Goal: Task Accomplishment & Management: Manage account settings

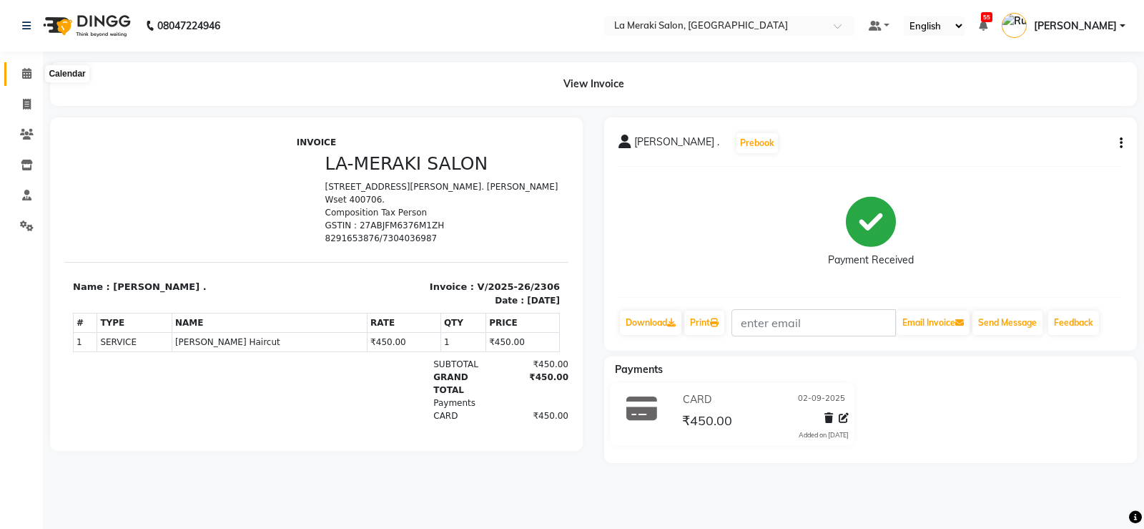
click at [23, 74] on icon at bounding box center [26, 73] width 9 height 11
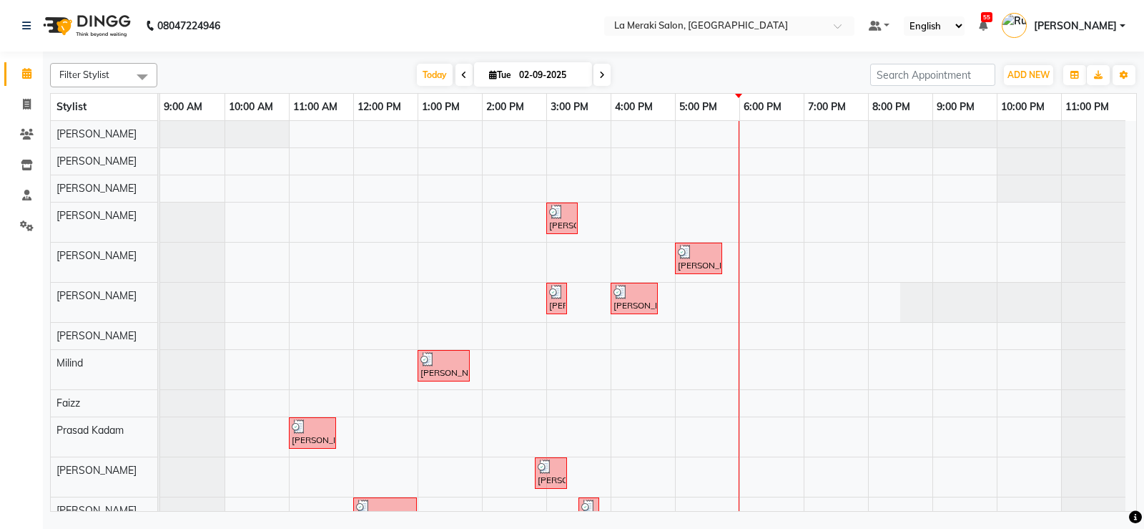
click at [700, 310] on div "[PERSON_NAME], TK03, 03:00 PM-03:30 PM, [MEDICAL_DATA] Massage with Olive Oil (…" at bounding box center [648, 329] width 976 height 416
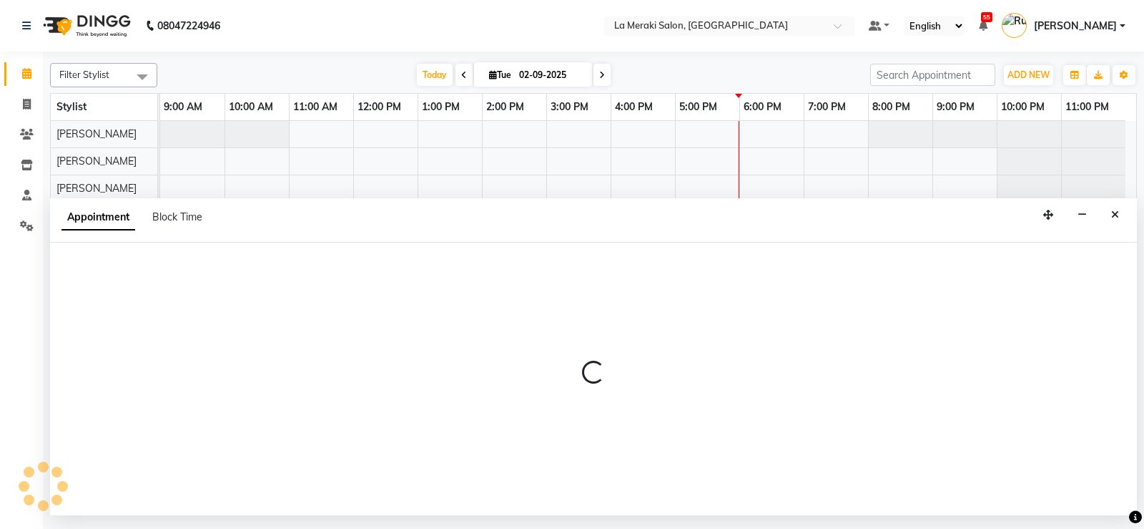
select select "25961"
select select "1020"
select select "tentative"
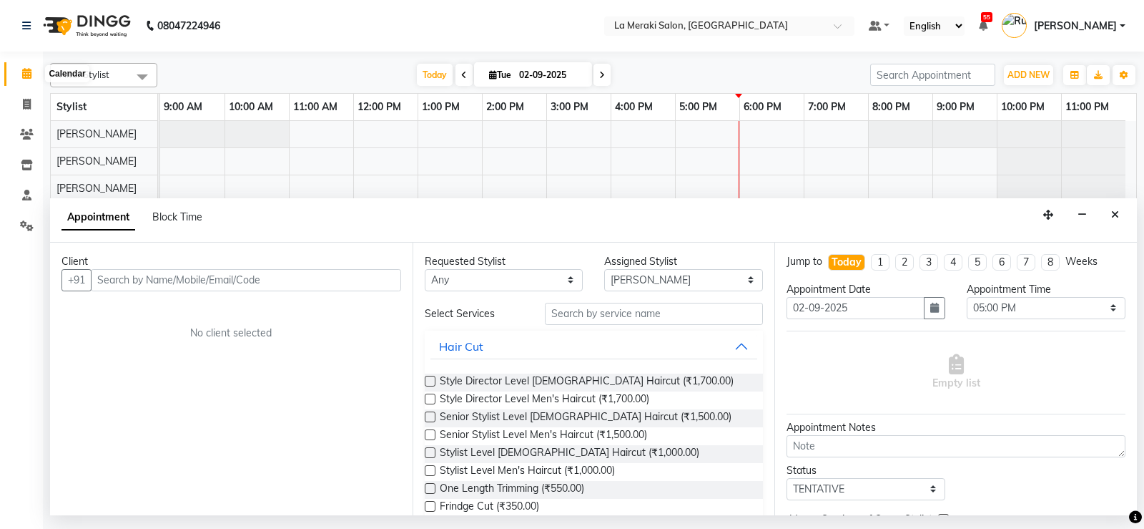
click at [26, 78] on icon at bounding box center [26, 73] width 9 height 11
click at [1120, 213] on button "Close" at bounding box center [1115, 215] width 21 height 22
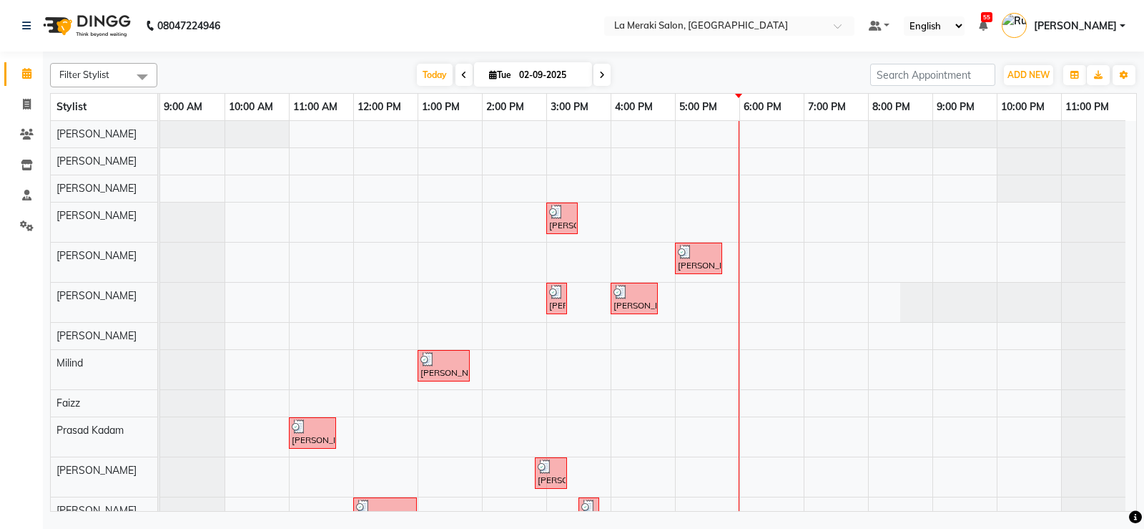
click at [456, 77] on span at bounding box center [464, 75] width 17 height 22
type input "[DATE]"
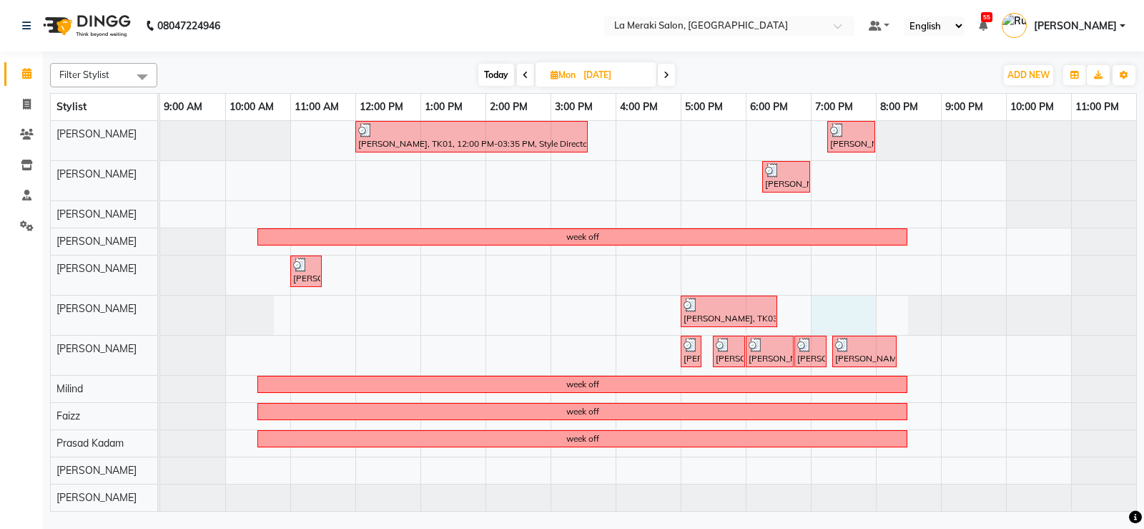
click at [825, 312] on div "[PERSON_NAME], TK01, 12:00 PM-03:35 PM, Style Director Level [DEMOGRAPHIC_DATA]…" at bounding box center [648, 316] width 976 height 390
select select "25961"
select select "tentative"
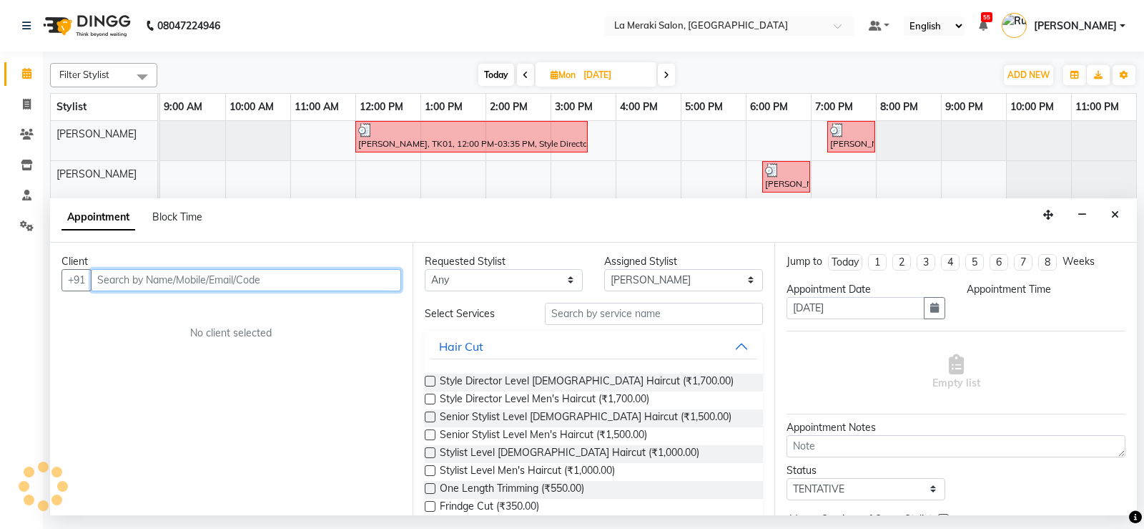
select select "1140"
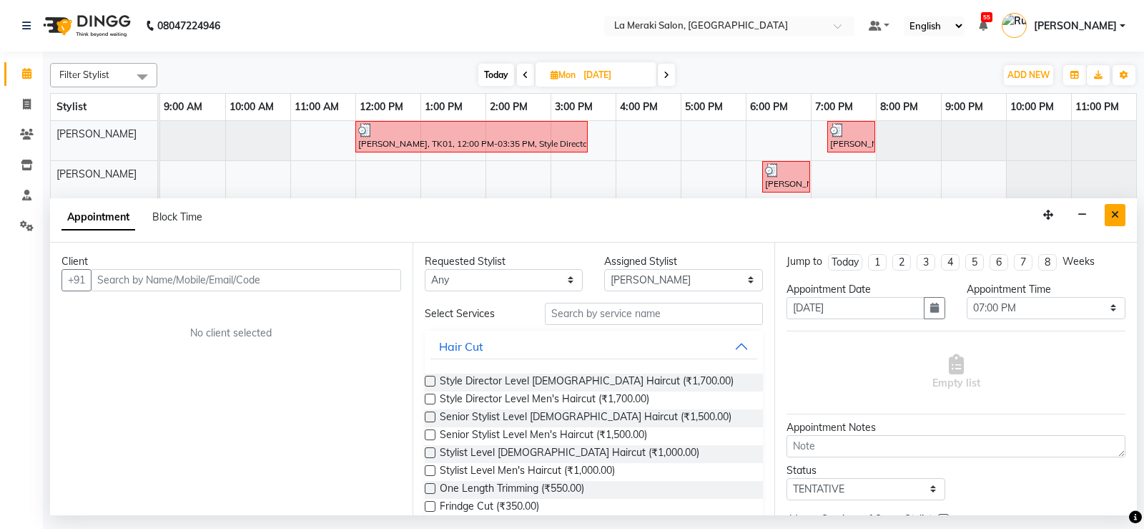
click at [1117, 212] on icon "Close" at bounding box center [1115, 215] width 8 height 10
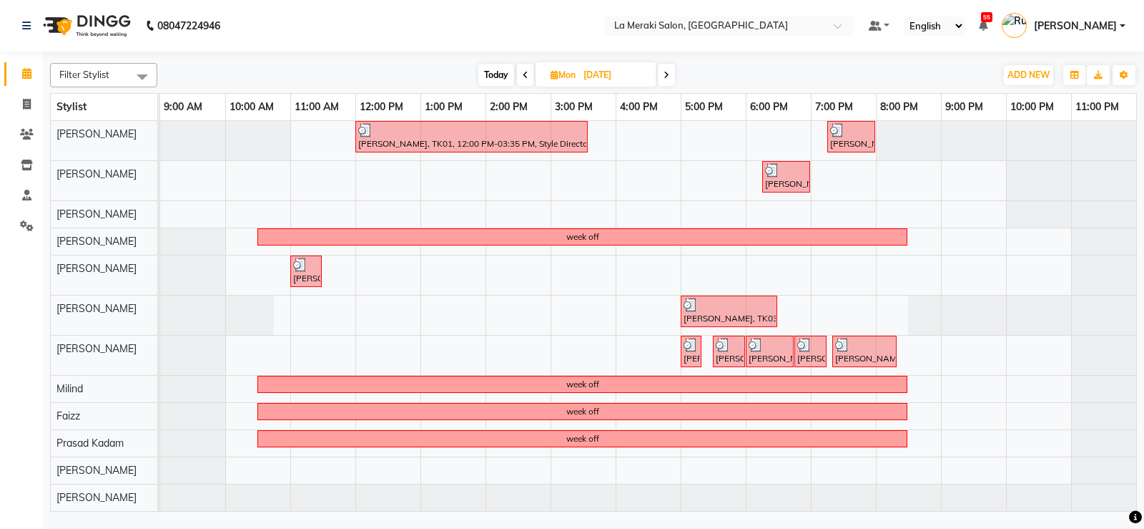
click at [526, 75] on icon at bounding box center [526, 75] width 6 height 9
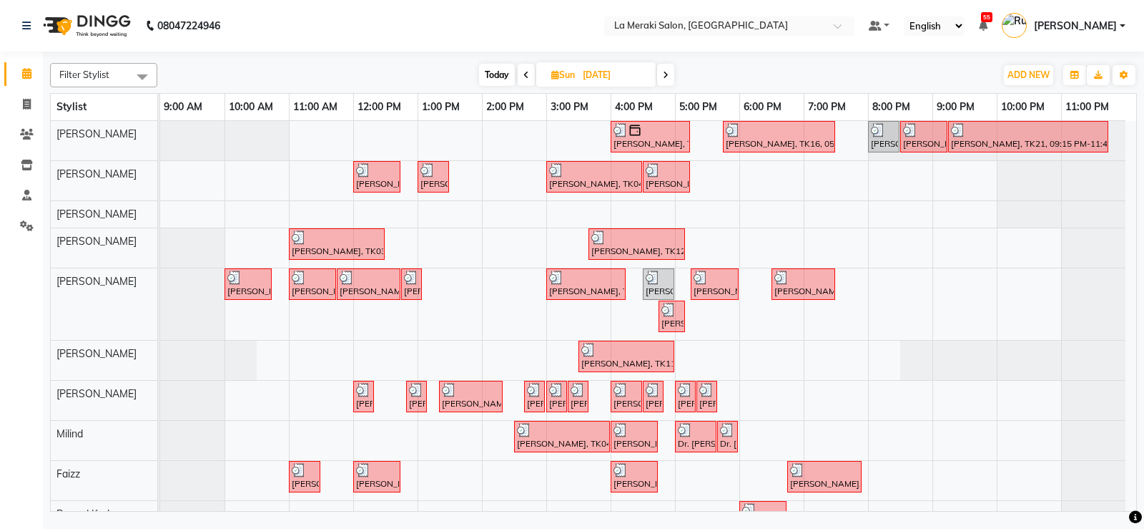
click at [496, 72] on span "Today" at bounding box center [497, 75] width 36 height 22
type input "02-09-2025"
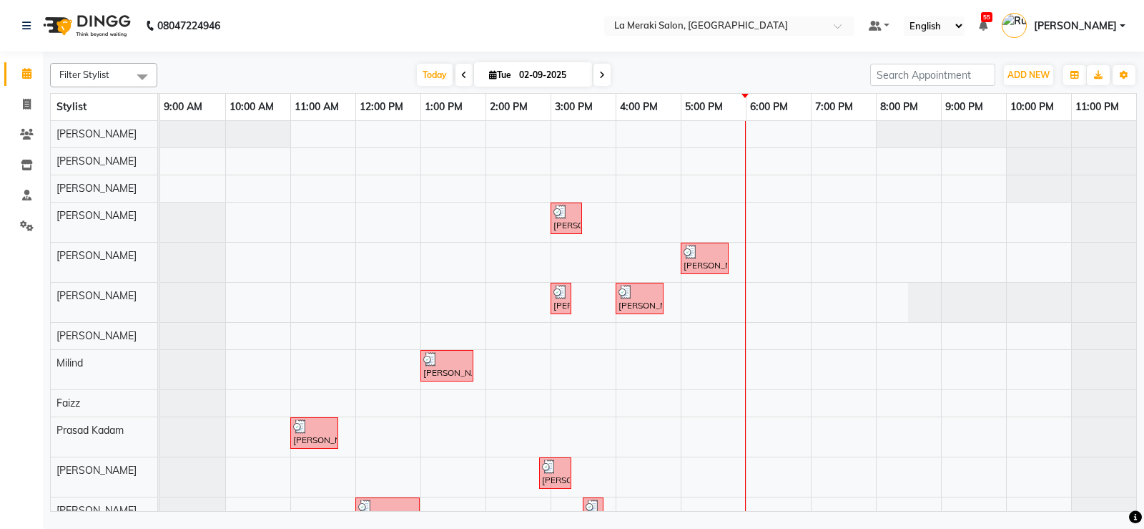
click at [710, 304] on div "[PERSON_NAME], TK03, 03:00 PM-03:30 PM, [MEDICAL_DATA] Massage with Olive Oil (…" at bounding box center [648, 329] width 976 height 416
select select "25961"
select select "tentative"
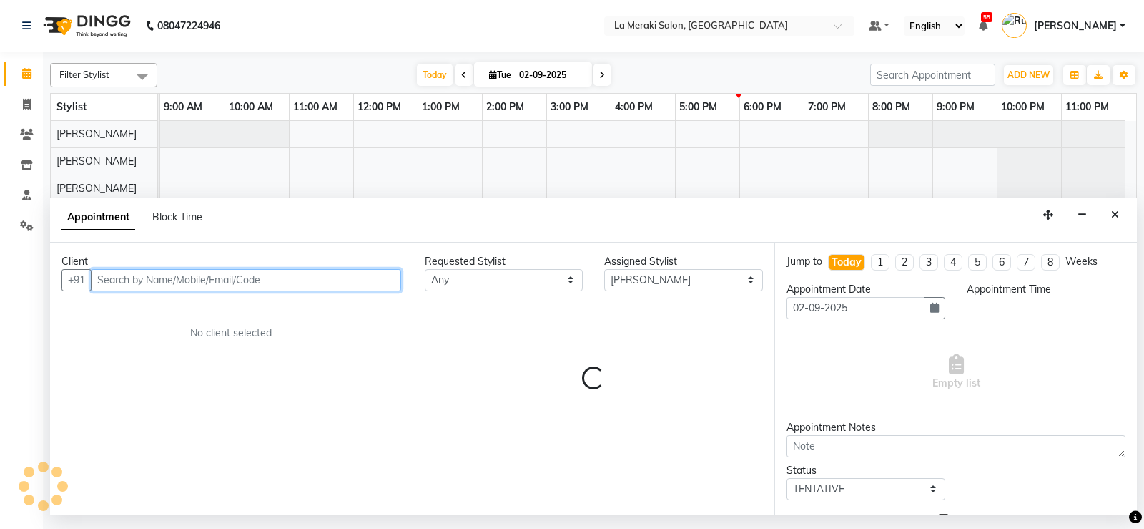
select select "1020"
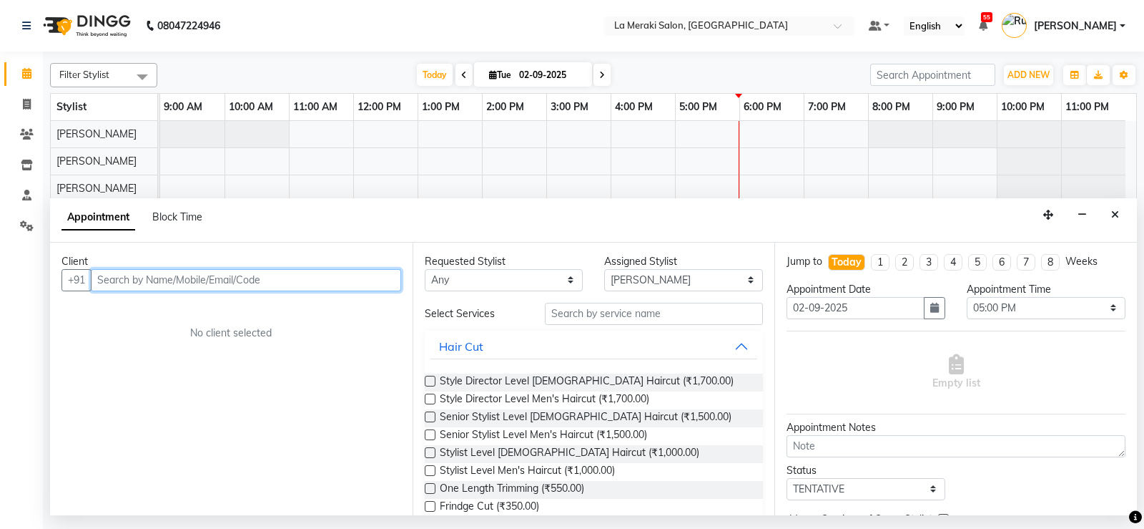
click at [172, 285] on input "text" at bounding box center [246, 280] width 310 height 22
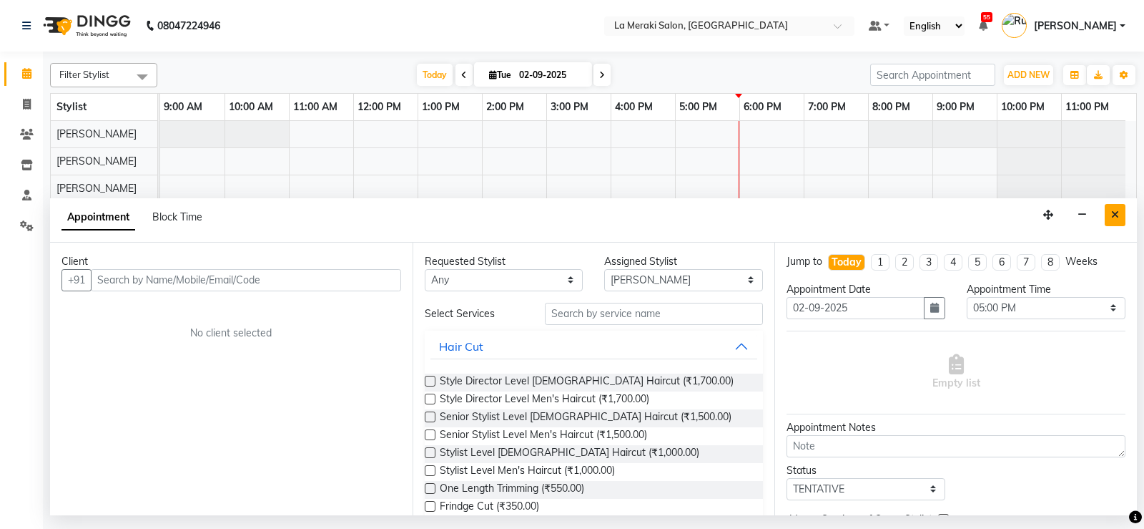
click at [1118, 215] on icon "Close" at bounding box center [1115, 215] width 8 height 10
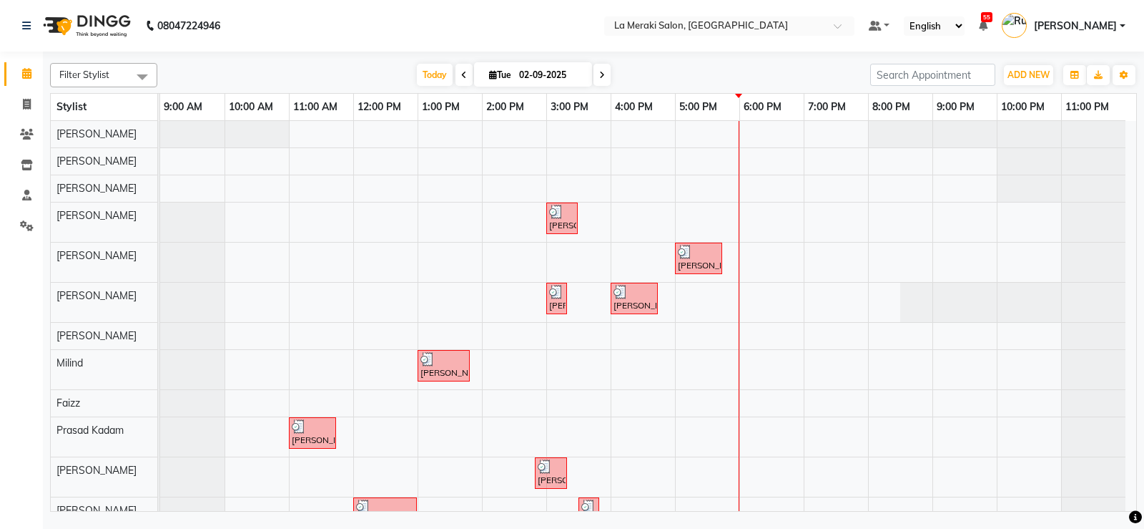
click at [457, 74] on span at bounding box center [464, 75] width 17 height 22
type input "[DATE]"
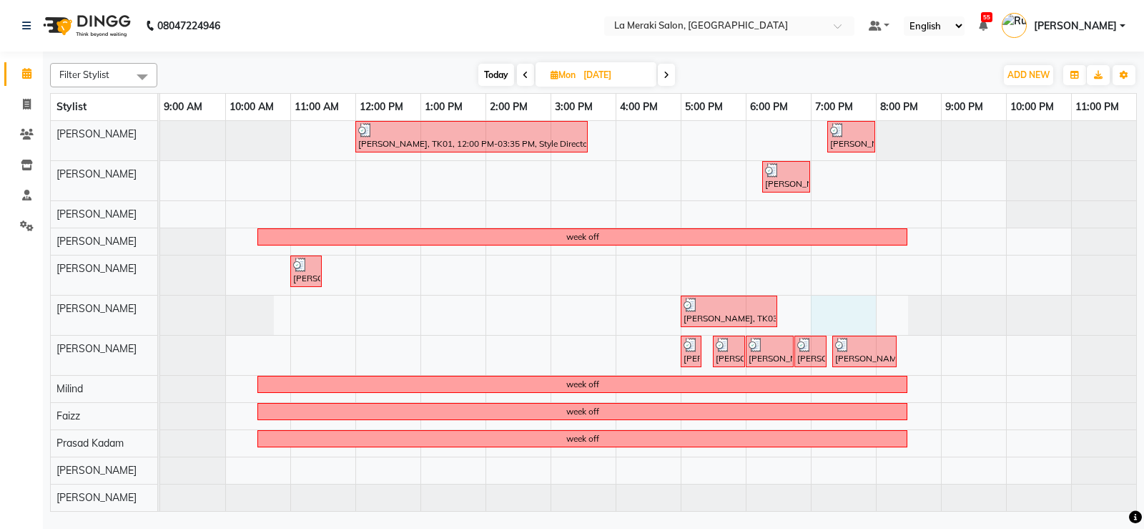
click at [843, 315] on div "[PERSON_NAME], TK01, 12:00 PM-03:35 PM, Style Director Level [DEMOGRAPHIC_DATA]…" at bounding box center [648, 316] width 976 height 390
select select "25961"
select select "1140"
select select "tentative"
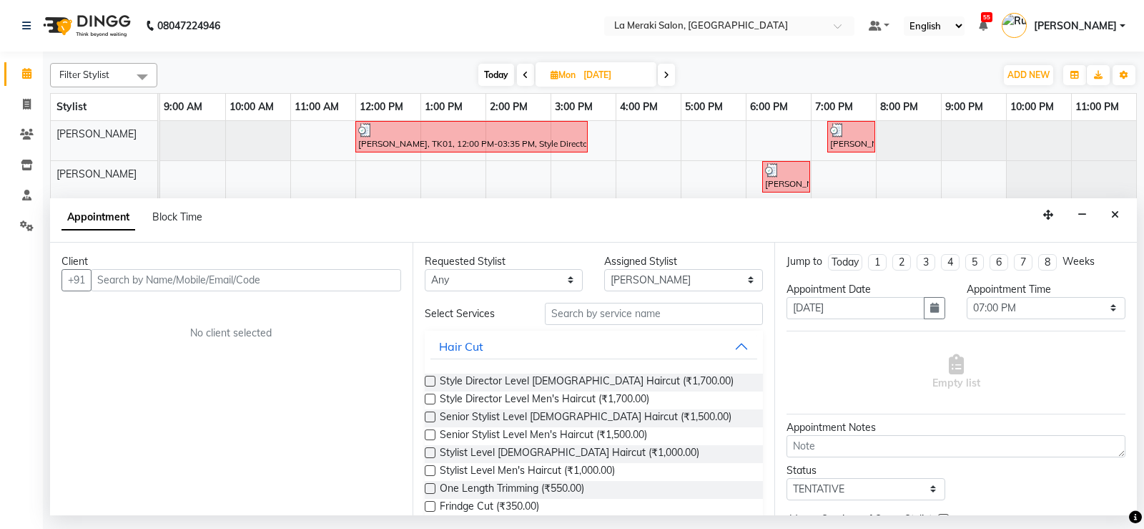
click at [238, 283] on input "text" at bounding box center [246, 280] width 310 height 22
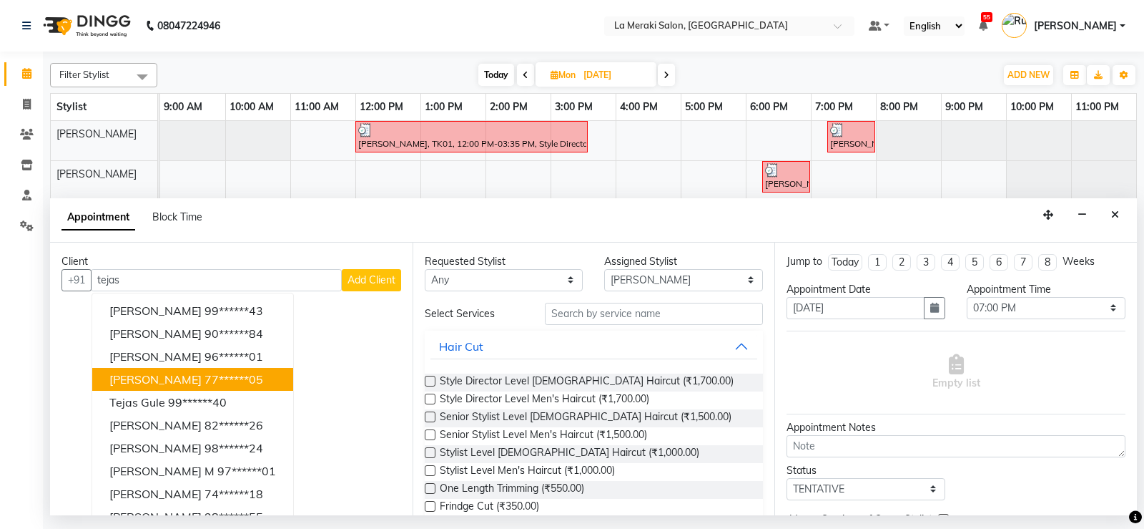
click at [170, 378] on span "[PERSON_NAME]" at bounding box center [155, 379] width 92 height 14
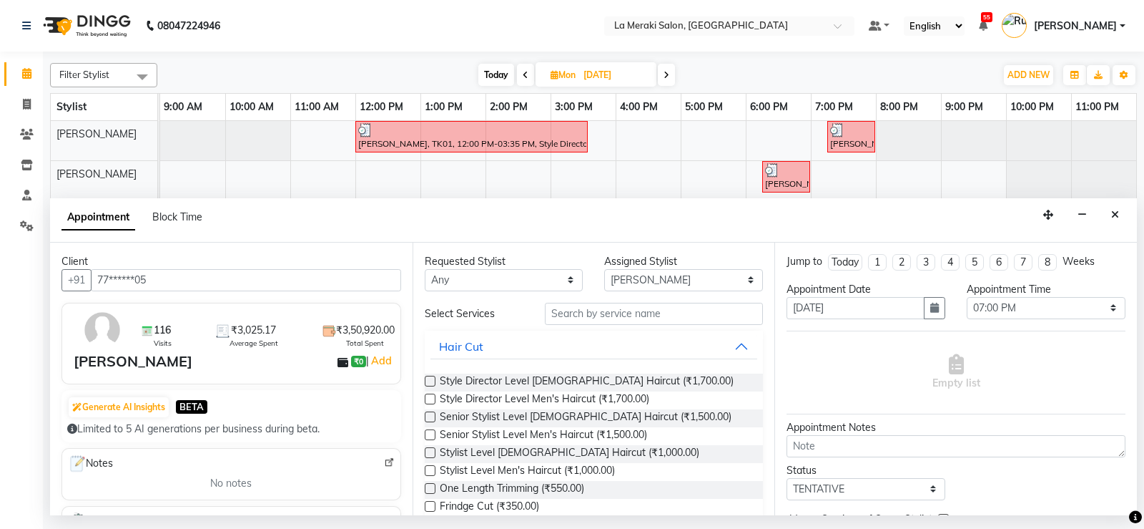
type input "77******05"
click at [579, 316] on input "text" at bounding box center [654, 314] width 219 height 22
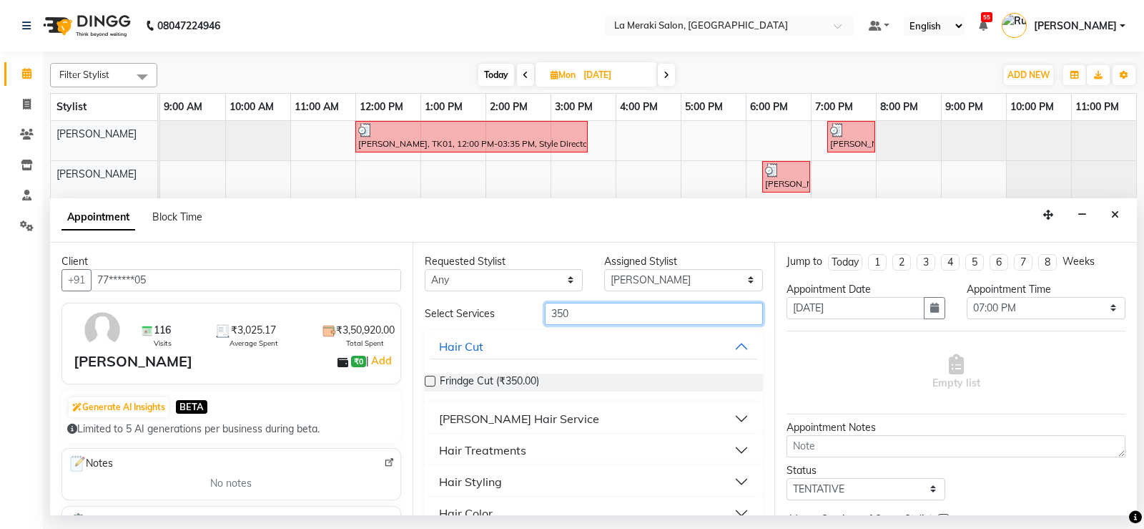
type input "350"
click at [725, 418] on button "[PERSON_NAME] Hair Service" at bounding box center [595, 419] width 328 height 26
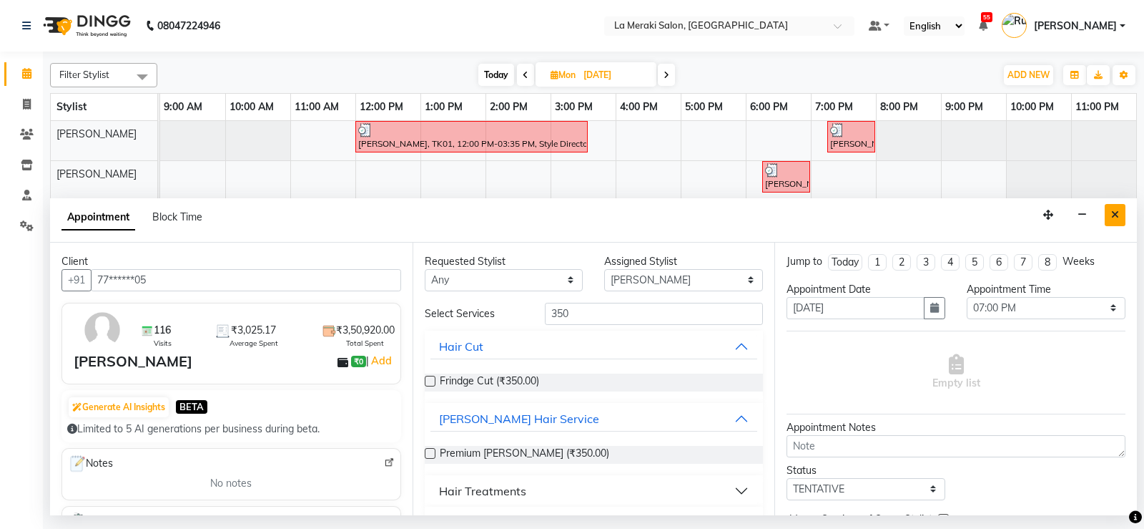
click at [1120, 218] on button "Close" at bounding box center [1115, 215] width 21 height 22
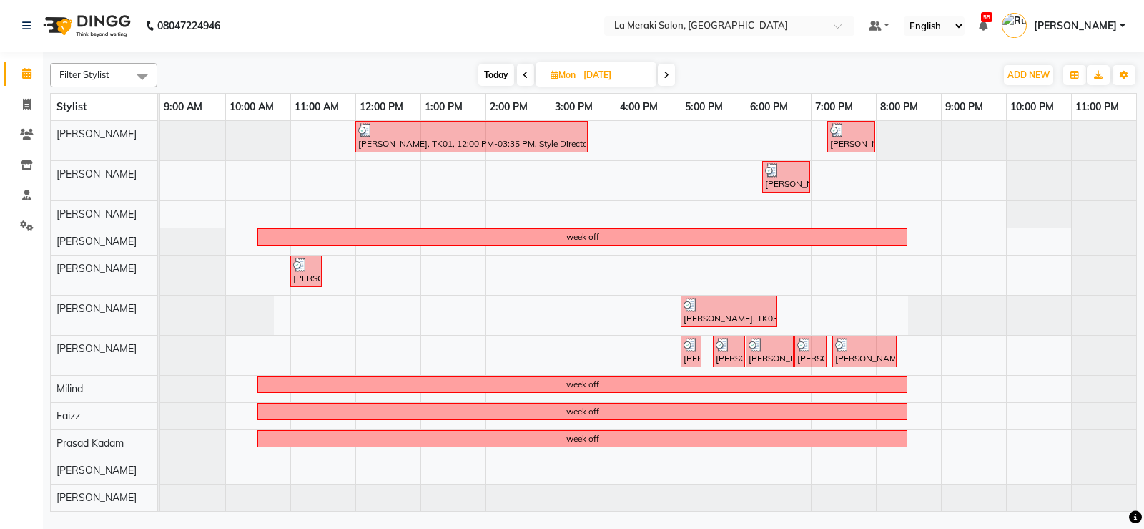
click at [499, 74] on span "Today" at bounding box center [496, 75] width 36 height 22
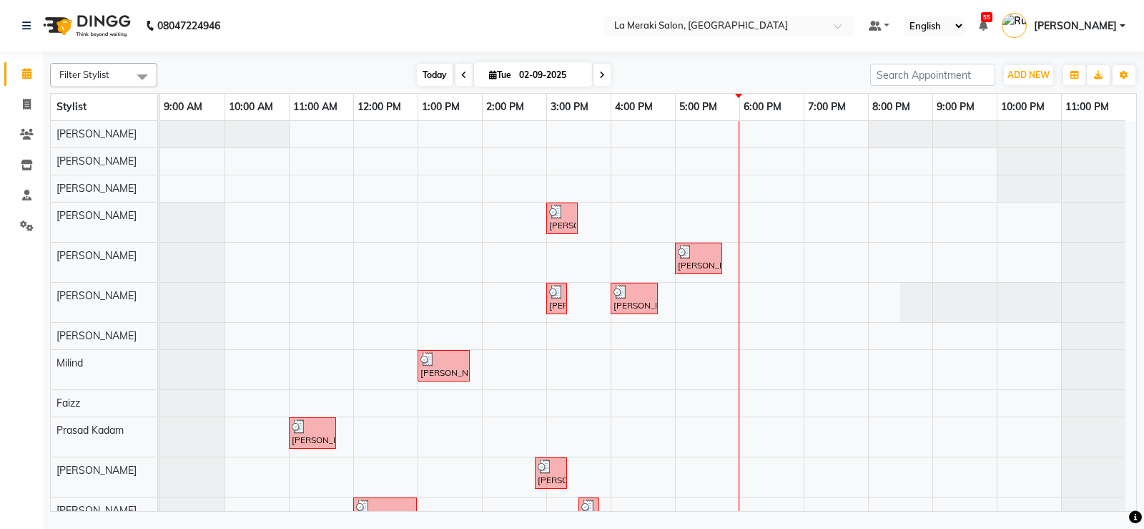
click at [427, 79] on span "Today" at bounding box center [435, 75] width 36 height 22
click at [462, 79] on span at bounding box center [464, 75] width 17 height 22
type input "[DATE]"
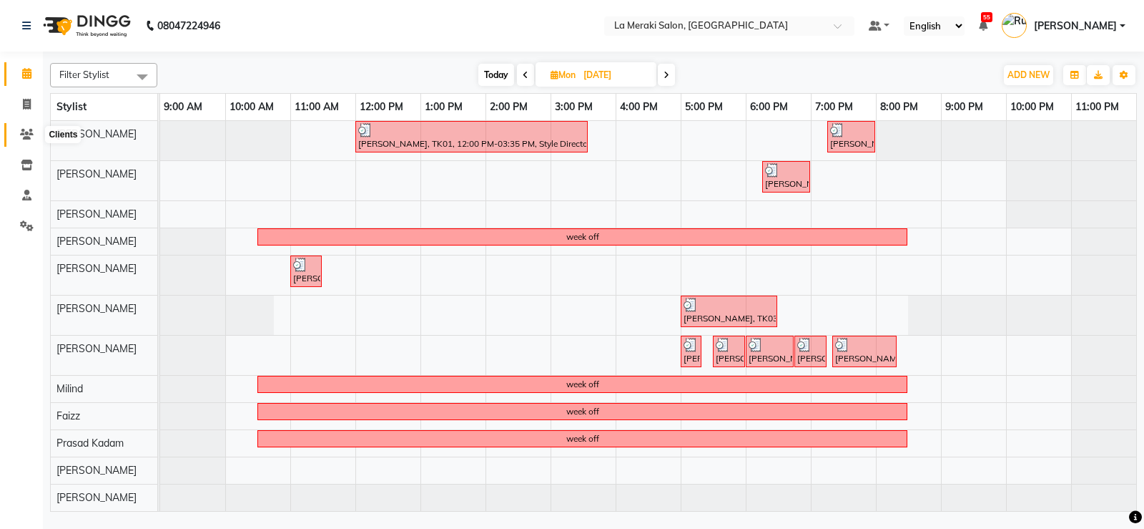
click at [23, 134] on icon at bounding box center [27, 134] width 14 height 11
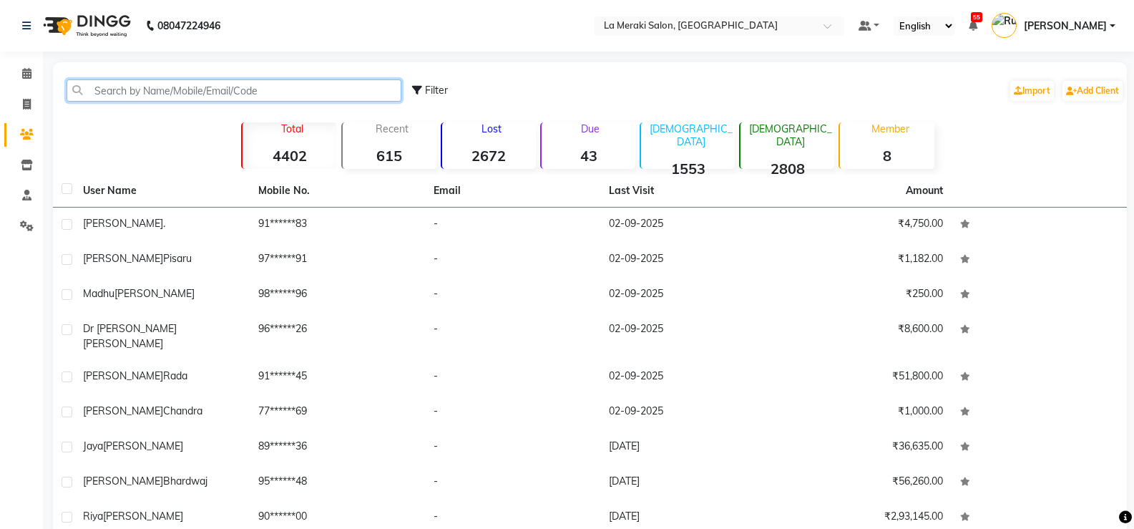
click at [201, 85] on input "text" at bounding box center [234, 90] width 335 height 22
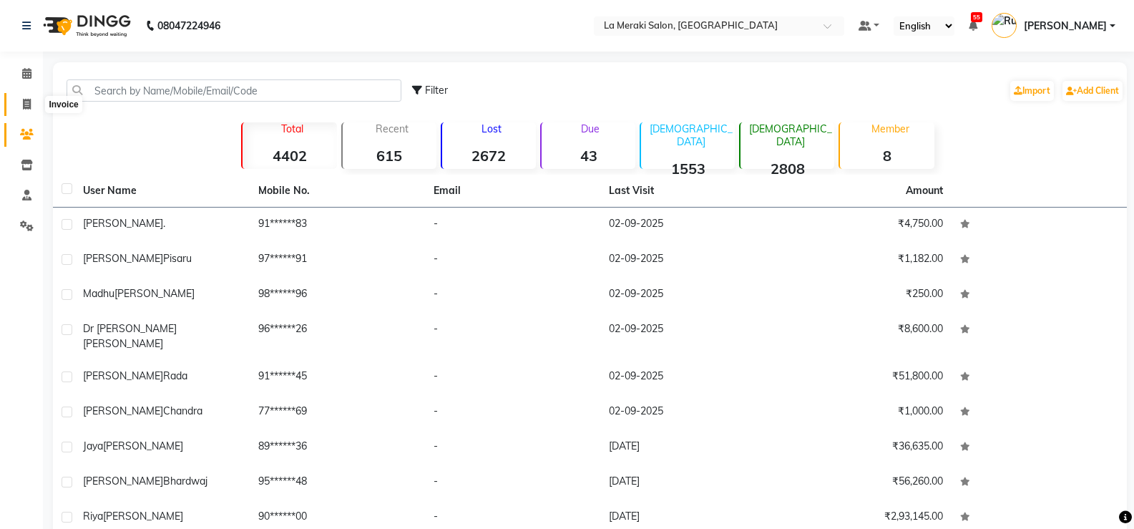
click at [30, 107] on icon at bounding box center [27, 104] width 8 height 11
select select "438"
select select "service"
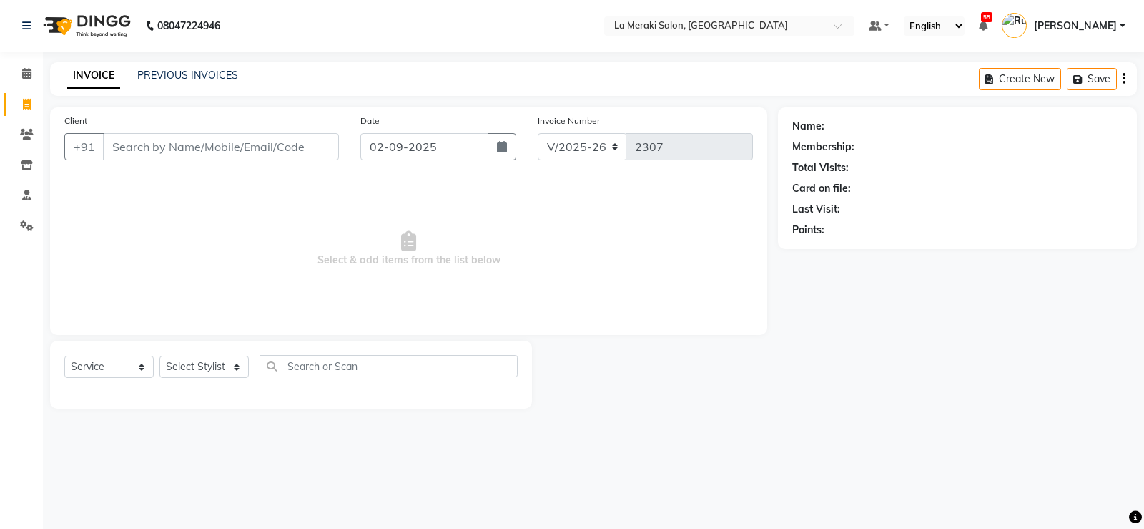
click at [152, 153] on input "Client" at bounding box center [221, 146] width 236 height 27
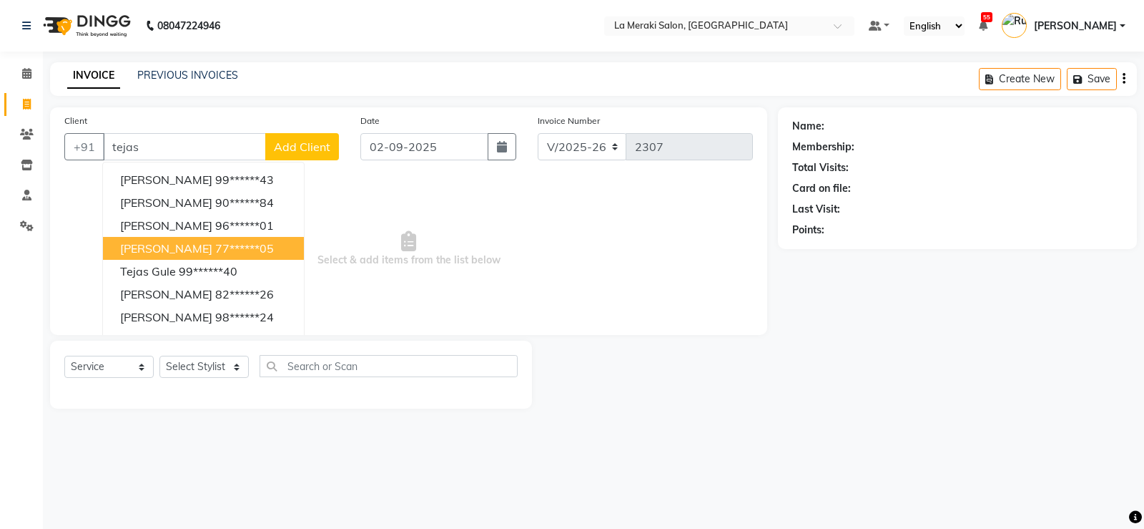
click at [156, 252] on span "[PERSON_NAME]" at bounding box center [166, 248] width 92 height 14
type input "77******05"
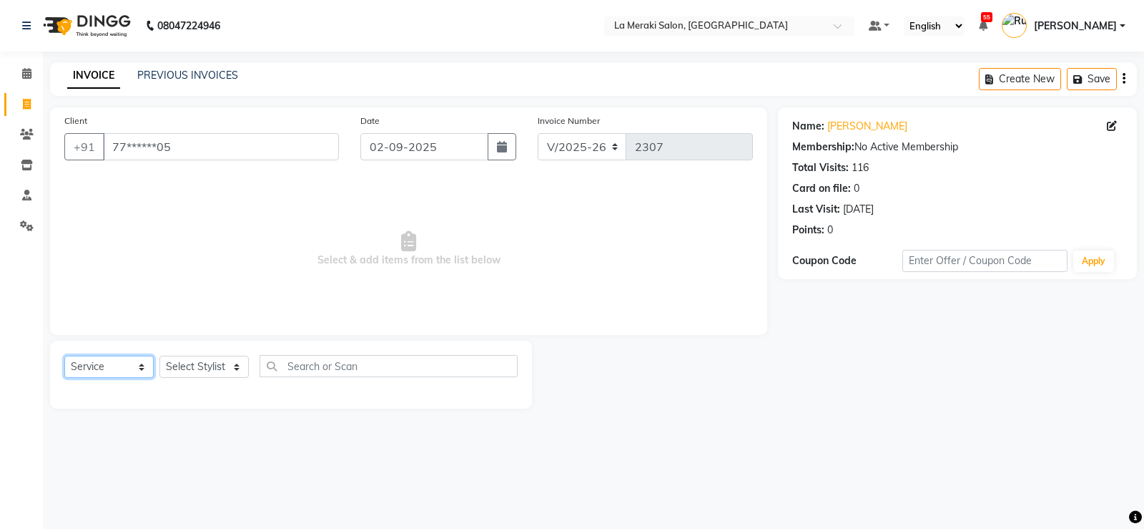
click at [119, 369] on select "Select Service Product Membership Package Voucher Prepaid Gift Card" at bounding box center [108, 366] width 89 height 22
click at [64, 355] on select "Select Service Product Membership Package Voucher Prepaid Gift Card" at bounding box center [108, 366] width 89 height 22
click at [505, 154] on button "button" at bounding box center [502, 146] width 29 height 27
select select "9"
select select "2025"
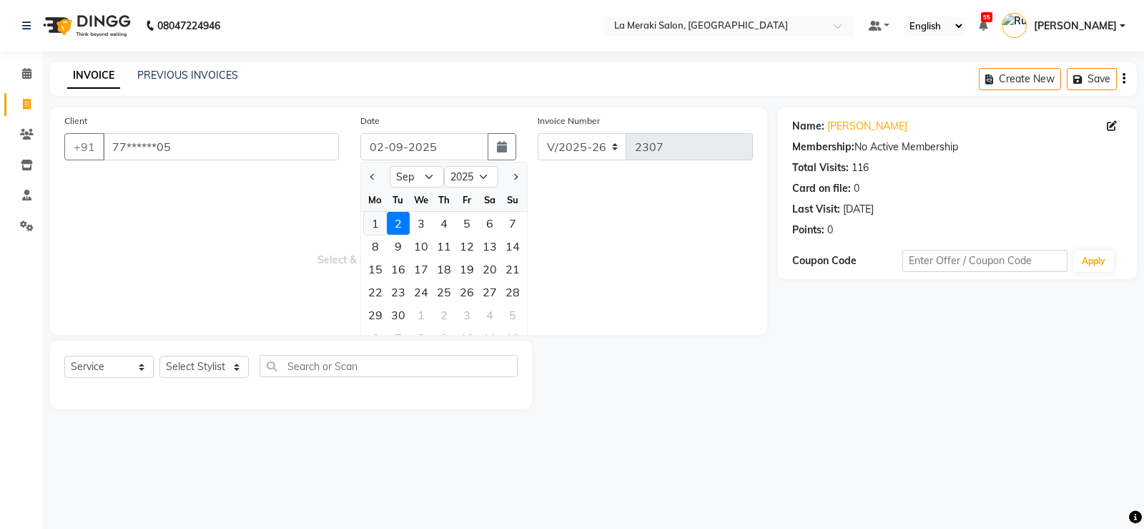
click at [383, 225] on div "1" at bounding box center [375, 223] width 23 height 23
type input "[DATE]"
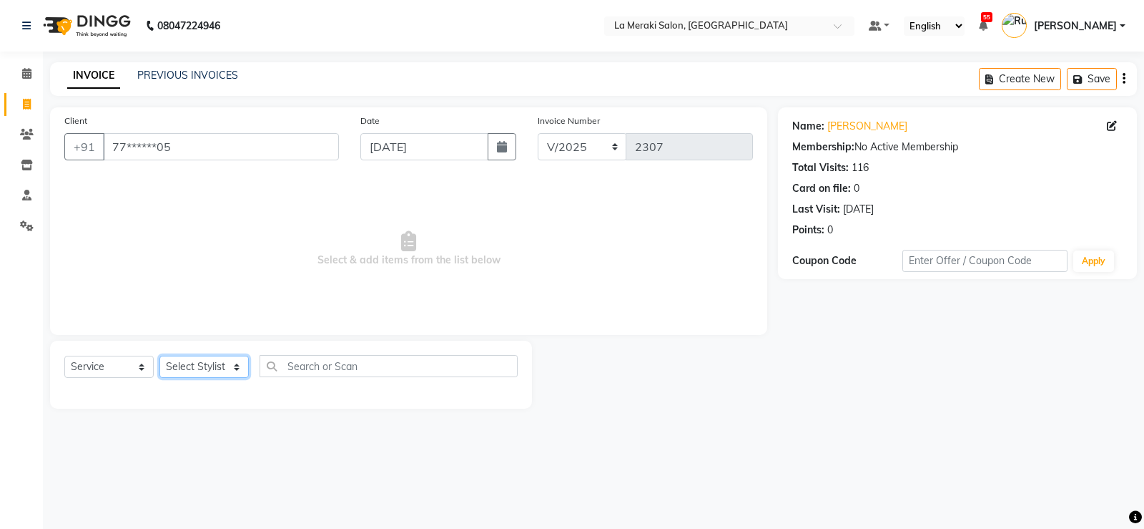
click at [211, 363] on select "Select Stylist [PERSON_NAME] Anus [PERSON_NAME] Faizz [PERSON_NAME] [PERSON_NAM…" at bounding box center [203, 366] width 89 height 22
select select "25961"
click at [159, 355] on select "Select Stylist [PERSON_NAME] Anus [PERSON_NAME] Faizz [PERSON_NAME] [PERSON_NAM…" at bounding box center [203, 366] width 89 height 22
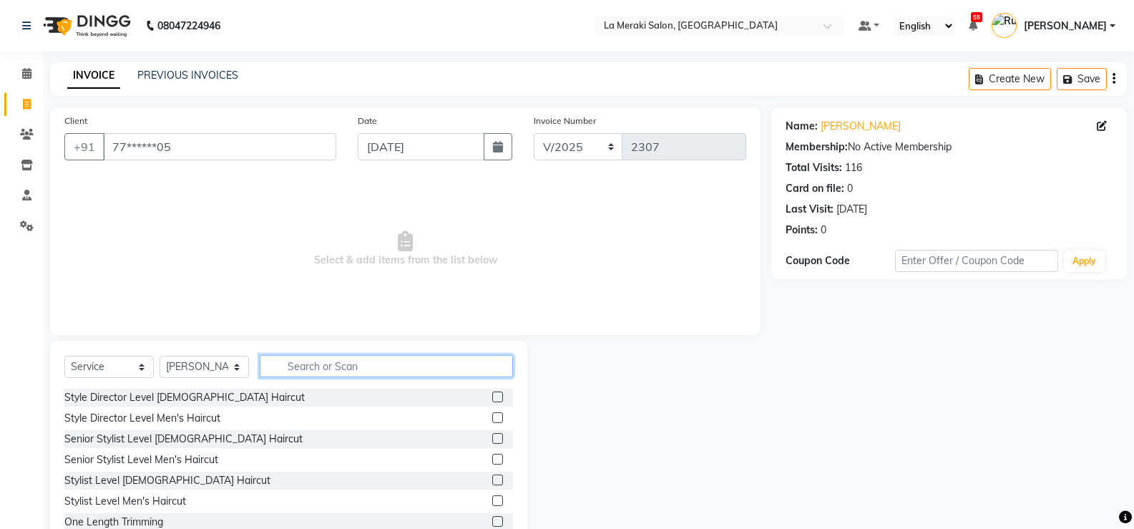
click at [397, 368] on input "text" at bounding box center [386, 366] width 253 height 22
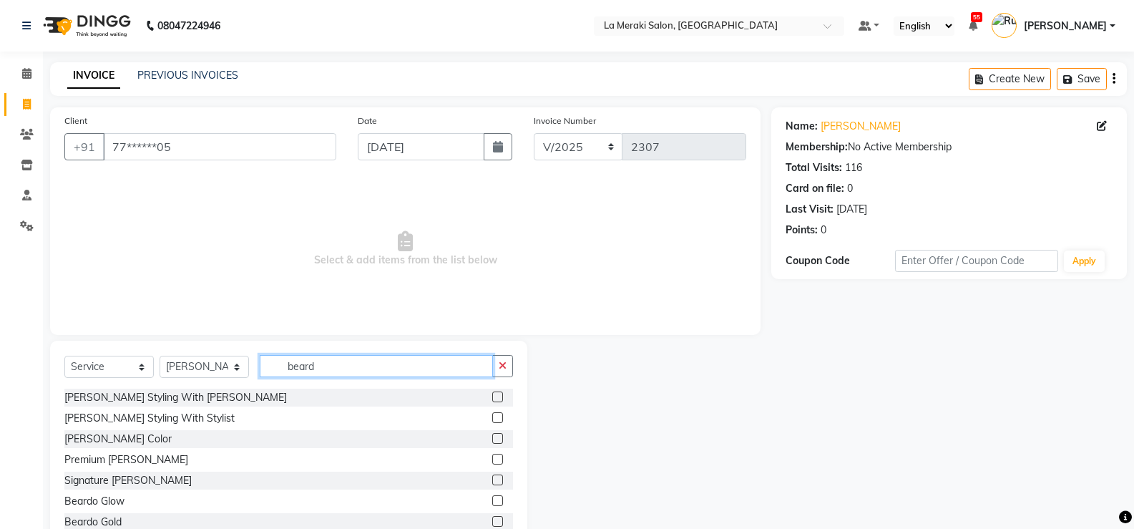
type input "beard"
click at [492, 437] on label at bounding box center [497, 438] width 11 height 11
click at [492, 437] on input "checkbox" at bounding box center [496, 438] width 9 height 9
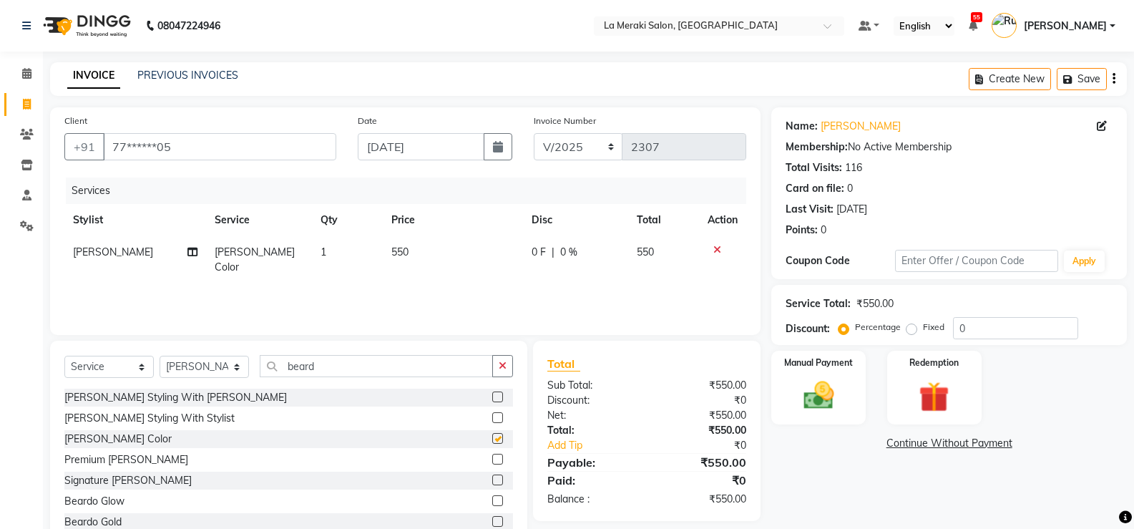
checkbox input "false"
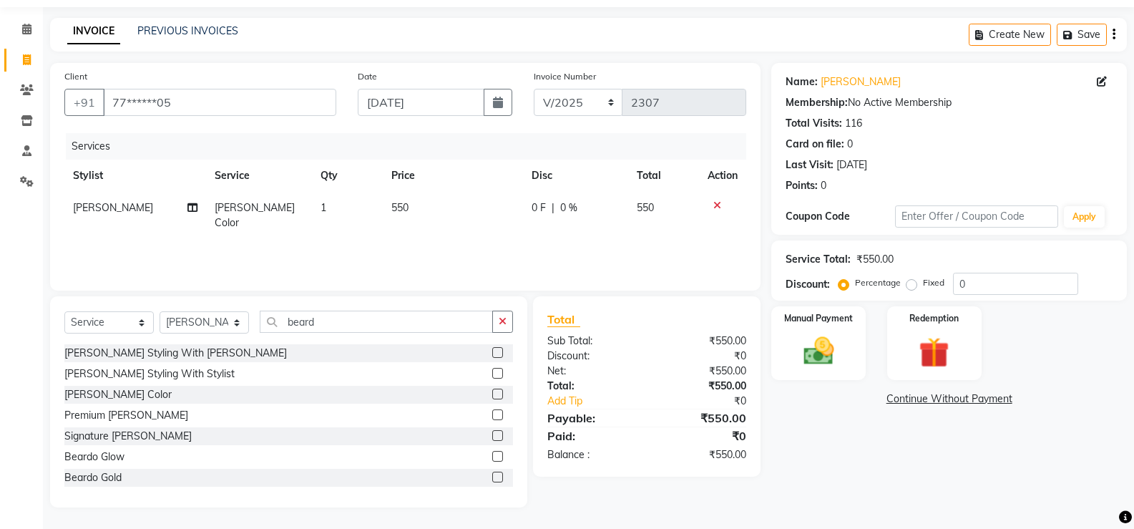
click at [714, 204] on icon at bounding box center [717, 205] width 8 height 10
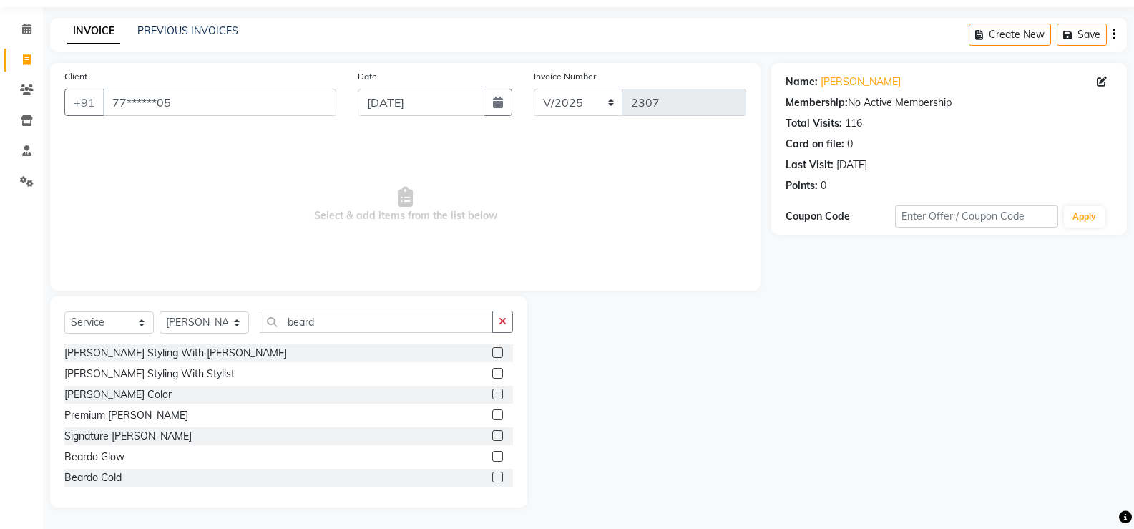
click at [492, 348] on label at bounding box center [497, 352] width 11 height 11
click at [492, 348] on input "checkbox" at bounding box center [496, 352] width 9 height 9
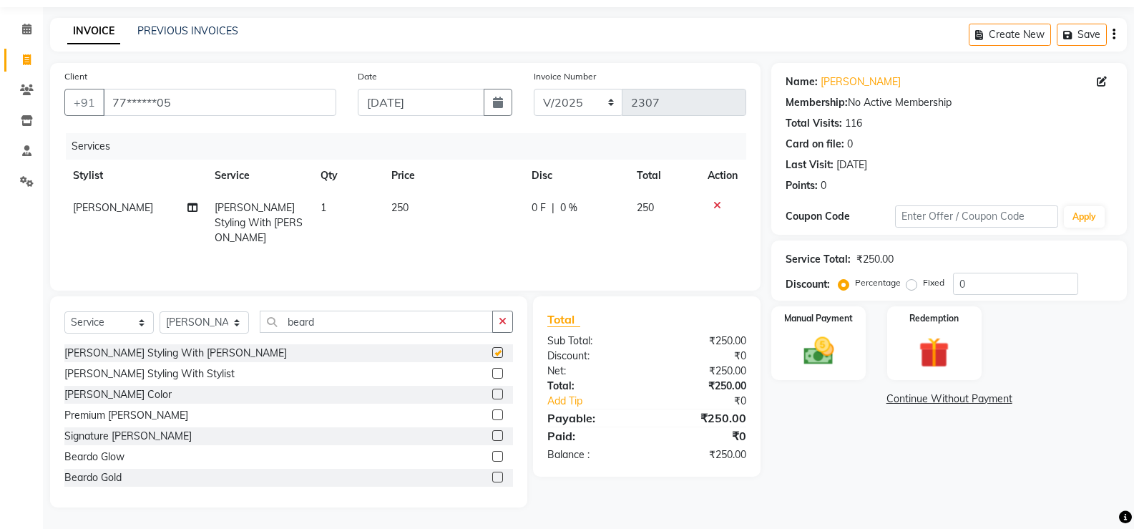
checkbox input "false"
click at [720, 204] on div at bounding box center [722, 205] width 30 height 10
click at [715, 204] on icon at bounding box center [717, 205] width 8 height 10
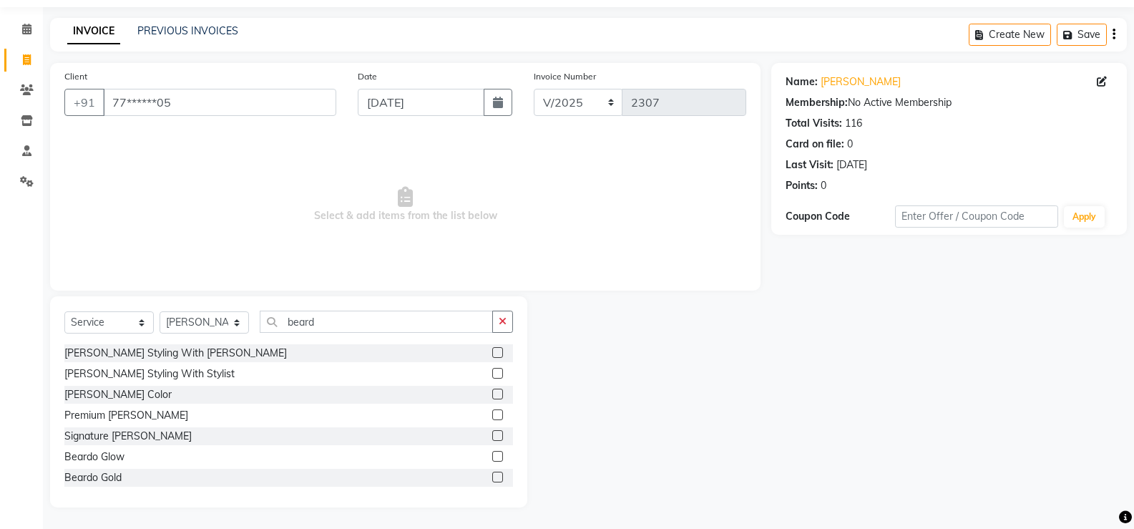
click at [492, 415] on label at bounding box center [497, 414] width 11 height 11
click at [492, 415] on input "checkbox" at bounding box center [496, 415] width 9 height 9
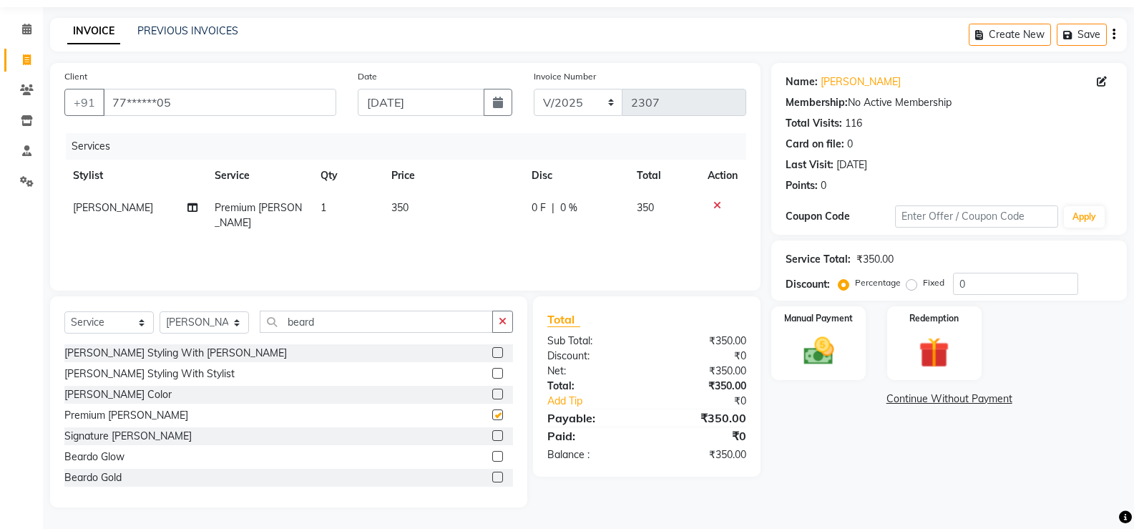
checkbox input "false"
drag, startPoint x: 808, startPoint y: 338, endPoint x: 816, endPoint y: 344, distance: 9.7
click at [808, 340] on img at bounding box center [817, 351] width 51 height 36
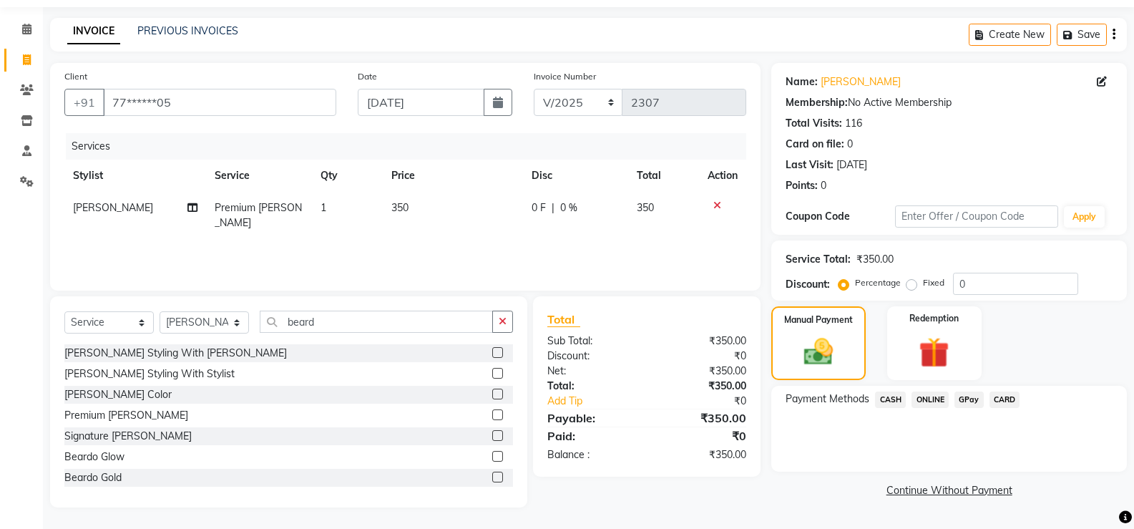
click at [879, 395] on span "CASH" at bounding box center [890, 399] width 31 height 16
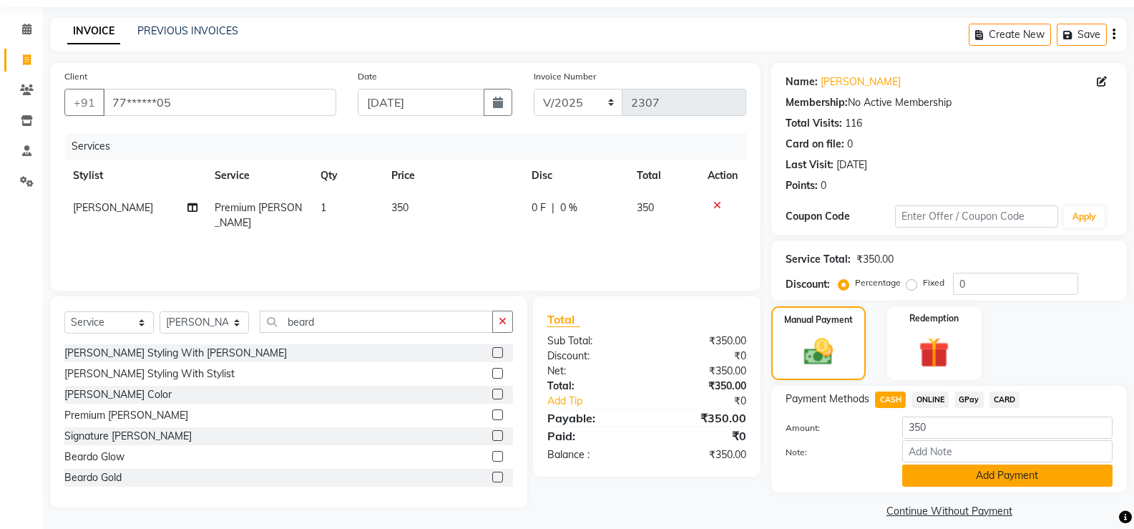
click at [936, 481] on button "Add Payment" at bounding box center [1007, 475] width 210 height 22
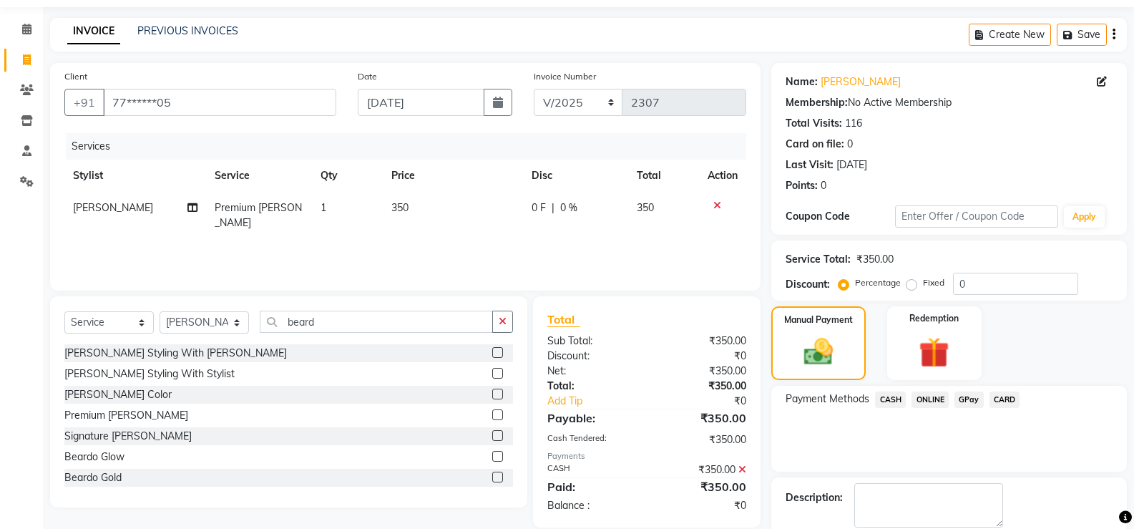
scroll to position [116, 0]
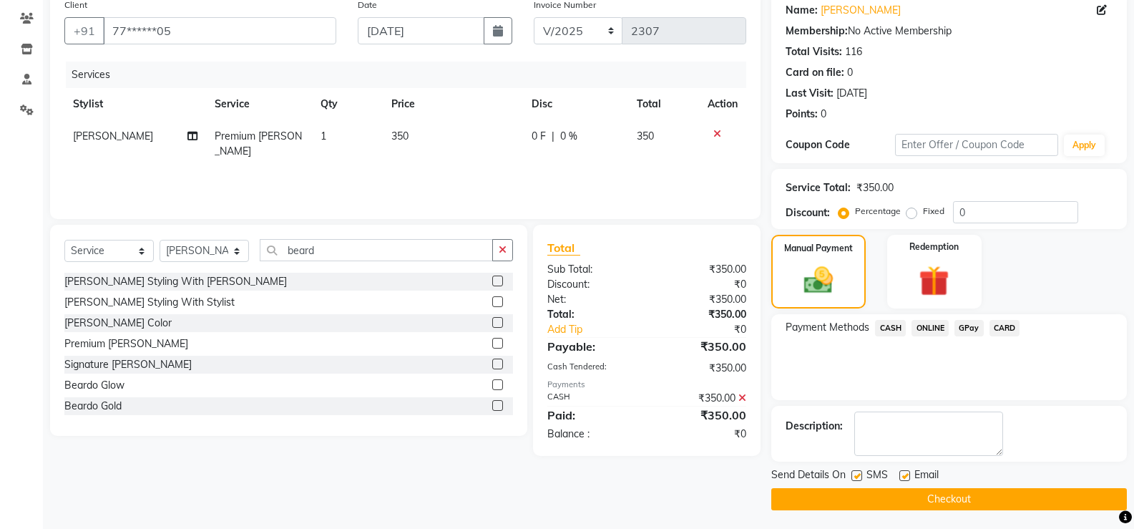
drag, startPoint x: 856, startPoint y: 472, endPoint x: 890, endPoint y: 471, distance: 34.4
click at [856, 471] on label at bounding box center [856, 475] width 11 height 11
click at [856, 471] on input "checkbox" at bounding box center [855, 475] width 9 height 9
checkbox input "false"
click at [900, 471] on label at bounding box center [904, 475] width 11 height 11
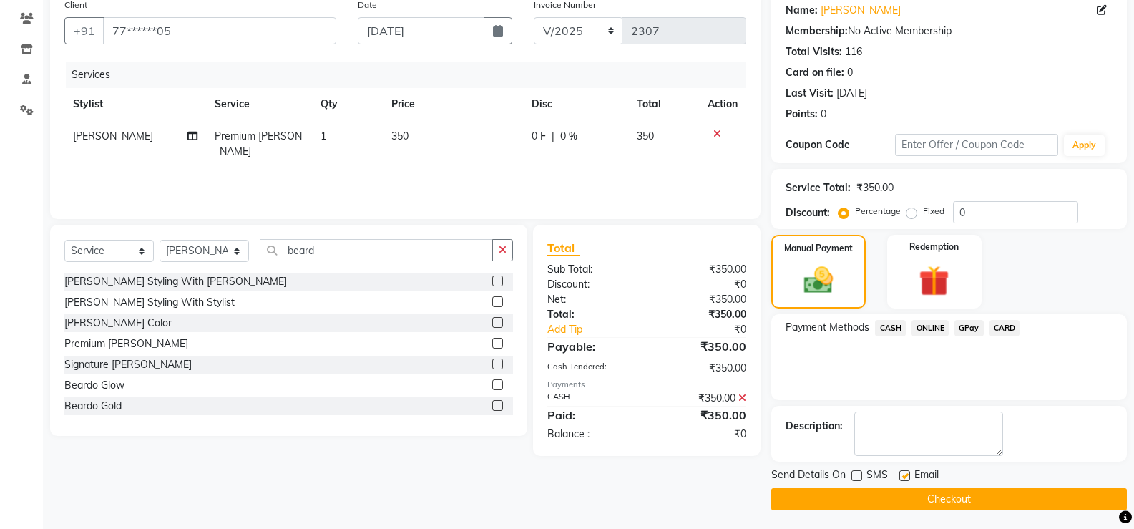
click at [900, 471] on input "checkbox" at bounding box center [903, 475] width 9 height 9
checkbox input "false"
click at [890, 489] on button "Checkout" at bounding box center [948, 499] width 355 height 22
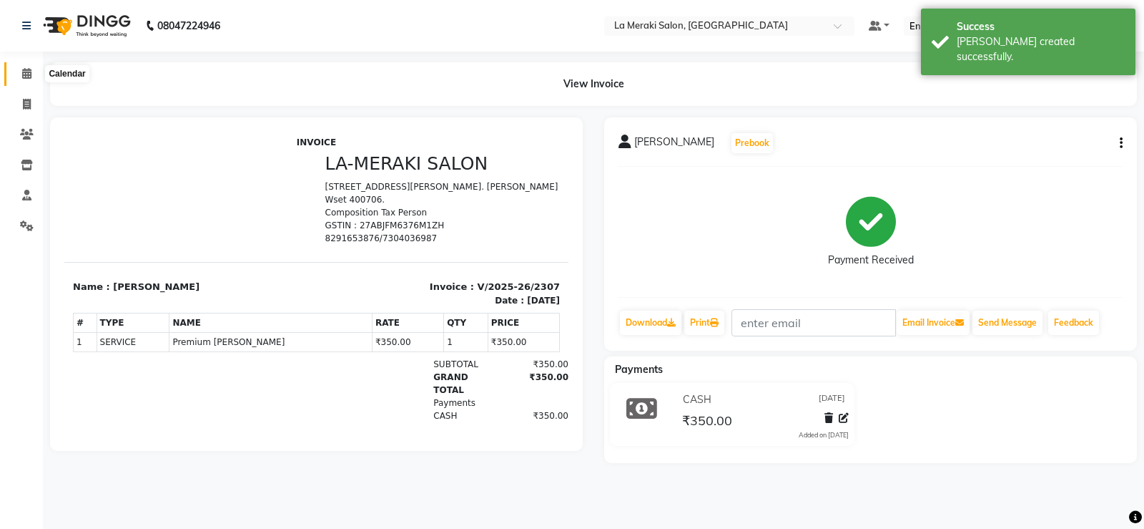
click at [31, 70] on icon at bounding box center [26, 73] width 9 height 11
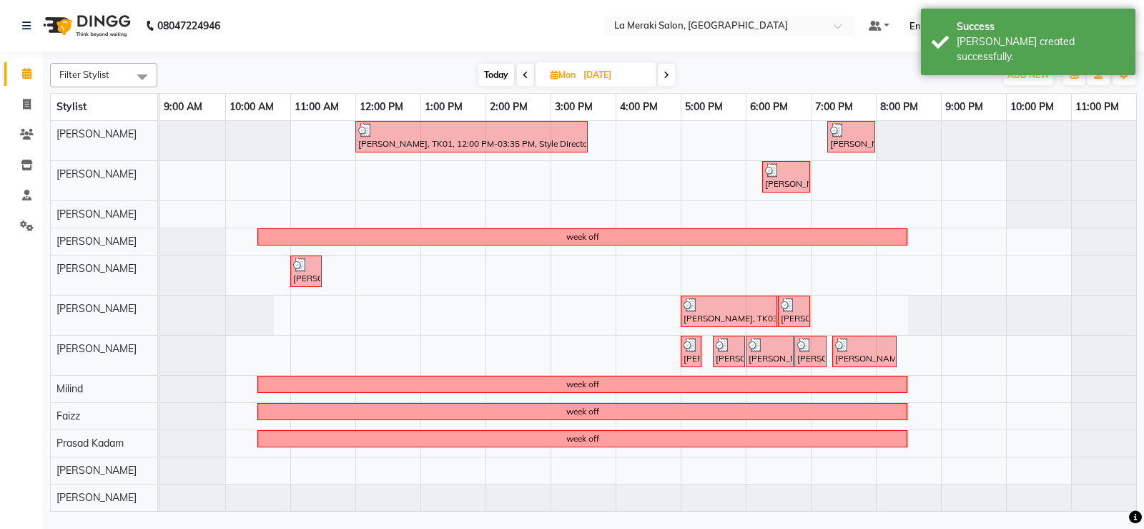
click at [494, 73] on span "Today" at bounding box center [496, 75] width 36 height 22
type input "02-09-2025"
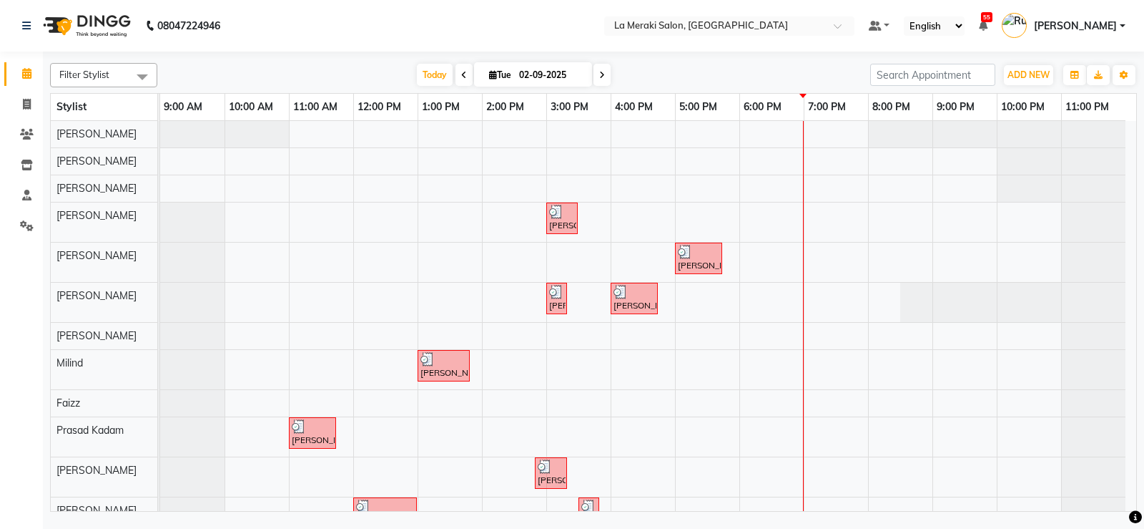
click at [774, 310] on div "[PERSON_NAME], TK03, 03:00 PM-03:30 PM, [MEDICAL_DATA] Massage with Olive Oil (…" at bounding box center [648, 329] width 976 height 416
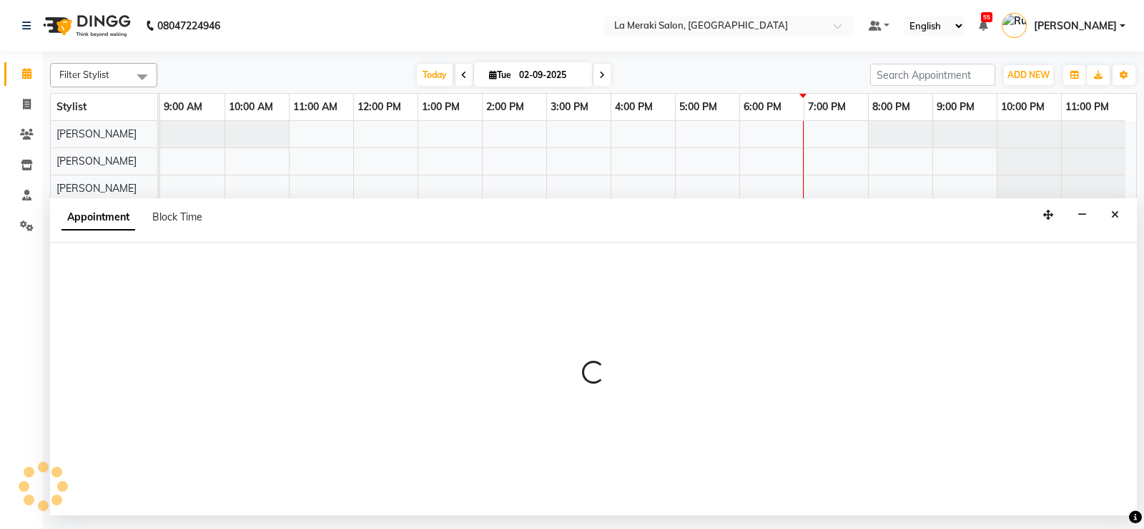
select select "25961"
select select "1080"
select select "tentative"
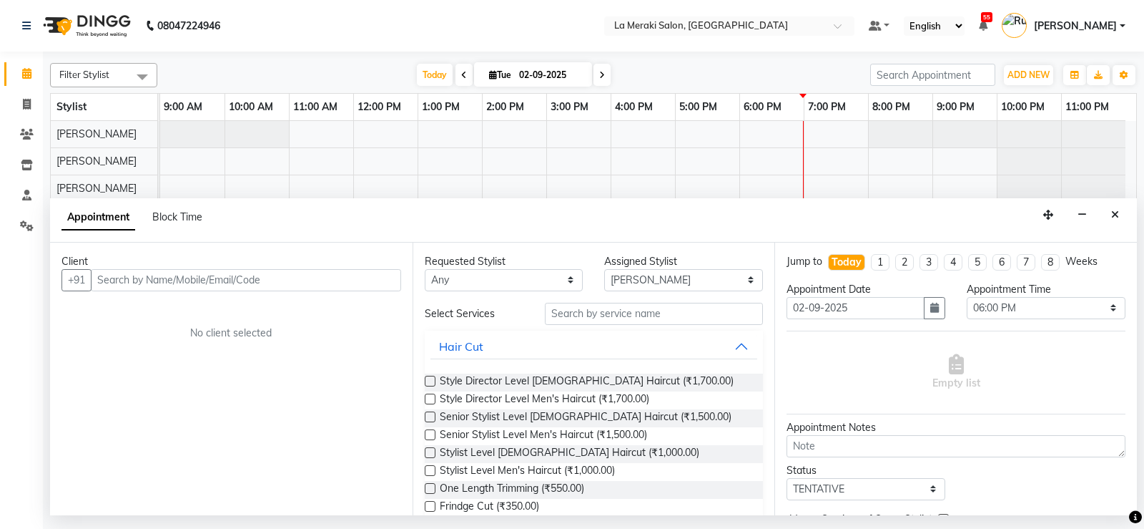
click at [259, 282] on input "text" at bounding box center [246, 280] width 310 height 22
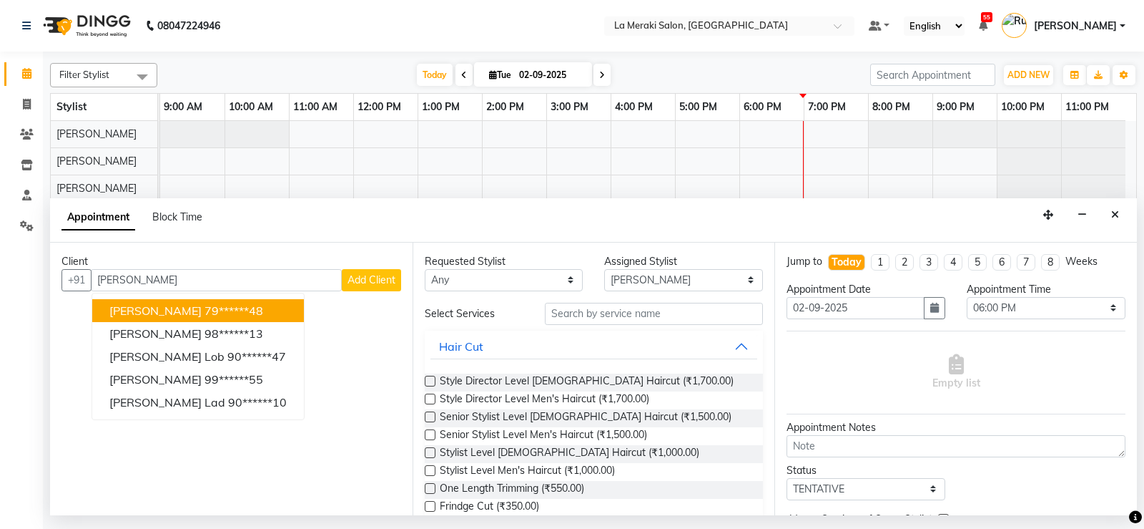
click at [242, 314] on ngb-highlight "79******48" at bounding box center [234, 310] width 59 height 14
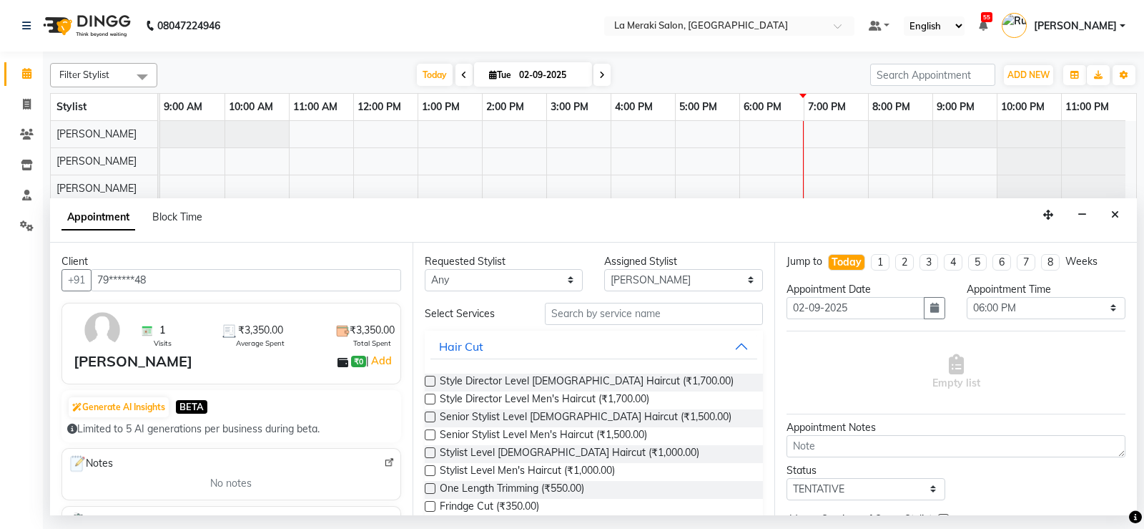
type input "79******48"
click at [620, 312] on input "text" at bounding box center [654, 314] width 219 height 22
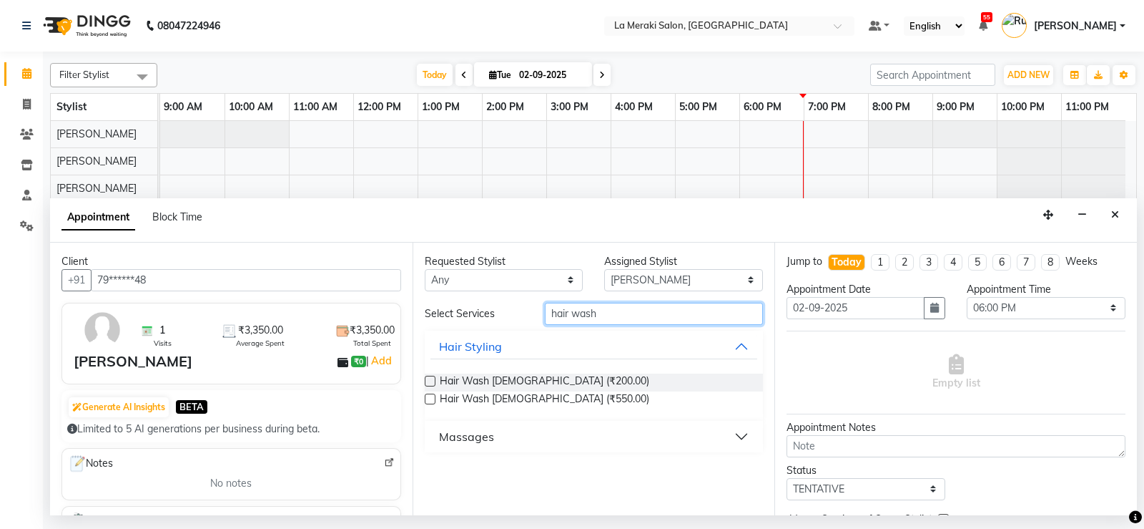
type input "hair wash"
click at [431, 381] on label at bounding box center [430, 380] width 11 height 11
click at [431, 381] on input "checkbox" at bounding box center [429, 382] width 9 height 9
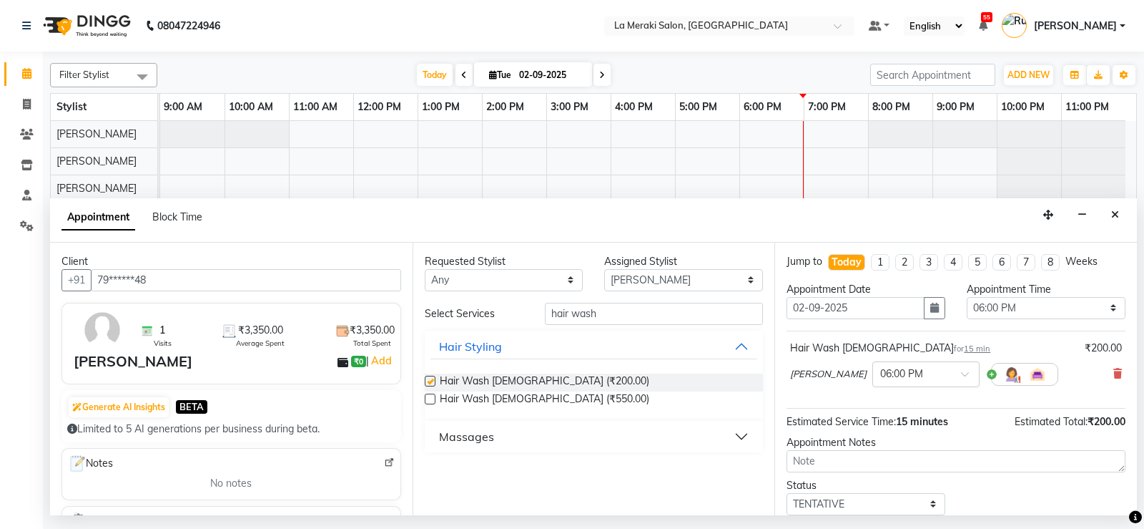
checkbox input "false"
click at [659, 278] on select "Select [PERSON_NAME] Anus [PERSON_NAME] Faizz [PERSON_NAME] [PERSON_NAME] [PERS…" at bounding box center [683, 280] width 159 height 22
select select "75545"
click at [604, 269] on select "Select [PERSON_NAME] Anus [PERSON_NAME] Faizz [PERSON_NAME] [PERSON_NAME] [PERS…" at bounding box center [683, 280] width 159 height 22
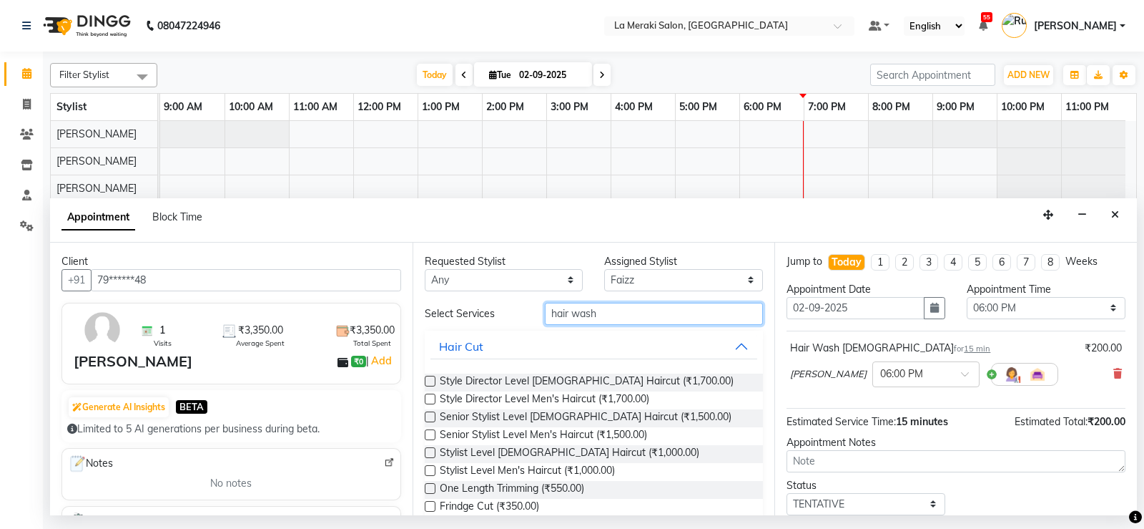
click at [624, 311] on input "hair wash" at bounding box center [654, 314] width 219 height 22
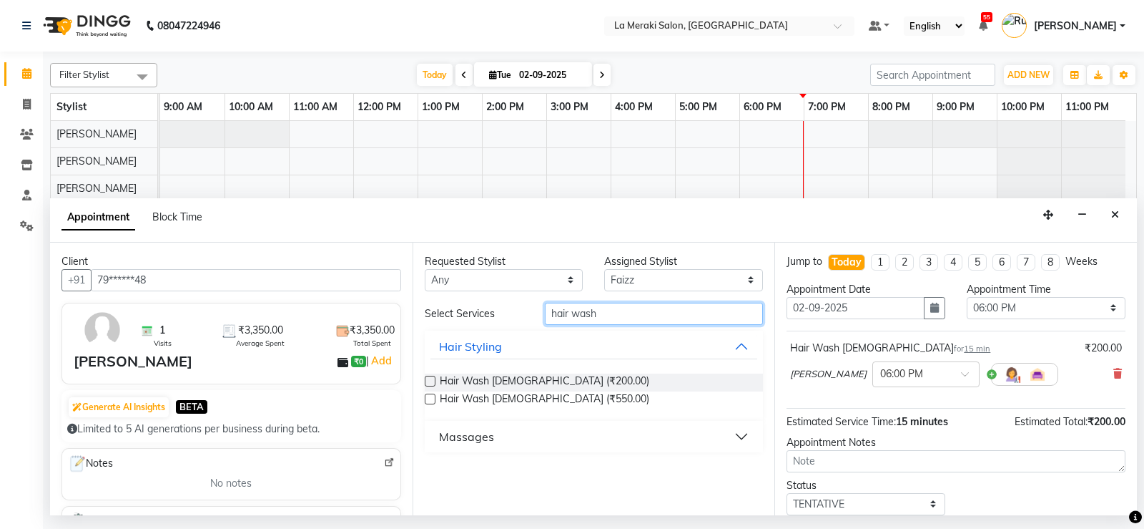
type input "hair wash"
click at [432, 382] on label at bounding box center [430, 380] width 11 height 11
click at [432, 382] on input "checkbox" at bounding box center [429, 382] width 9 height 9
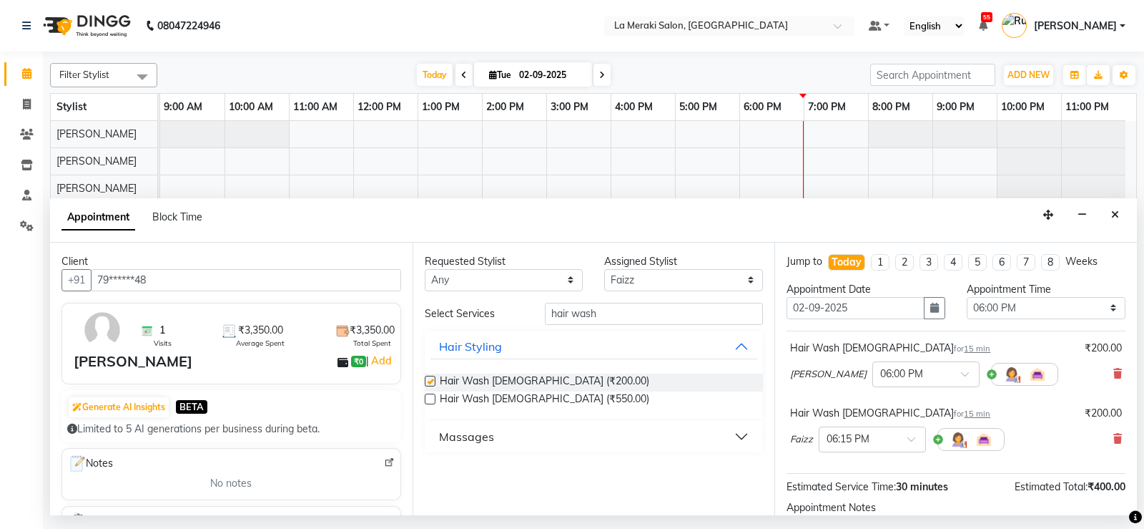
checkbox input "false"
click at [640, 306] on input "hair wash" at bounding box center [654, 314] width 219 height 22
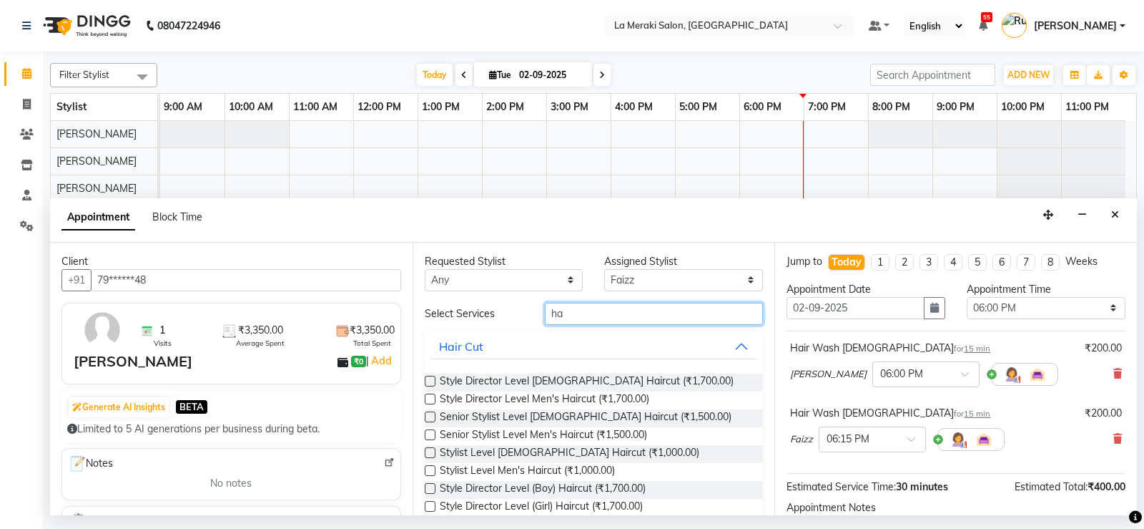
type input "h"
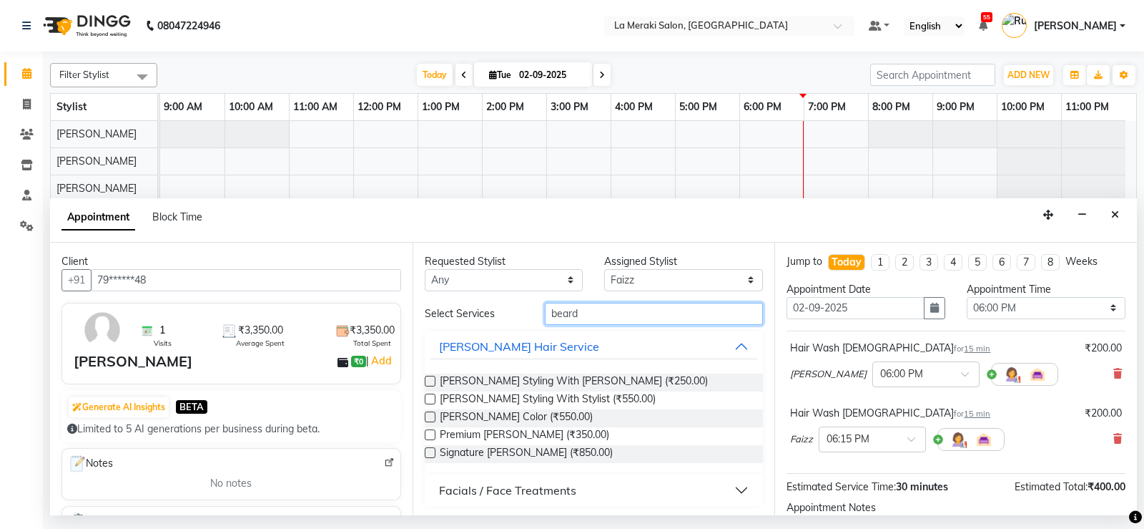
type input "beard"
click at [429, 432] on label at bounding box center [430, 434] width 11 height 11
click at [429, 432] on input "checkbox" at bounding box center [429, 435] width 9 height 9
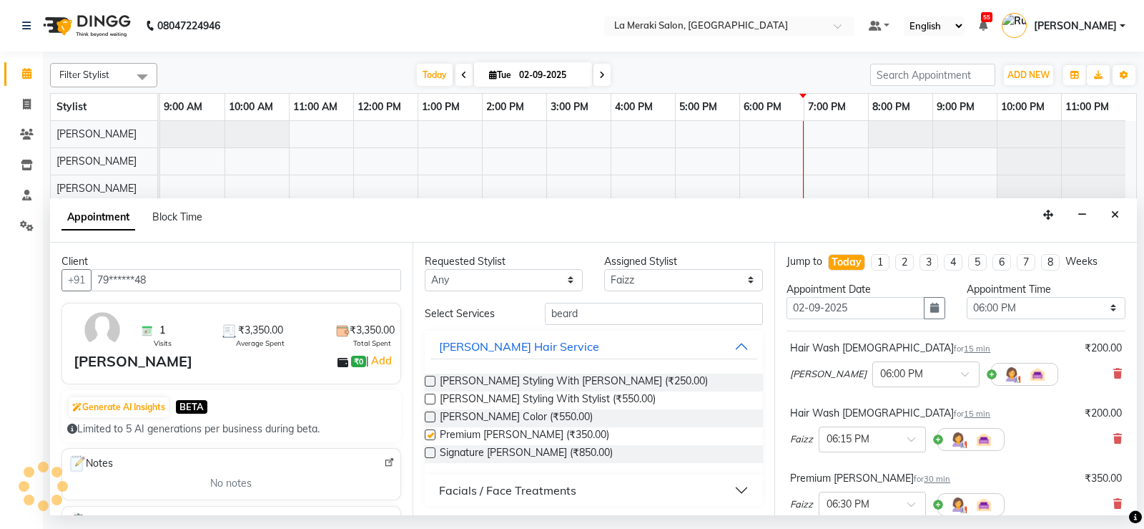
checkbox input "false"
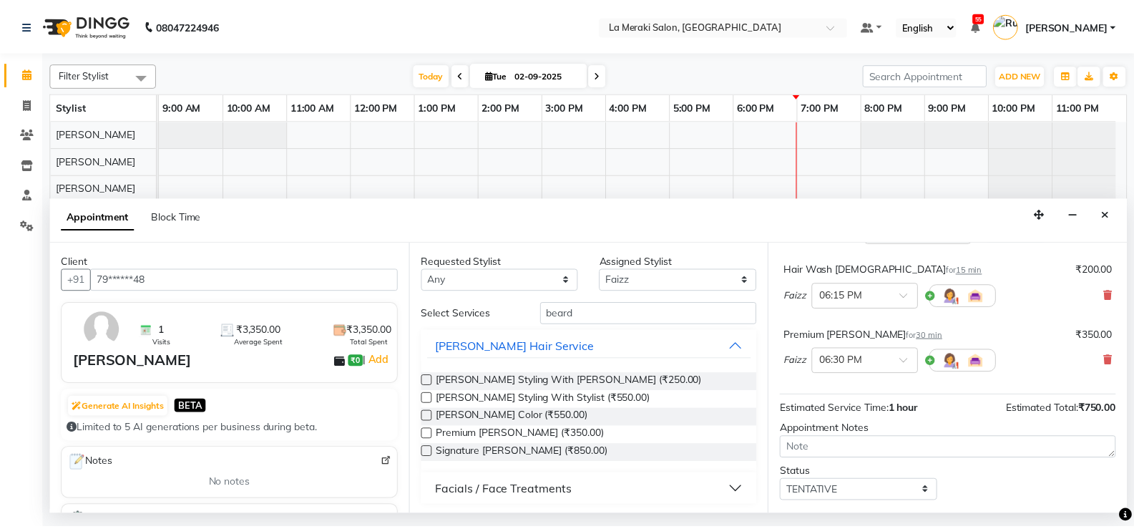
scroll to position [220, 0]
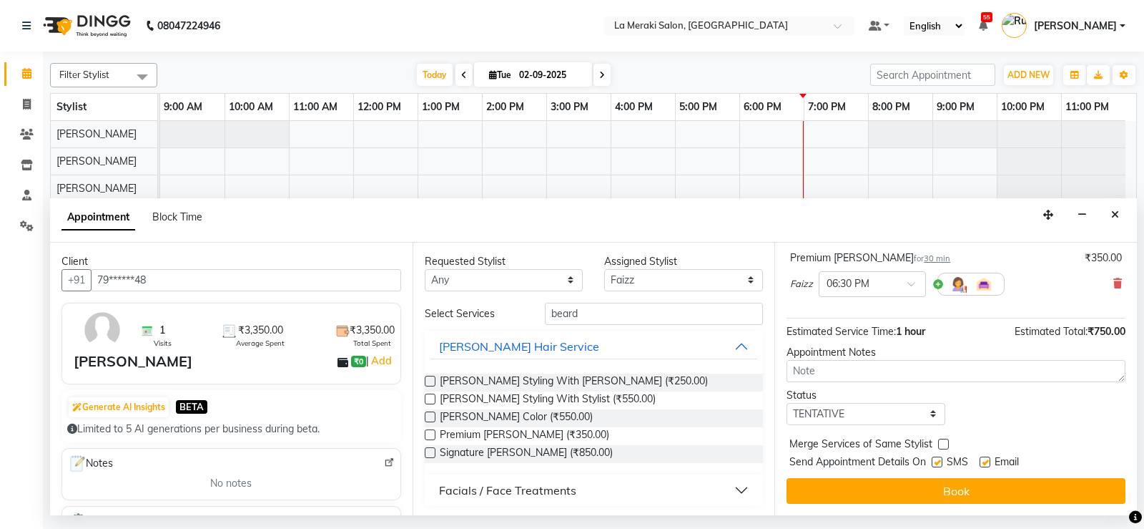
click at [938, 463] on label at bounding box center [937, 461] width 11 height 11
click at [938, 463] on input "checkbox" at bounding box center [936, 462] width 9 height 9
checkbox input "false"
click at [985, 459] on label at bounding box center [985, 461] width 11 height 11
click at [985, 459] on input "checkbox" at bounding box center [984, 462] width 9 height 9
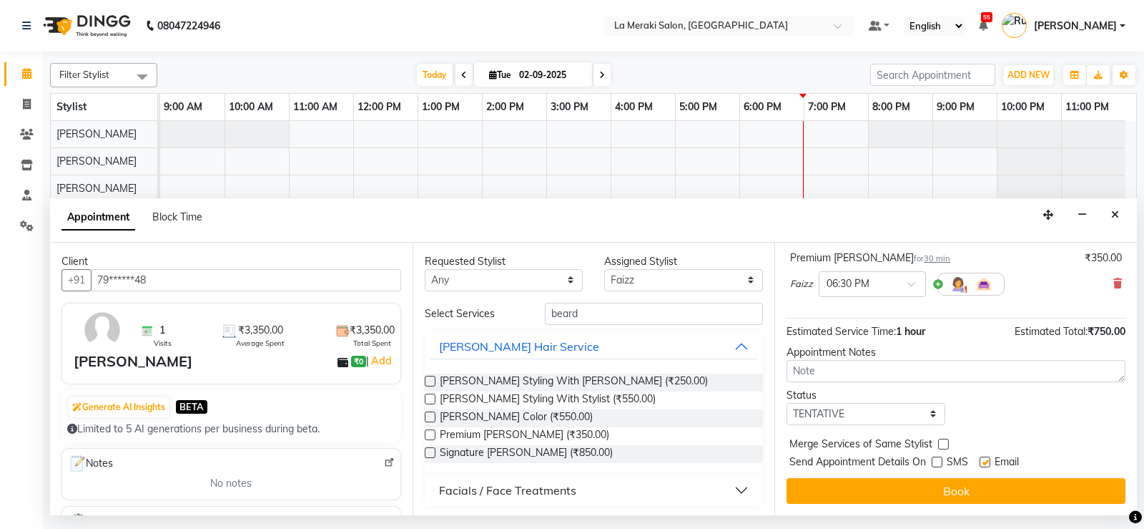
checkbox input "false"
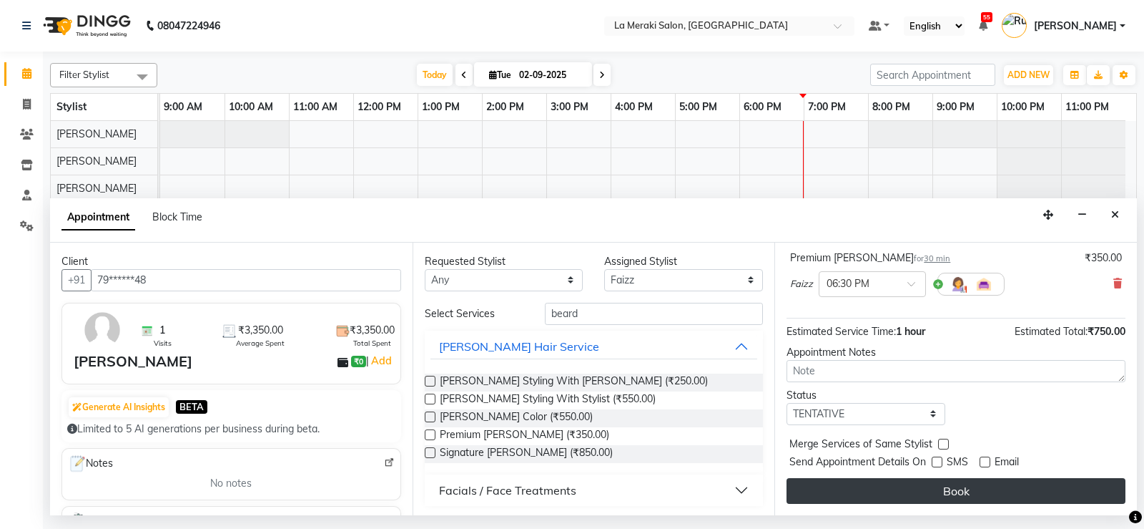
click at [967, 484] on button "Book" at bounding box center [956, 491] width 339 height 26
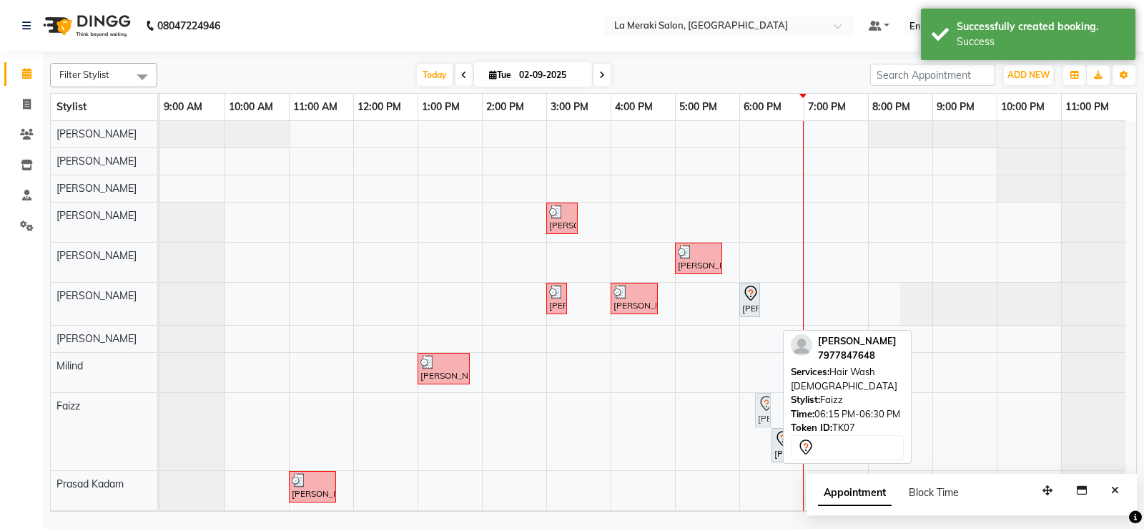
drag, startPoint x: 764, startPoint y: 416, endPoint x: 738, endPoint y: 419, distance: 25.9
click at [738, 419] on div "[PERSON_NAME], TK03, 03:00 PM-03:30 PM, [MEDICAL_DATA] Massage with Olive Oil (…" at bounding box center [648, 355] width 976 height 469
drag, startPoint x: 760, startPoint y: 406, endPoint x: 735, endPoint y: 408, distance: 25.1
click at [735, 408] on div "[PERSON_NAME], TK03, 03:00 PM-03:30 PM, [MEDICAL_DATA] Massage with Olive Oil (…" at bounding box center [648, 355] width 976 height 469
drag, startPoint x: 770, startPoint y: 411, endPoint x: 740, endPoint y: 413, distance: 30.8
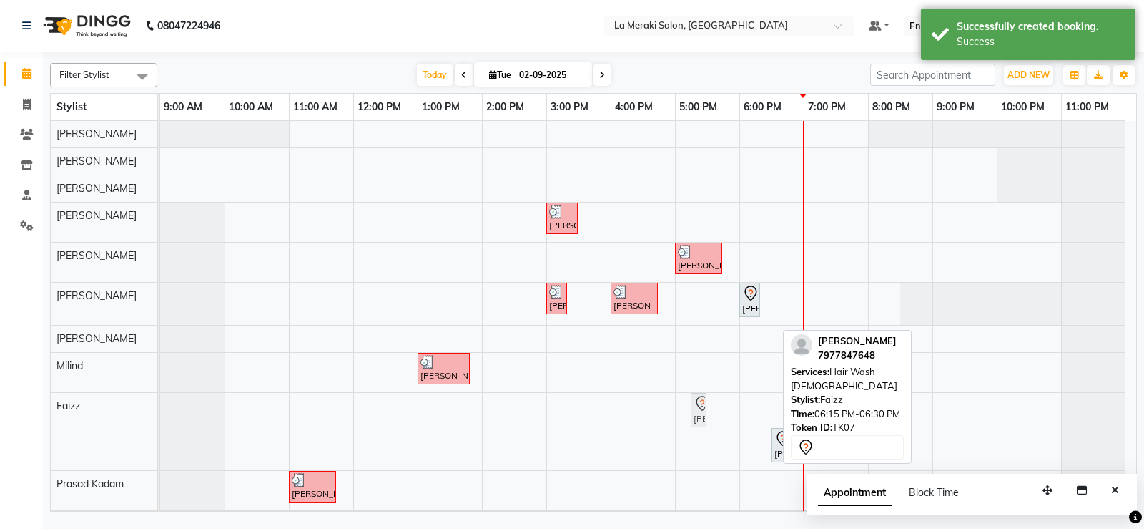
click at [740, 413] on div "[PERSON_NAME], TK03, 03:00 PM-03:30 PM, [MEDICAL_DATA] Massage with Olive Oil (…" at bounding box center [648, 355] width 976 height 469
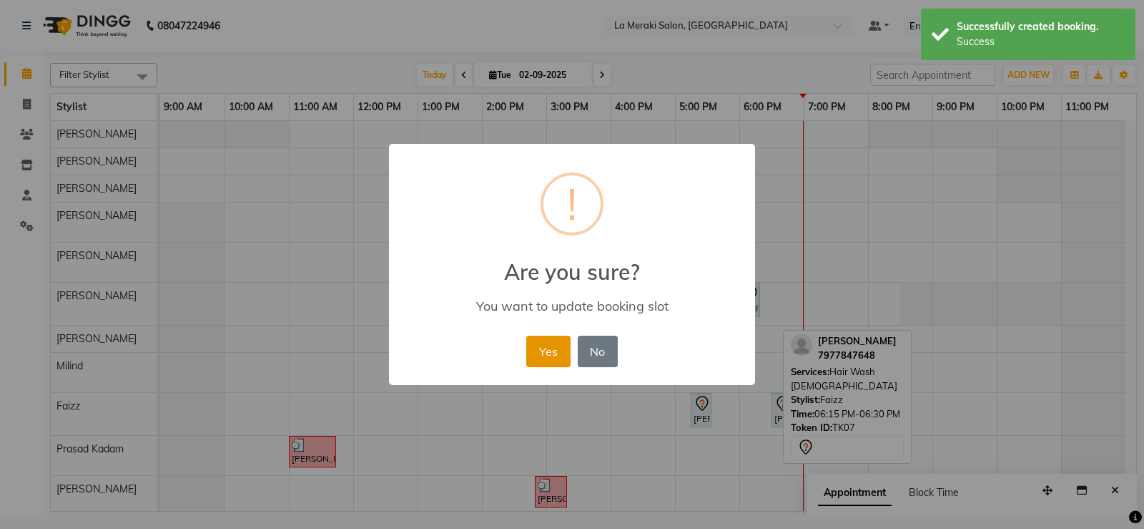
click at [561, 345] on button "Yes" at bounding box center [548, 350] width 44 height 31
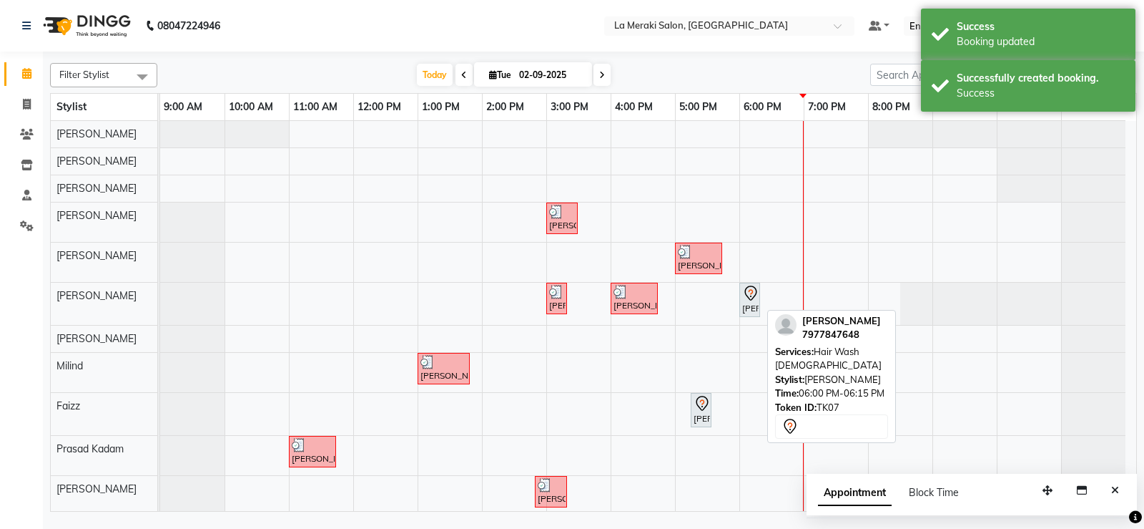
click at [753, 297] on icon at bounding box center [750, 293] width 17 height 17
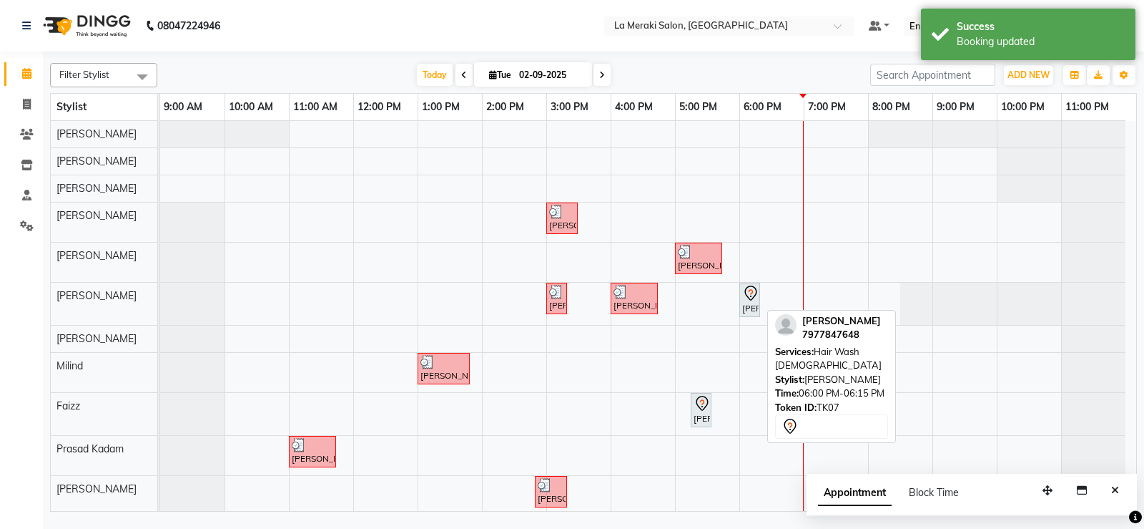
click at [750, 305] on div "[PERSON_NAME], TK07, 06:00 PM-06:15 PM, Hair Wash [DEMOGRAPHIC_DATA]" at bounding box center [750, 300] width 18 height 30
select select "7"
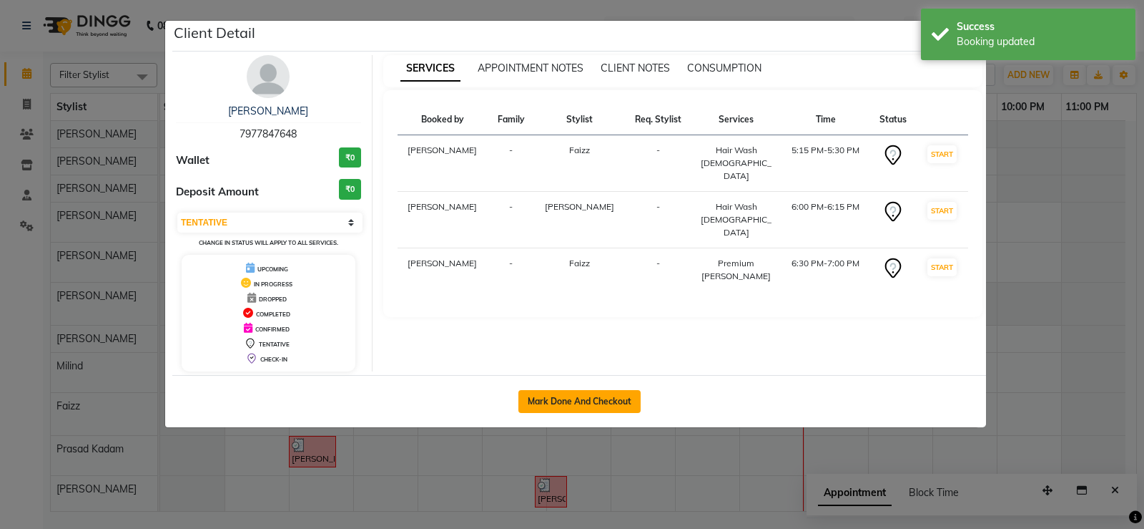
click at [599, 394] on button "Mark Done And Checkout" at bounding box center [580, 401] width 122 height 23
select select "service"
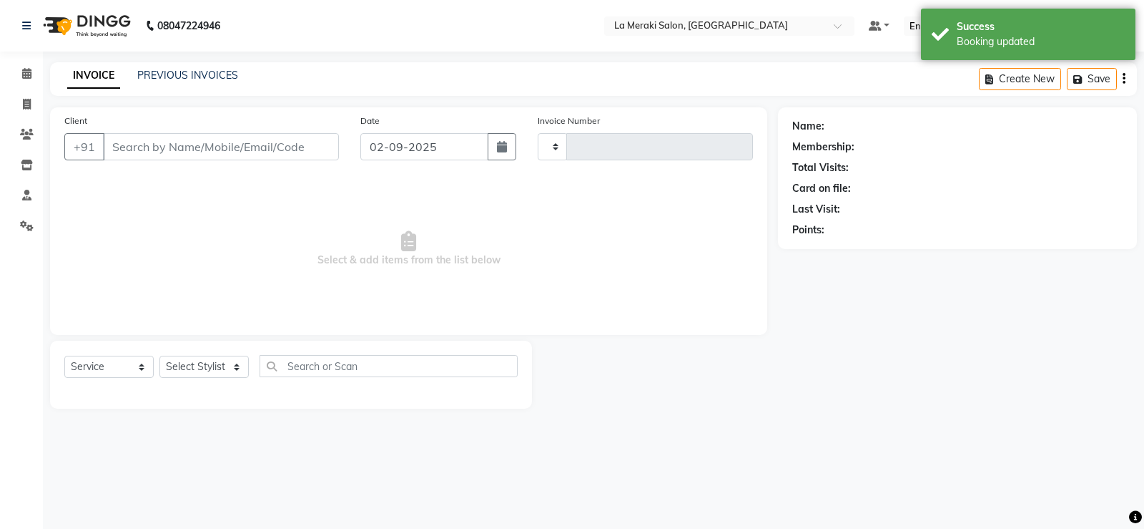
type input "2308"
select select "438"
type input "79******48"
select select "75545"
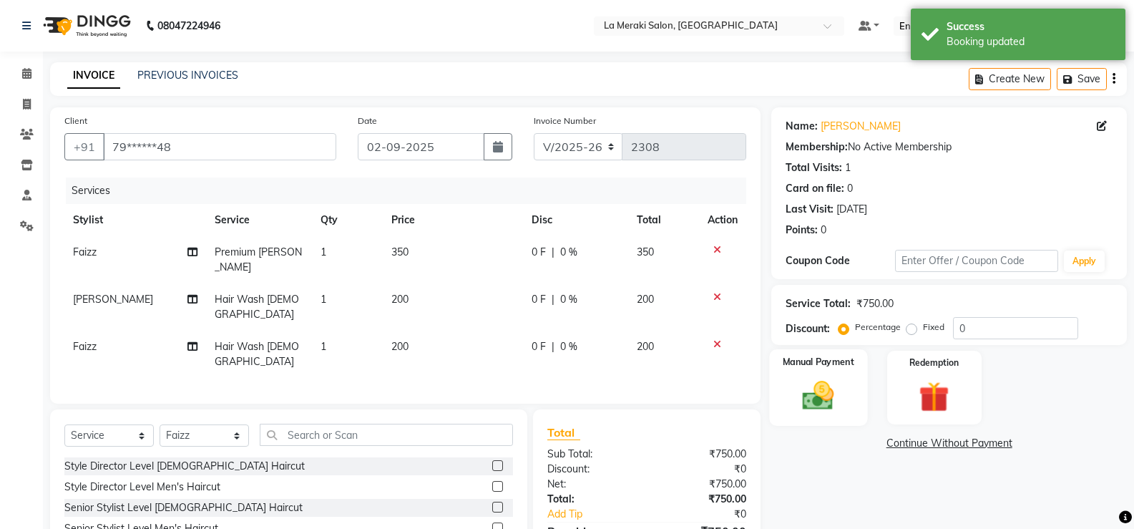
click at [828, 400] on img at bounding box center [817, 395] width 51 height 36
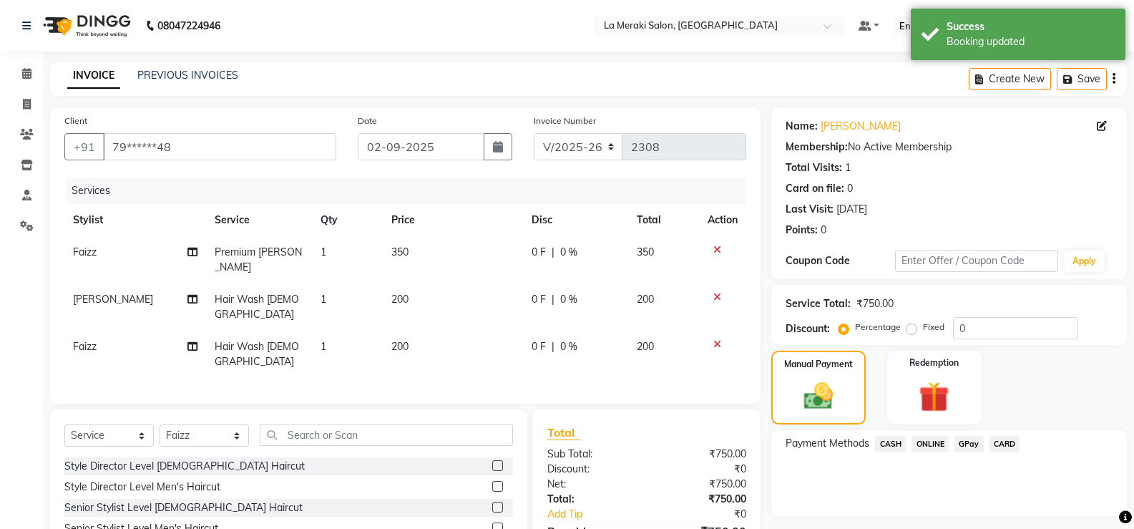
click at [889, 441] on span "CASH" at bounding box center [890, 444] width 31 height 16
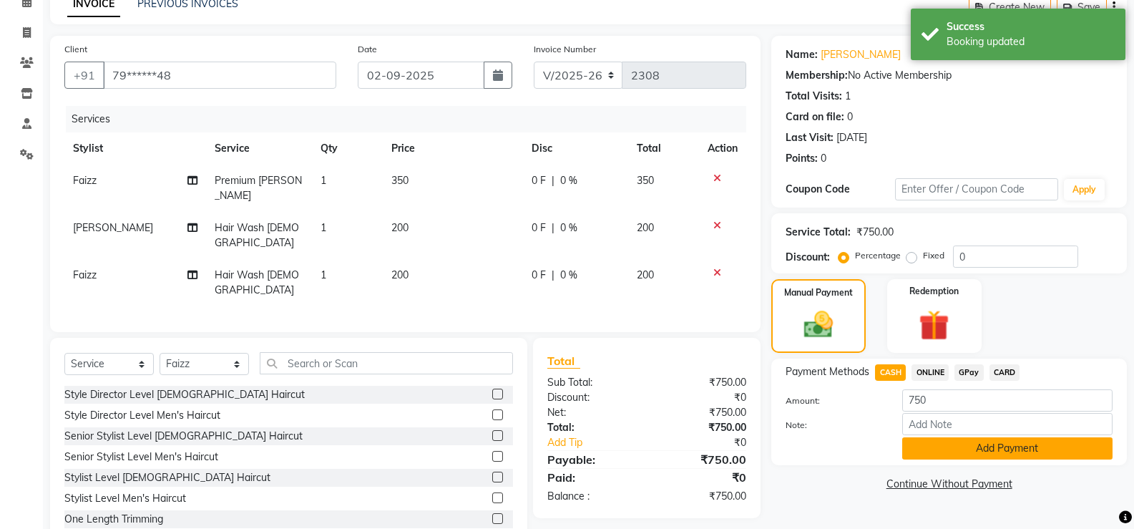
click at [902, 451] on button "Add Payment" at bounding box center [1007, 448] width 210 height 22
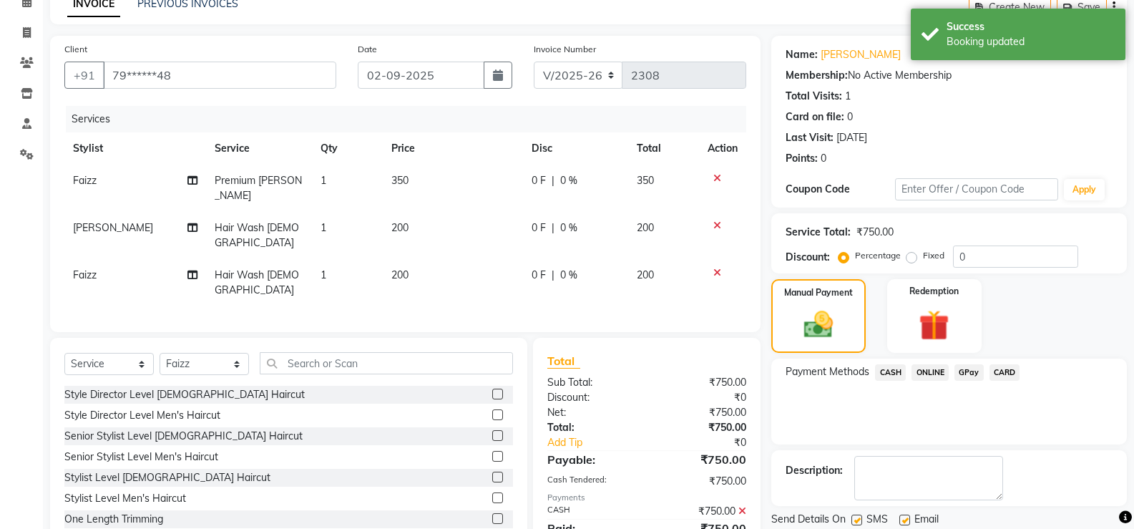
scroll to position [119, 0]
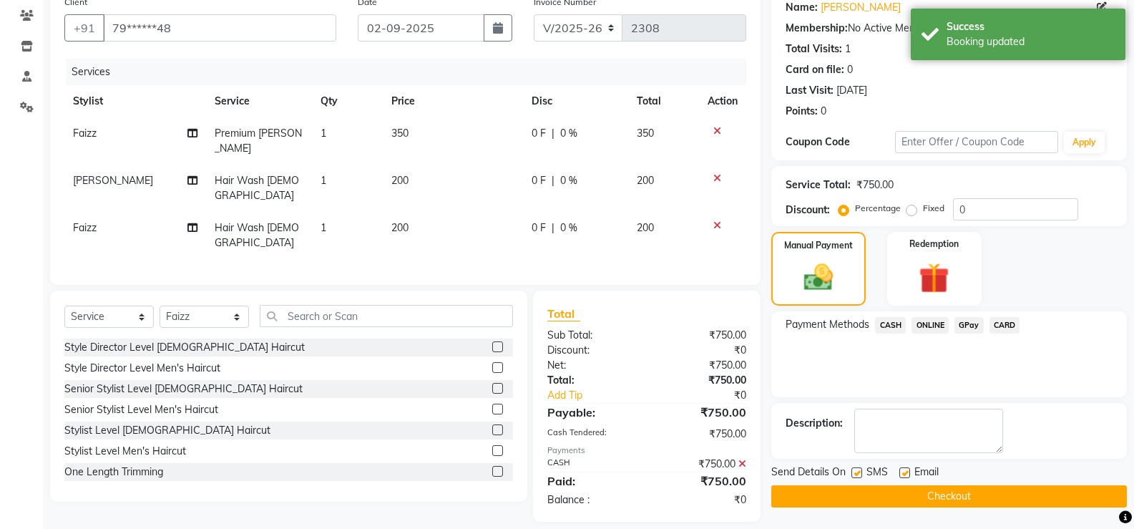
drag, startPoint x: 851, startPoint y: 471, endPoint x: 890, endPoint y: 471, distance: 39.3
click at [852, 471] on label at bounding box center [856, 472] width 11 height 11
click at [852, 471] on input "checkbox" at bounding box center [855, 472] width 9 height 9
checkbox input "false"
click at [903, 471] on label at bounding box center [904, 472] width 11 height 11
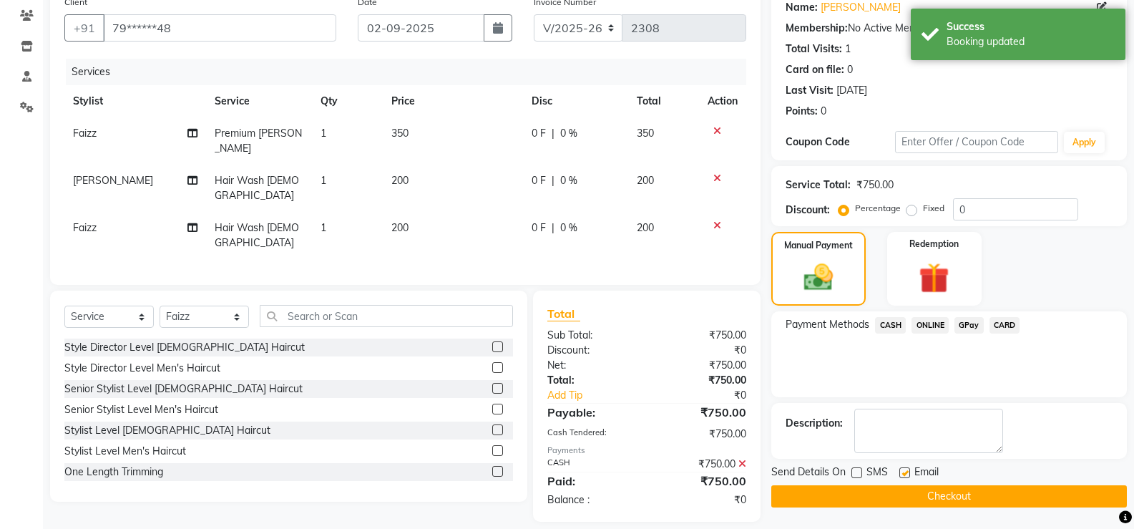
click at [903, 471] on input "checkbox" at bounding box center [903, 472] width 9 height 9
checkbox input "false"
click at [891, 491] on button "Checkout" at bounding box center [948, 496] width 355 height 22
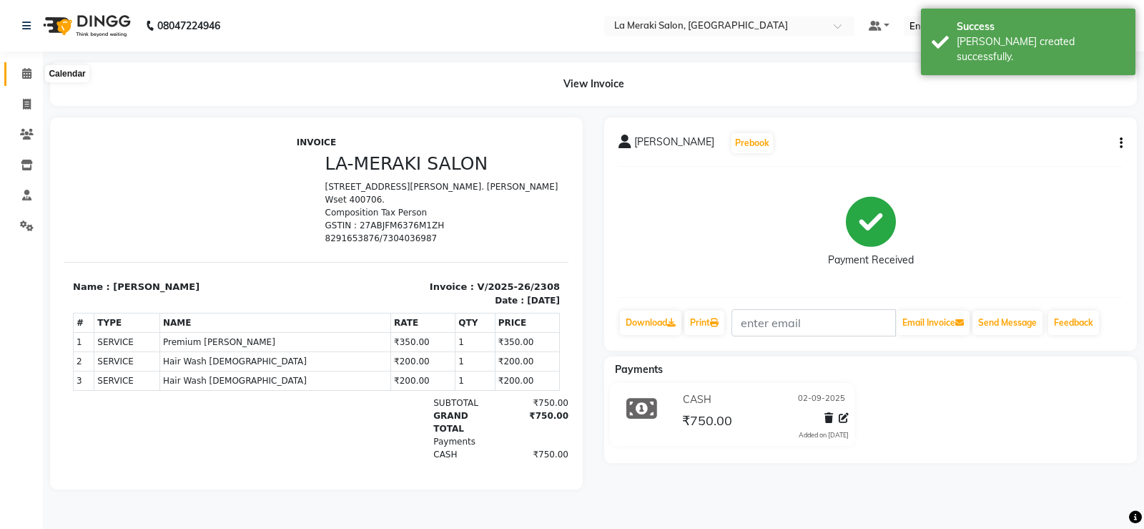
click at [23, 71] on icon at bounding box center [26, 73] width 9 height 11
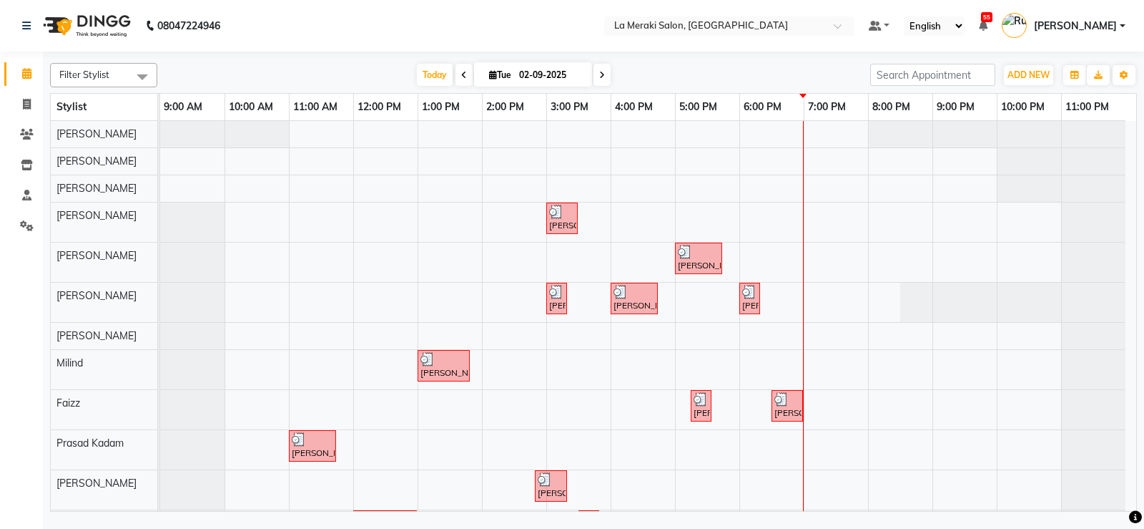
click at [766, 222] on div "[PERSON_NAME], TK03, 03:00 PM-03:30 PM, [MEDICAL_DATA] Massage with Olive Oil (…" at bounding box center [648, 335] width 976 height 428
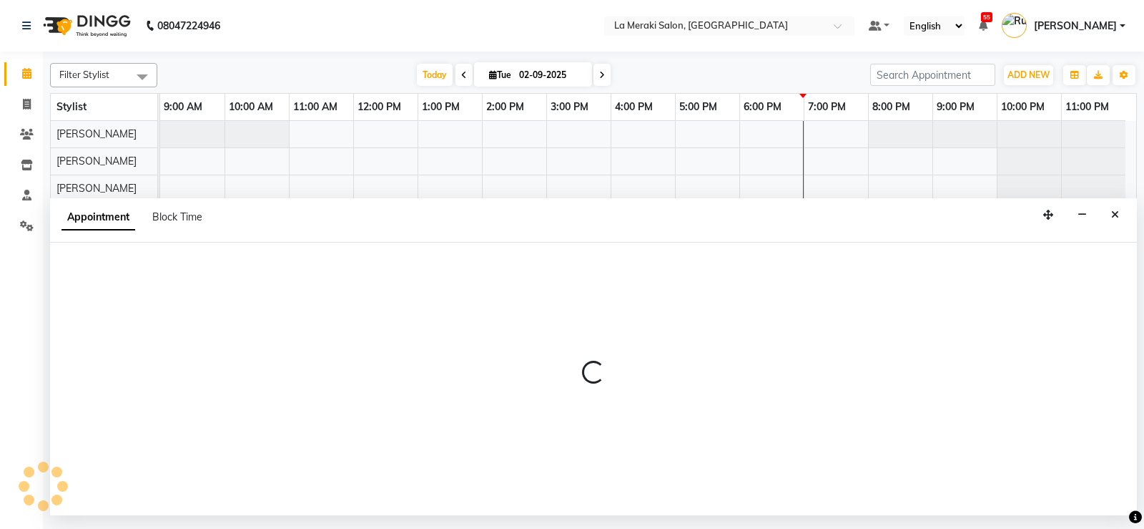
select select "24520"
select select "tentative"
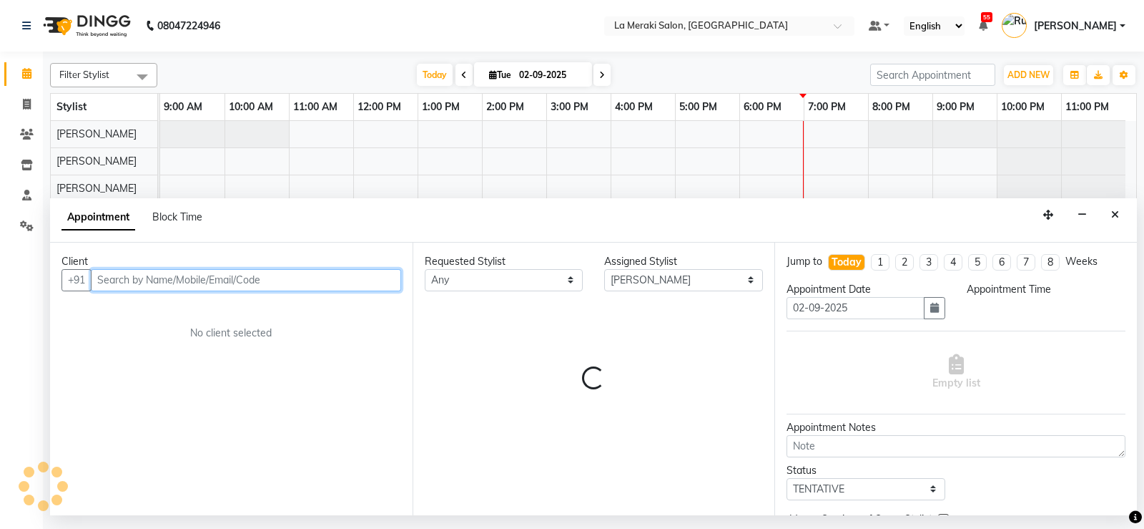
select select "1080"
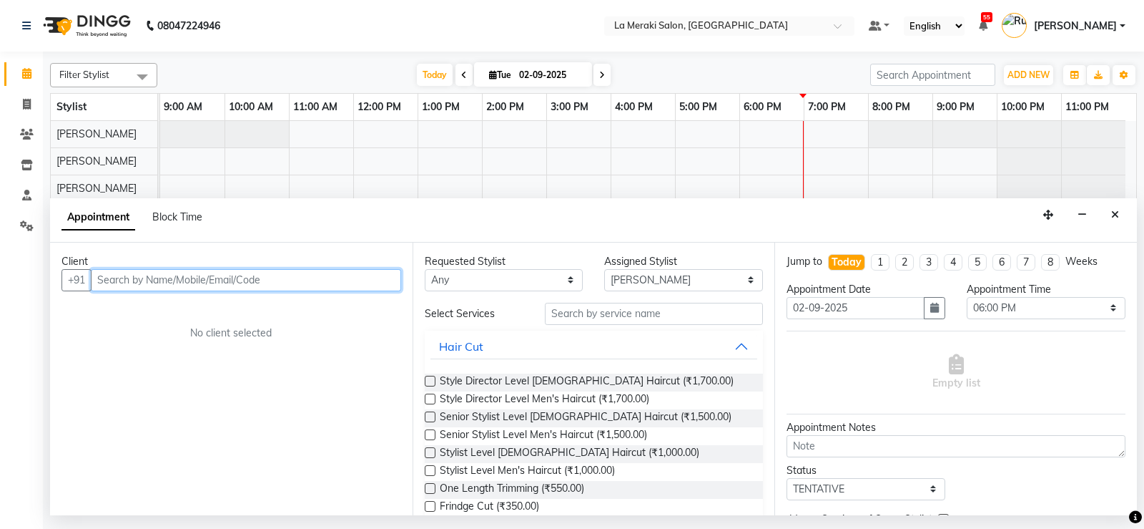
click at [207, 281] on input "text" at bounding box center [246, 280] width 310 height 22
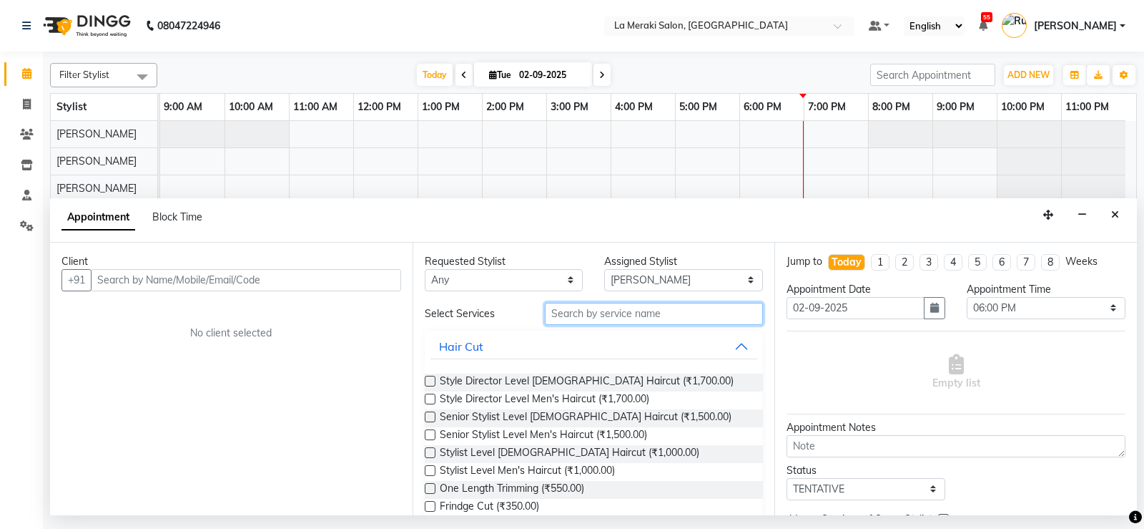
click at [695, 304] on input "text" at bounding box center [654, 314] width 219 height 22
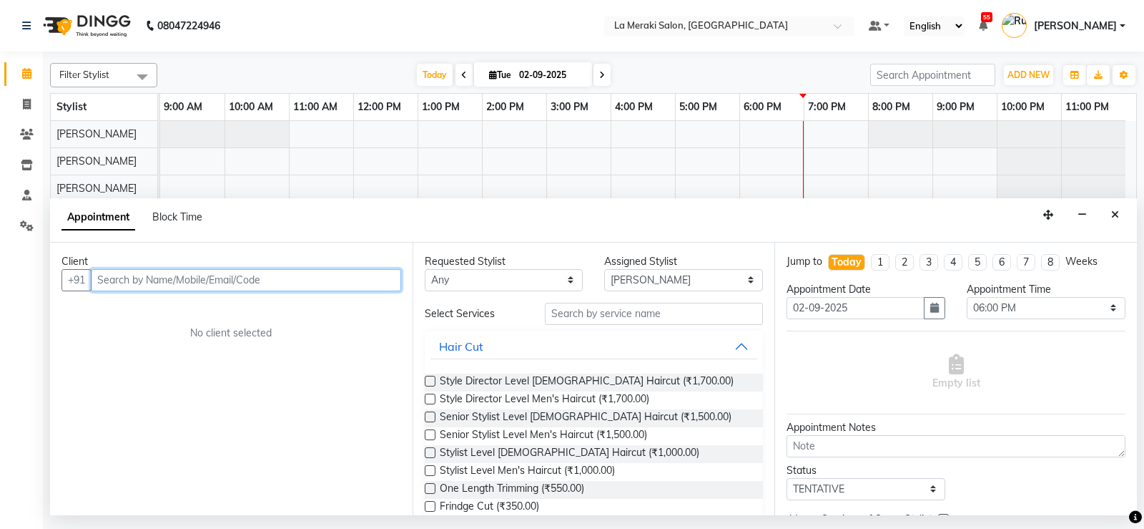
click at [227, 275] on input "text" at bounding box center [246, 280] width 310 height 22
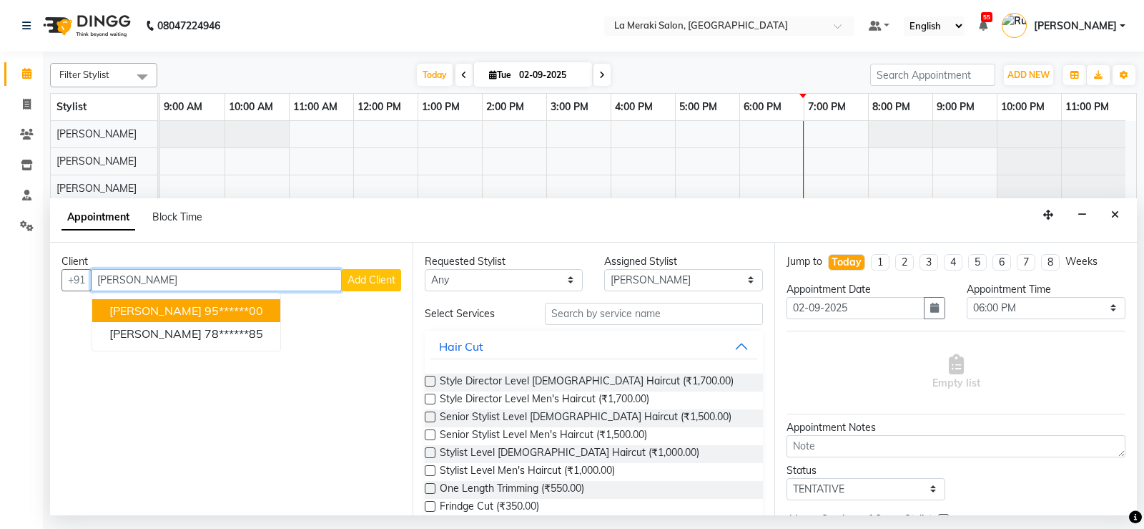
click at [209, 310] on ngb-highlight "95******00" at bounding box center [234, 310] width 59 height 14
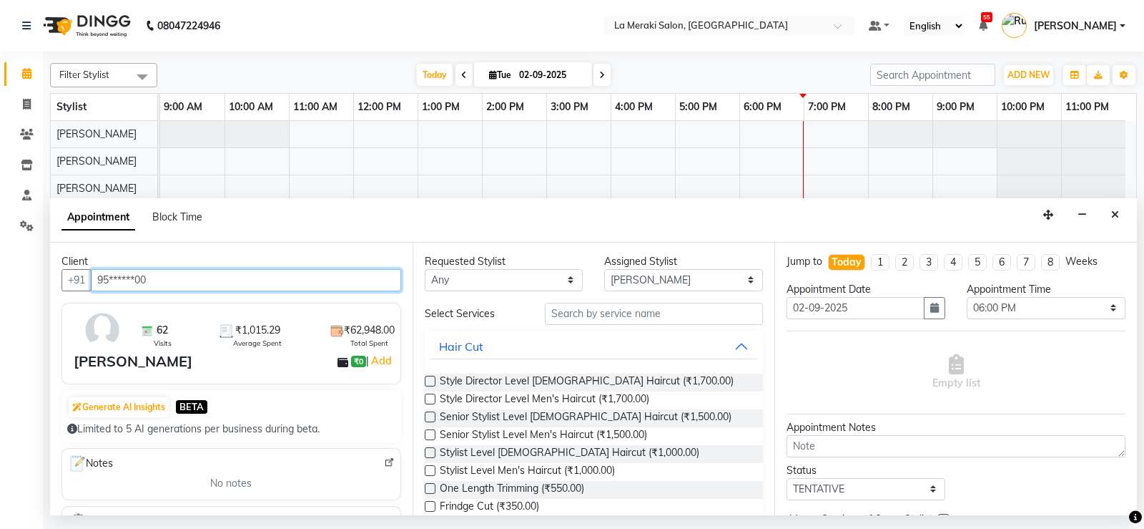
type input "95******00"
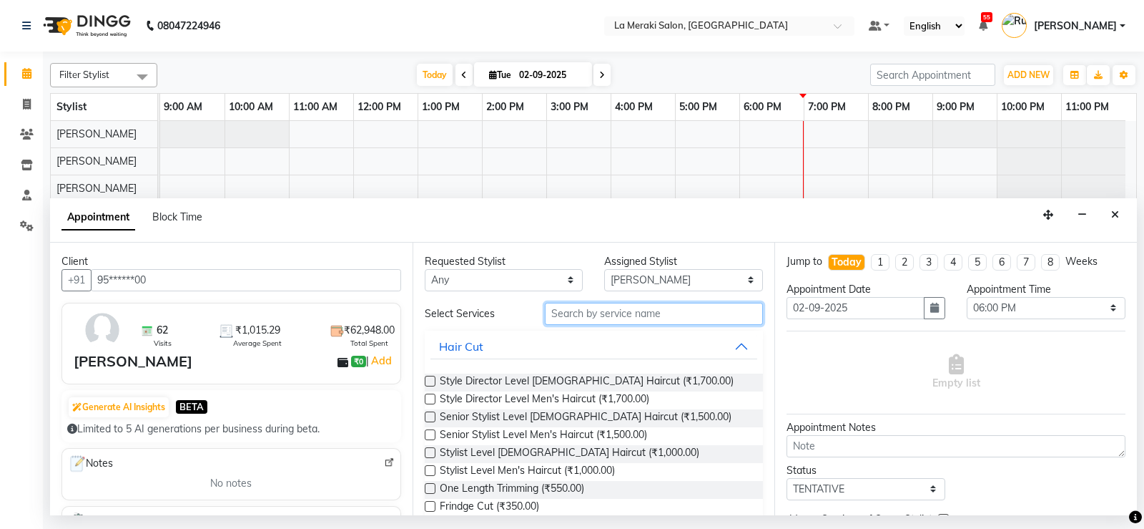
click at [594, 307] on input "text" at bounding box center [654, 314] width 219 height 22
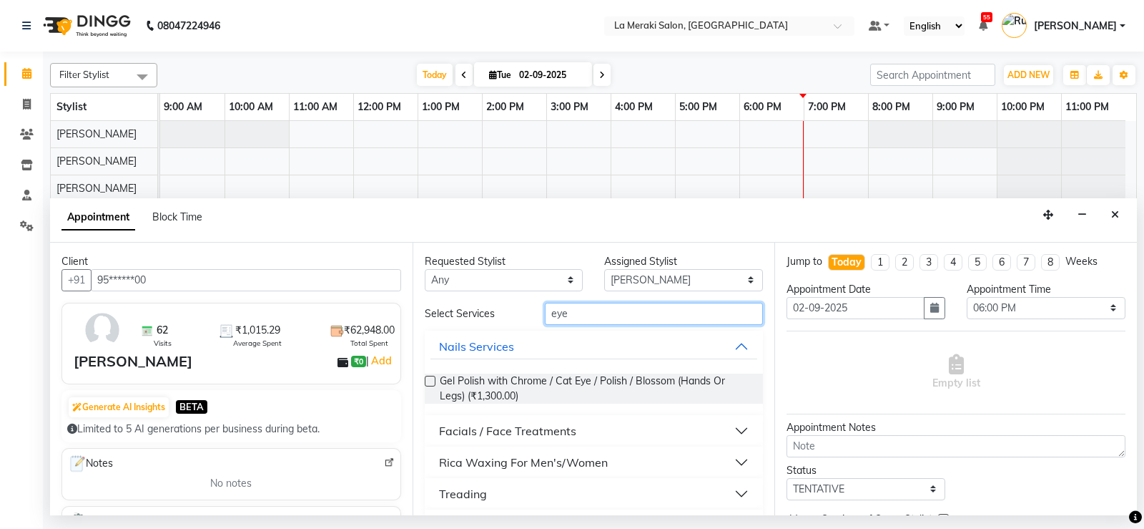
type input "eye"
click at [730, 494] on button "Treading" at bounding box center [595, 494] width 328 height 26
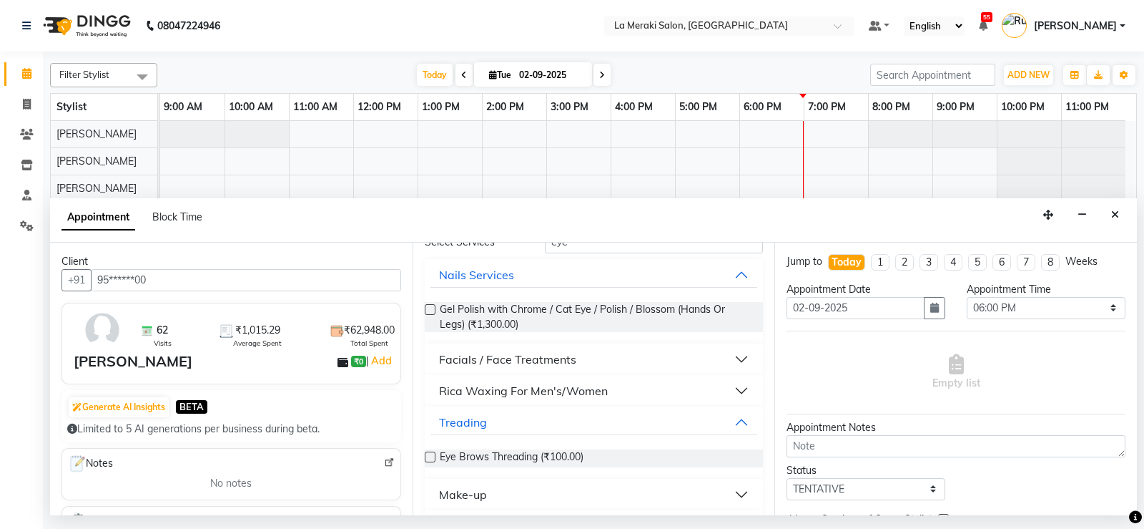
click at [427, 456] on label at bounding box center [430, 456] width 11 height 11
click at [427, 456] on input "checkbox" at bounding box center [429, 457] width 9 height 9
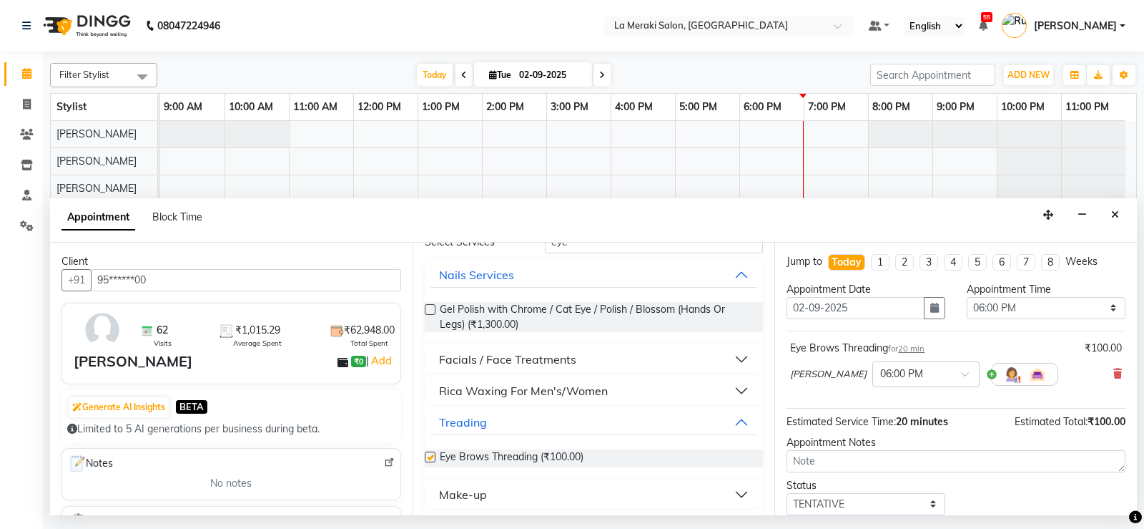
scroll to position [0, 0]
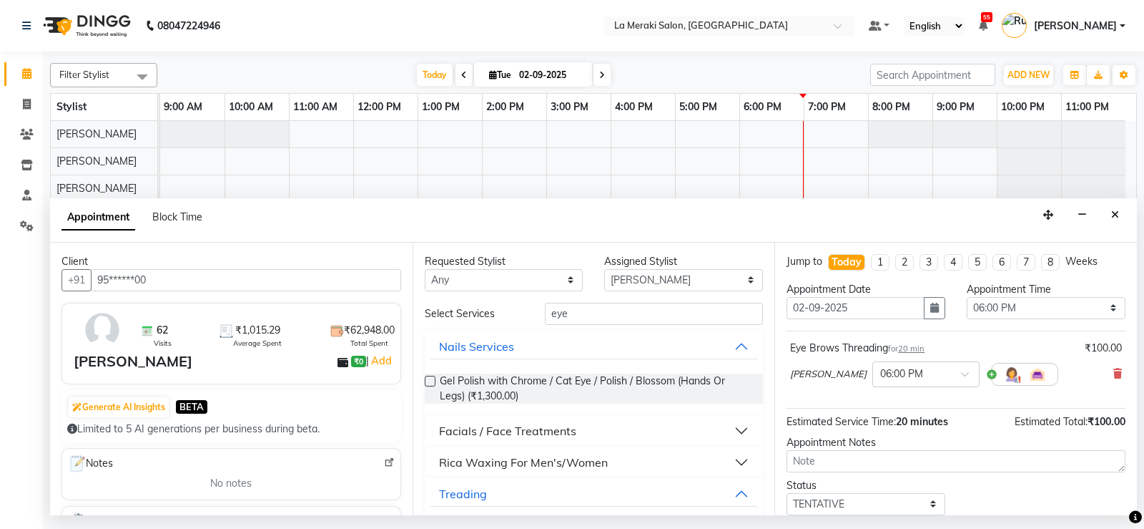
checkbox input "false"
click at [577, 316] on input "eye" at bounding box center [654, 314] width 219 height 22
type input "e"
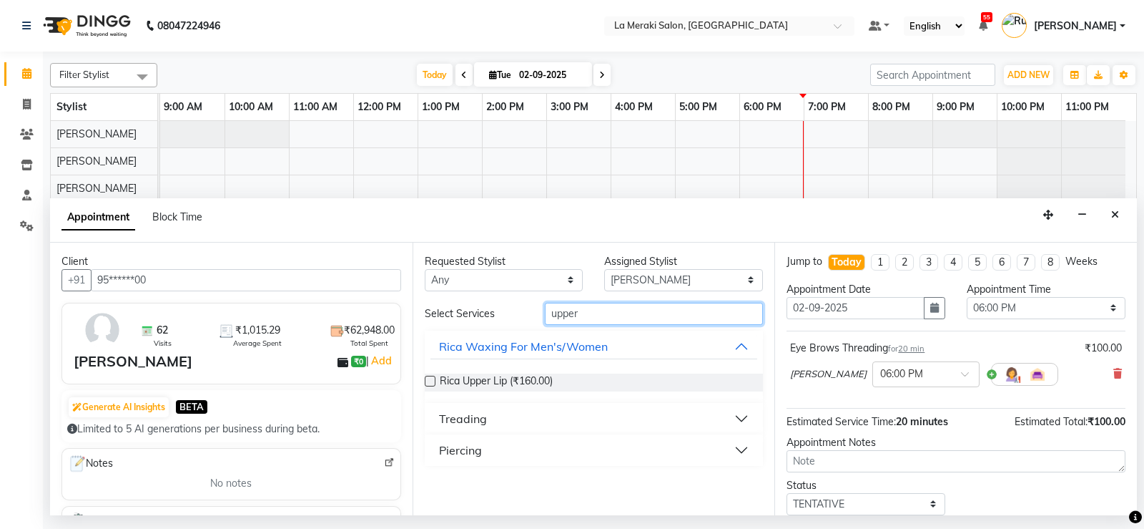
type input "upper"
click at [429, 381] on label at bounding box center [430, 380] width 11 height 11
click at [429, 381] on input "checkbox" at bounding box center [429, 382] width 9 height 9
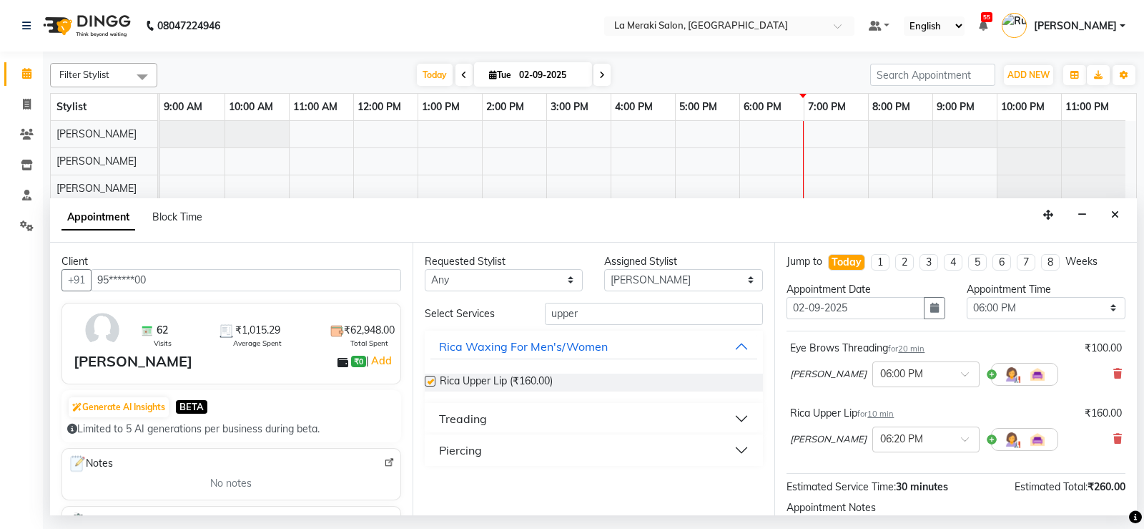
checkbox input "false"
click at [619, 314] on input "upper" at bounding box center [654, 314] width 219 height 22
type input "u"
type input "chin"
drag, startPoint x: 428, startPoint y: 380, endPoint x: 446, endPoint y: 384, distance: 19.1
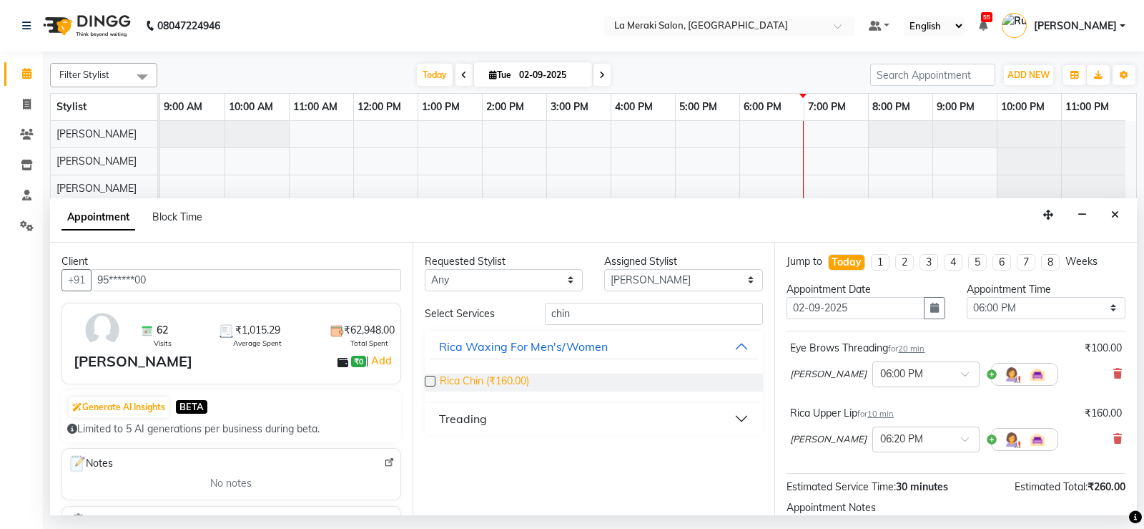
click at [429, 381] on label at bounding box center [430, 380] width 11 height 11
click at [429, 381] on input "checkbox" at bounding box center [429, 382] width 9 height 9
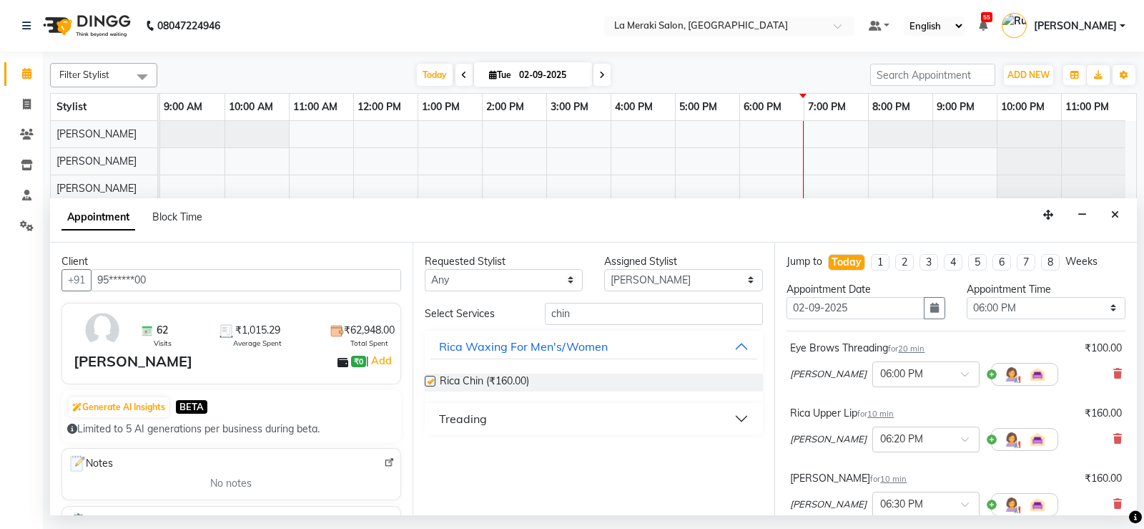
checkbox input "false"
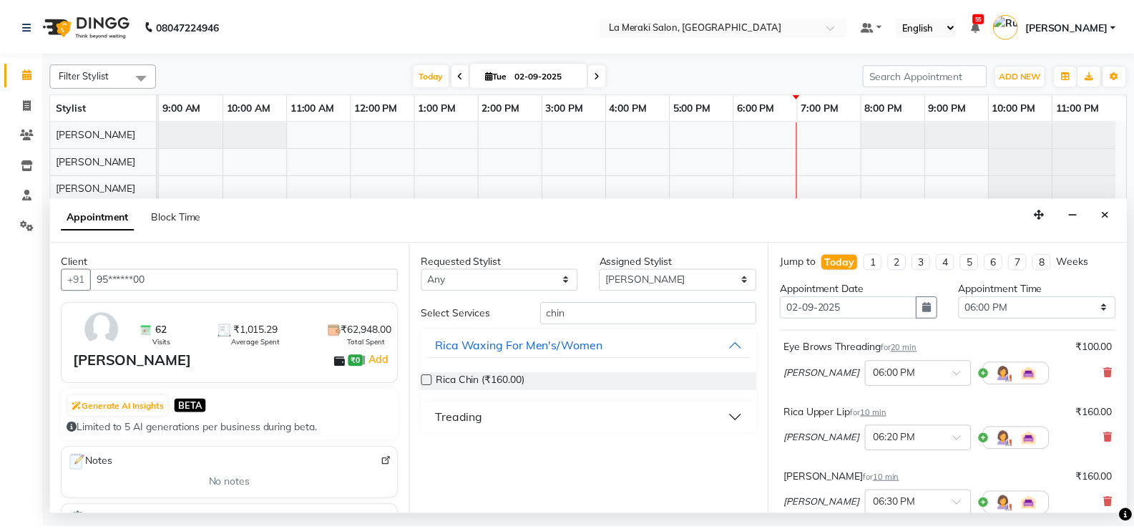
scroll to position [215, 0]
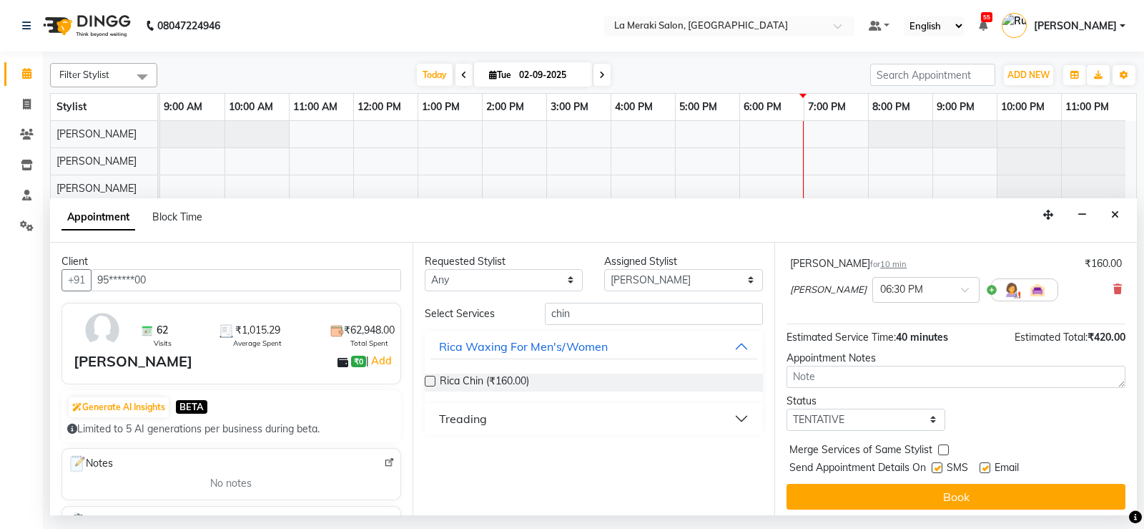
drag, startPoint x: 938, startPoint y: 471, endPoint x: 1002, endPoint y: 470, distance: 63.7
click at [938, 470] on label at bounding box center [937, 467] width 11 height 11
click at [938, 470] on input "checkbox" at bounding box center [936, 468] width 9 height 9
checkbox input "false"
click at [988, 467] on label at bounding box center [985, 467] width 11 height 11
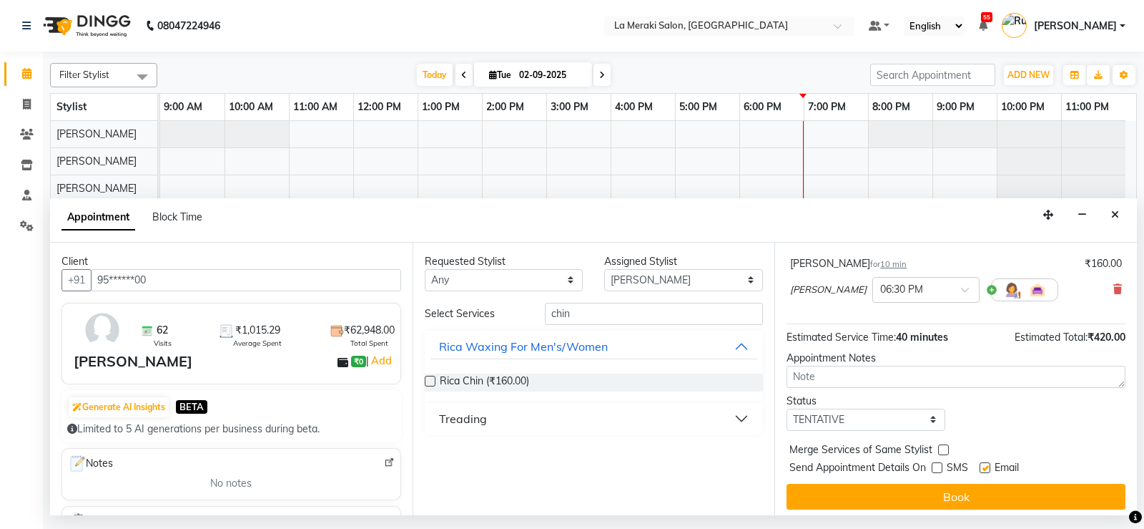
click at [988, 467] on input "checkbox" at bounding box center [984, 468] width 9 height 9
checkbox input "false"
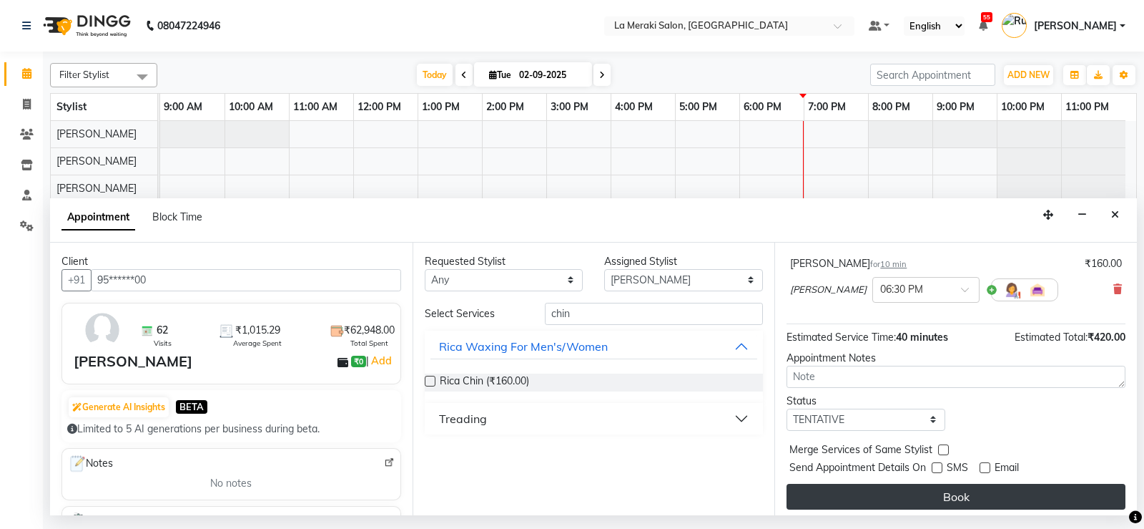
click at [956, 502] on button "Book" at bounding box center [956, 496] width 339 height 26
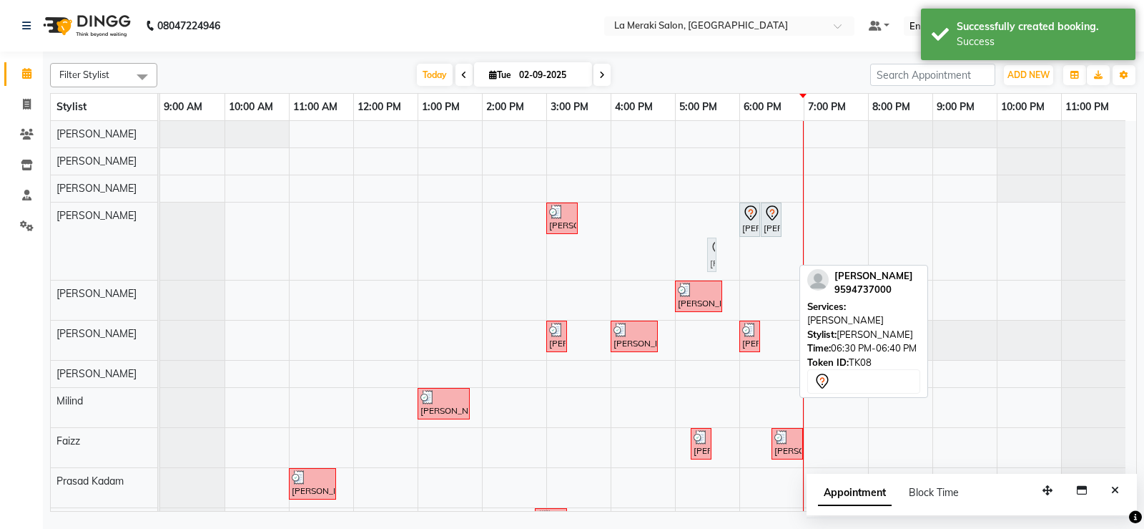
drag, startPoint x: 782, startPoint y: 257, endPoint x: 726, endPoint y: 257, distance: 55.8
click at [726, 257] on div "[PERSON_NAME], TK03, 03:00 PM-03:30 PM, [MEDICAL_DATA] Massage with Olive Oil (…" at bounding box center [648, 354] width 976 height 466
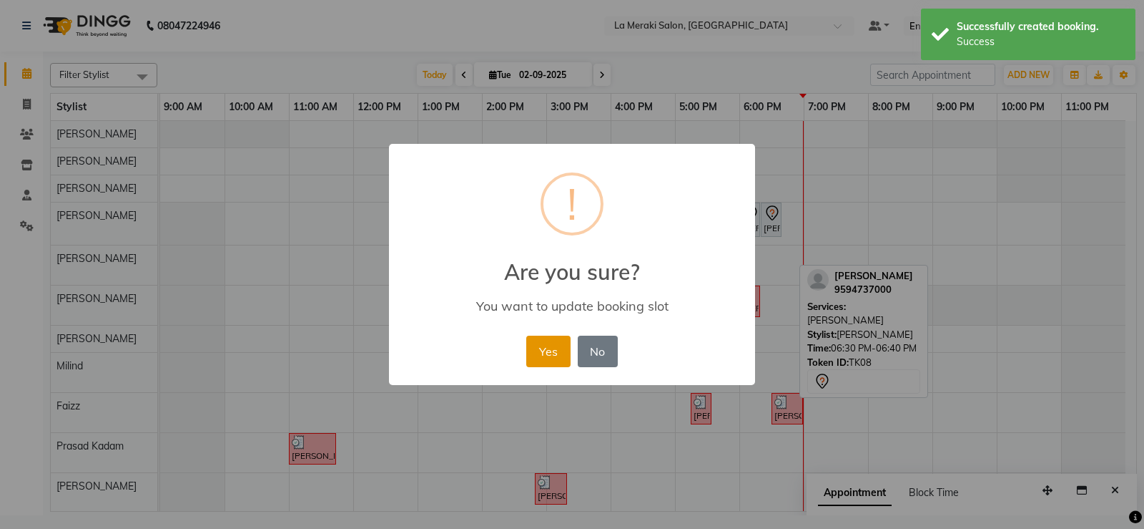
click at [558, 348] on button "Yes" at bounding box center [548, 350] width 44 height 31
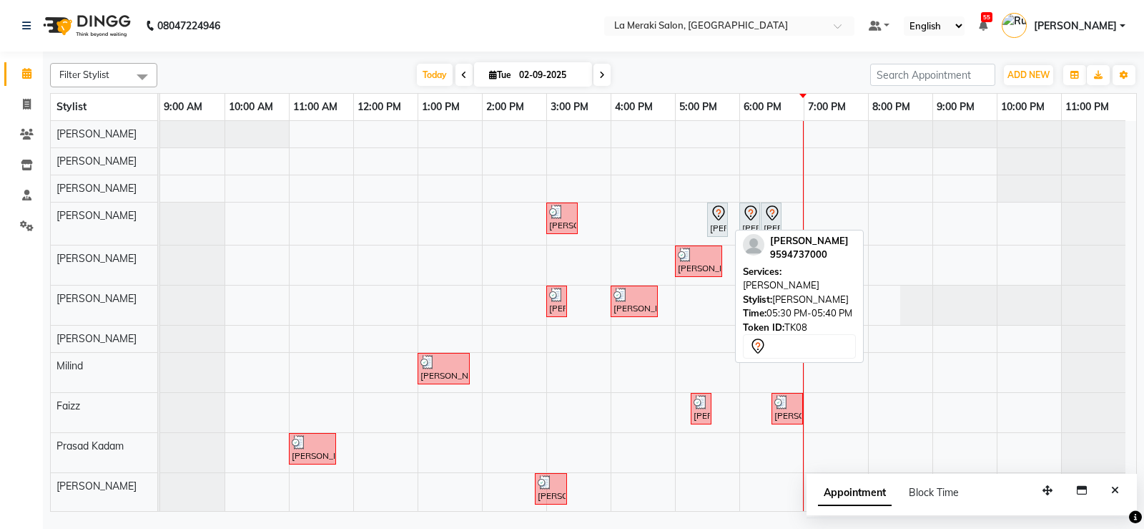
click at [720, 227] on div "[PERSON_NAME], TK08, 05:30 PM-05:40 PM, [PERSON_NAME][GEOGRAPHIC_DATA]" at bounding box center [718, 220] width 18 height 30
click at [713, 227] on div "[PERSON_NAME], TK08, 05:30 PM-05:40 PM, [PERSON_NAME][GEOGRAPHIC_DATA]" at bounding box center [718, 220] width 18 height 30
select select "7"
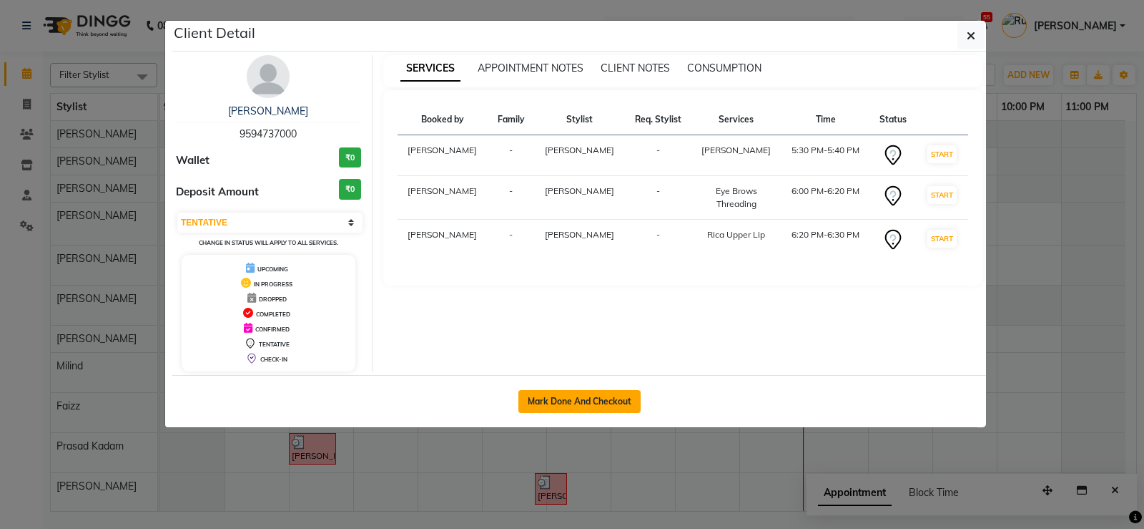
click at [579, 399] on button "Mark Done And Checkout" at bounding box center [580, 401] width 122 height 23
select select "service"
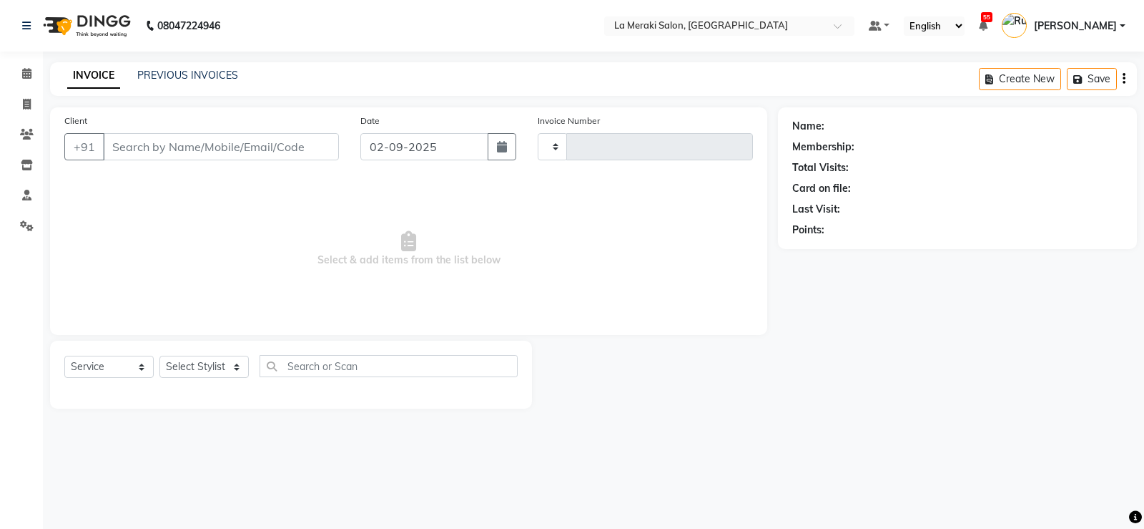
type input "2309"
select select "438"
type input "95******00"
select select "24520"
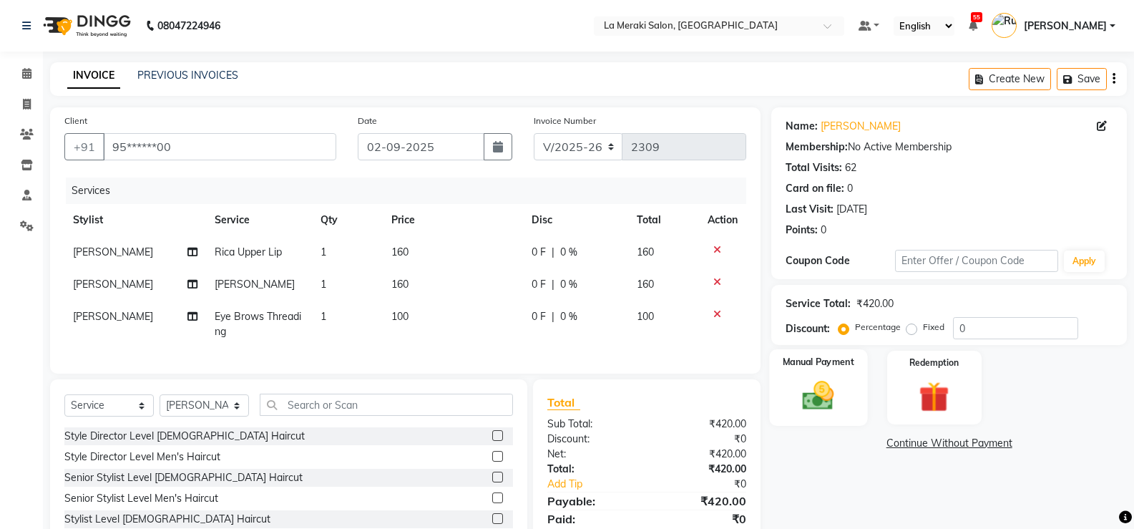
click at [820, 409] on img at bounding box center [817, 395] width 51 height 36
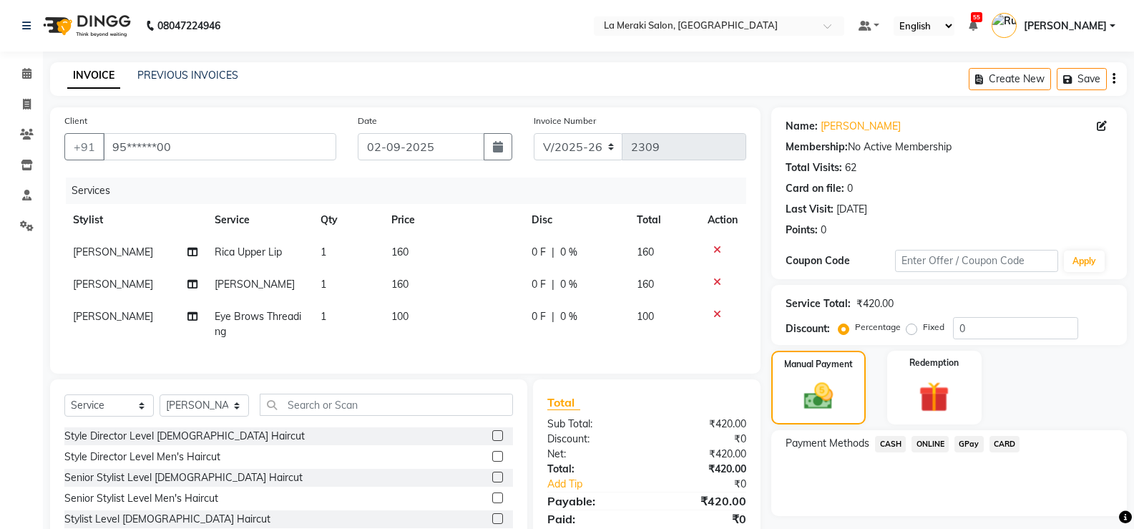
click at [891, 445] on span "CASH" at bounding box center [890, 444] width 31 height 16
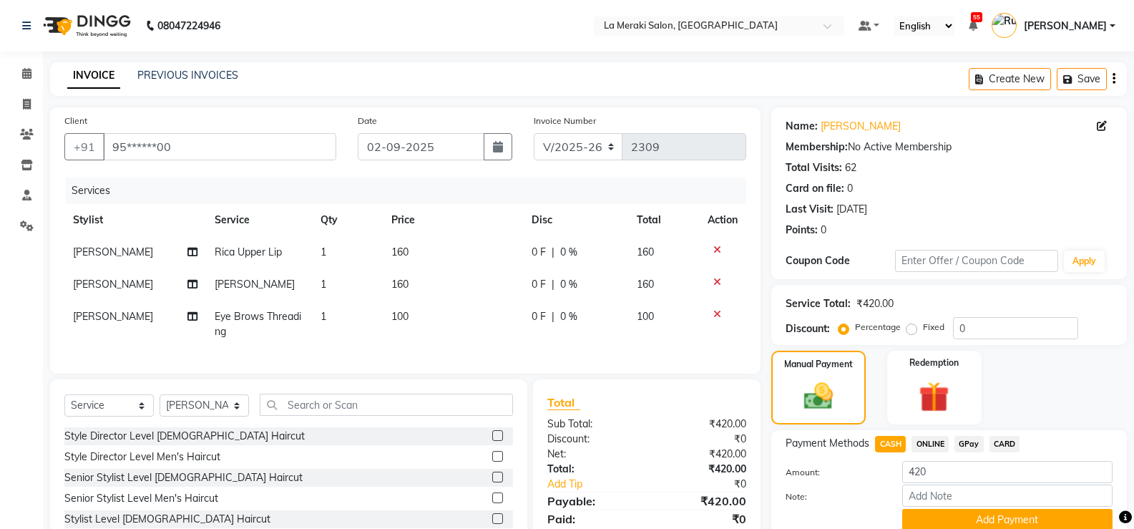
scroll to position [94, 0]
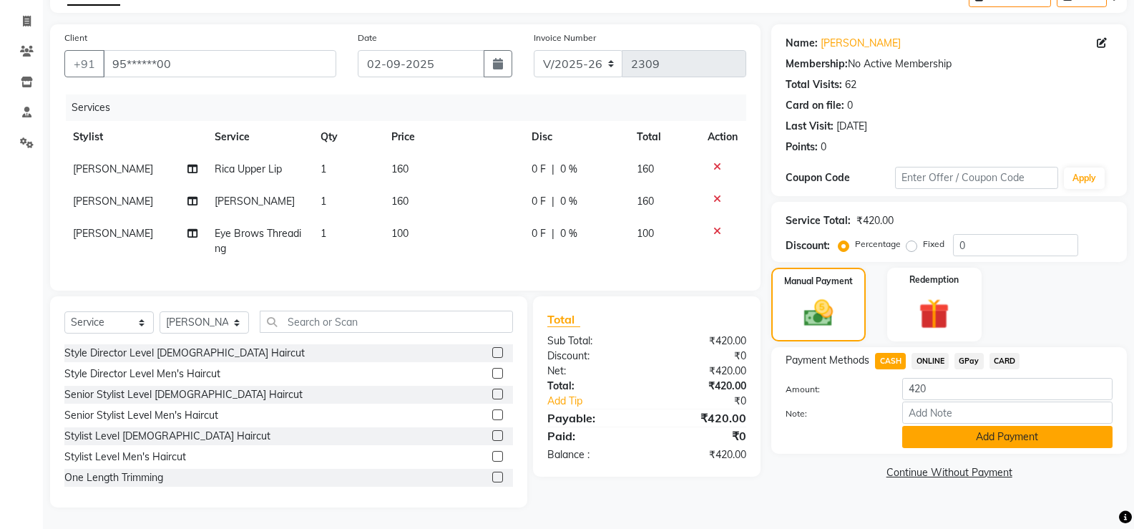
click at [946, 426] on button "Add Payment" at bounding box center [1007, 437] width 210 height 22
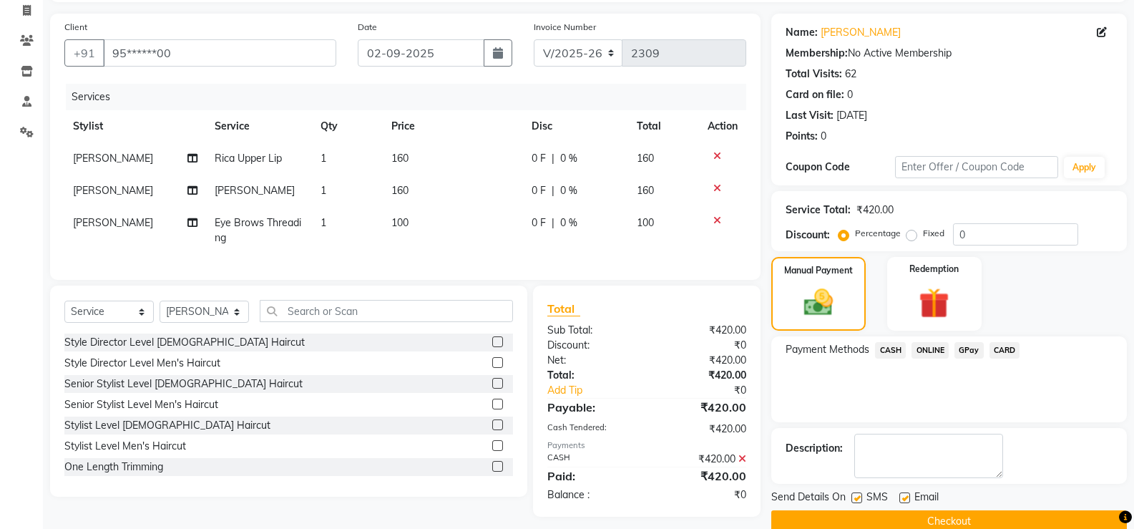
scroll to position [119, 0]
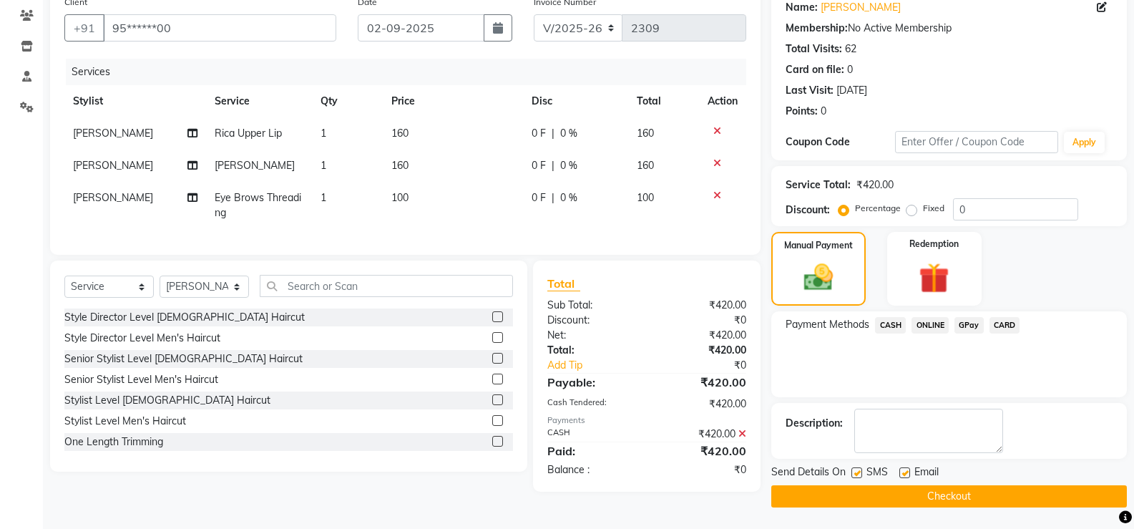
click at [859, 473] on label at bounding box center [856, 472] width 11 height 11
click at [859, 473] on input "checkbox" at bounding box center [855, 472] width 9 height 9
checkbox input "false"
click at [905, 473] on label at bounding box center [904, 472] width 11 height 11
click at [905, 473] on input "checkbox" at bounding box center [903, 472] width 9 height 9
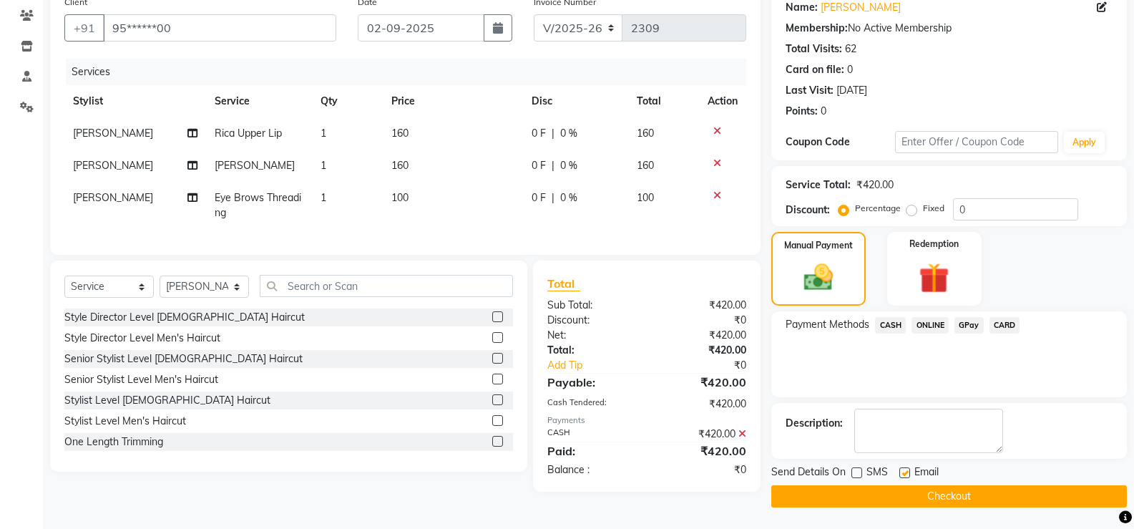
checkbox input "false"
click at [898, 491] on button "Checkout" at bounding box center [948, 496] width 355 height 22
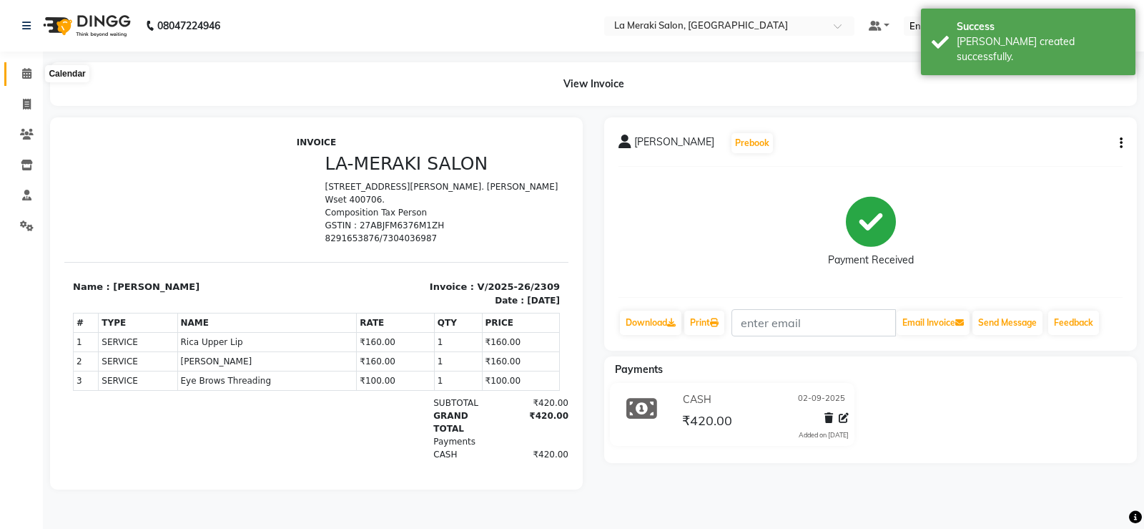
click at [29, 72] on icon at bounding box center [26, 73] width 9 height 11
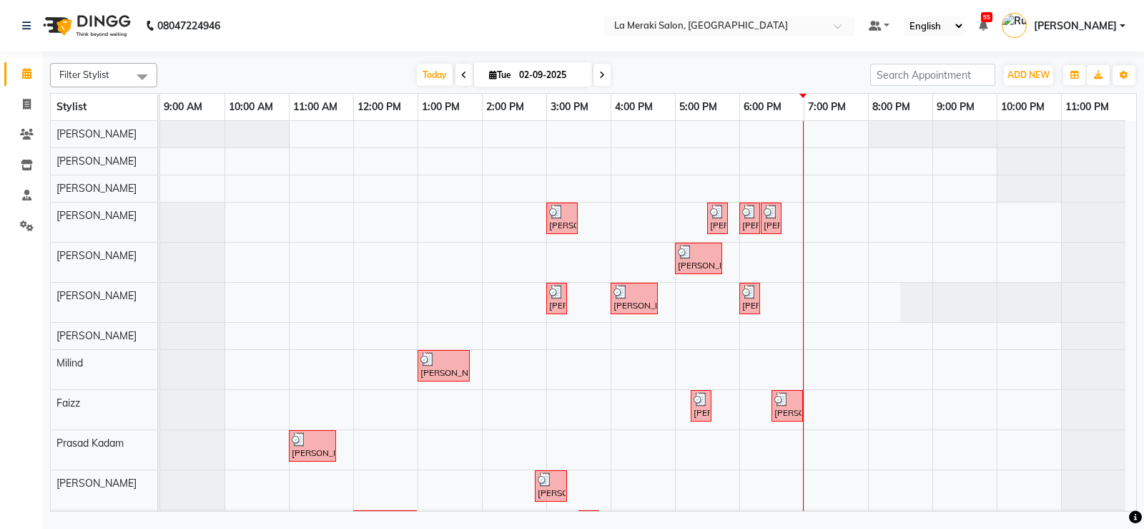
click at [1109, 22] on span "[PERSON_NAME]" at bounding box center [1075, 26] width 83 height 15
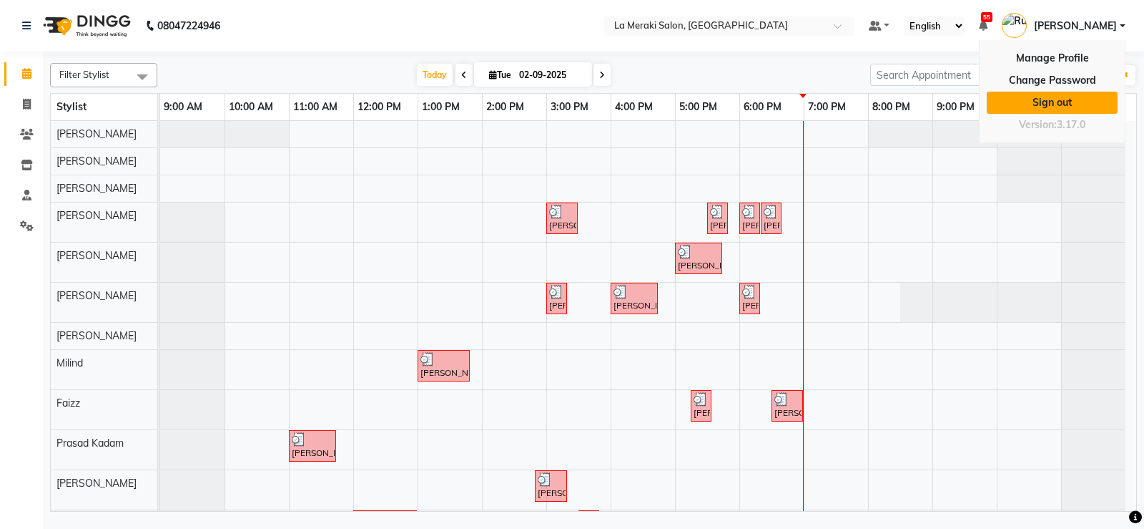
click at [1030, 99] on link "Sign out" at bounding box center [1052, 103] width 131 height 22
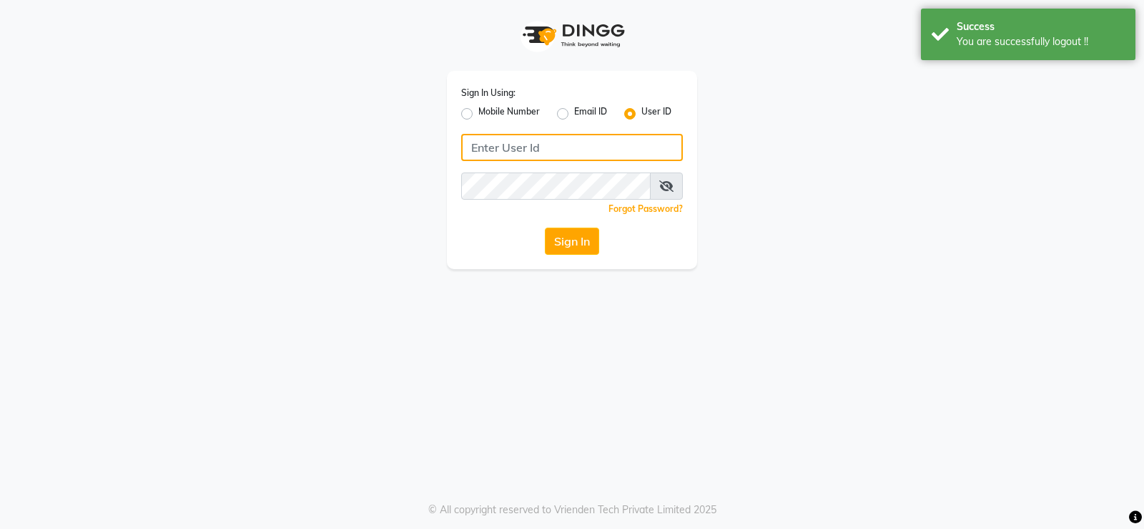
click at [539, 149] on input "Username" at bounding box center [572, 147] width 222 height 27
type input "lameraki"
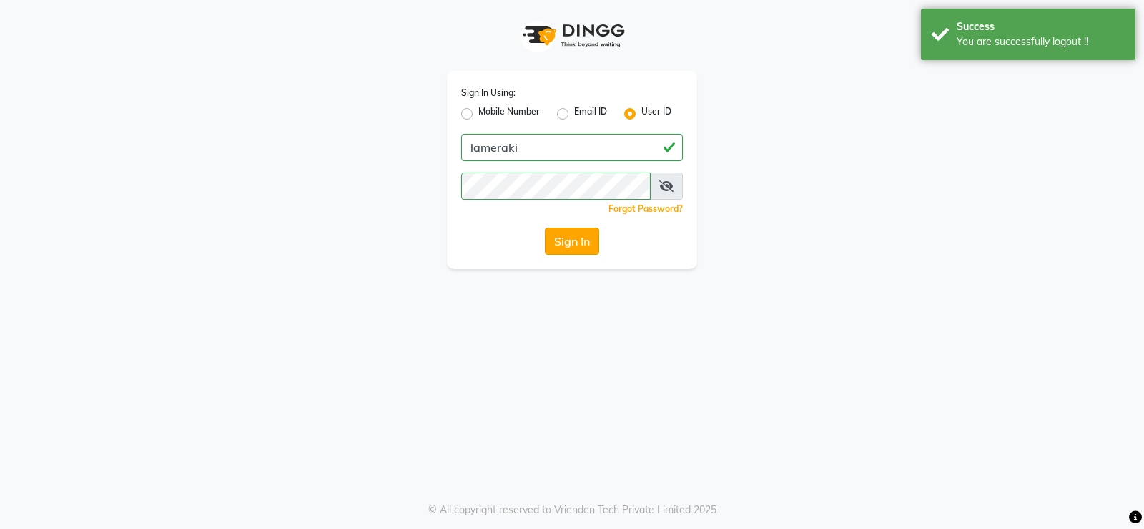
click at [556, 242] on button "Sign In" at bounding box center [572, 240] width 54 height 27
